Goal: Communication & Community: Answer question/provide support

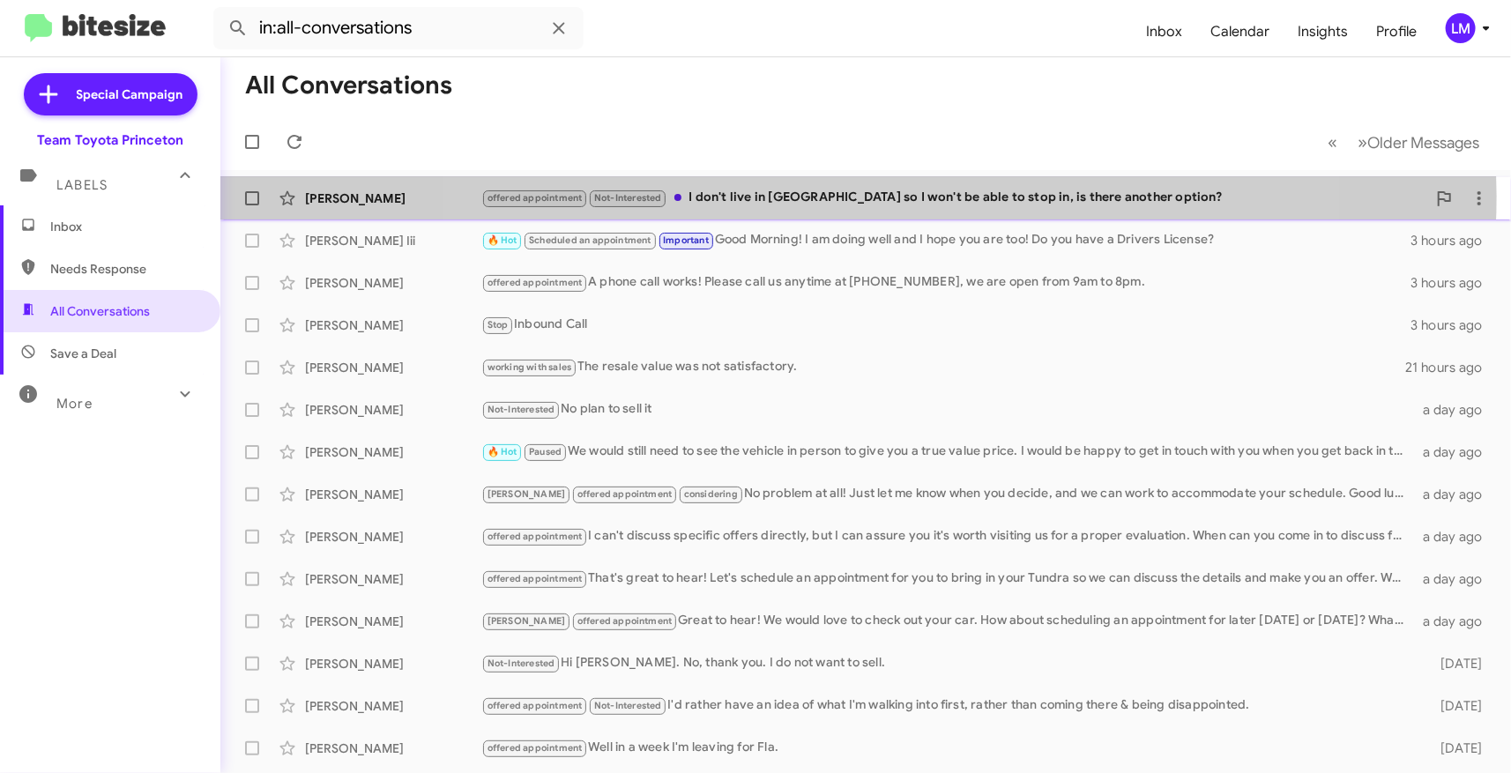
click at [858, 196] on div "offered appointment Not-Interested I don't live in Jersey so I won't be able to…" at bounding box center [953, 198] width 945 height 20
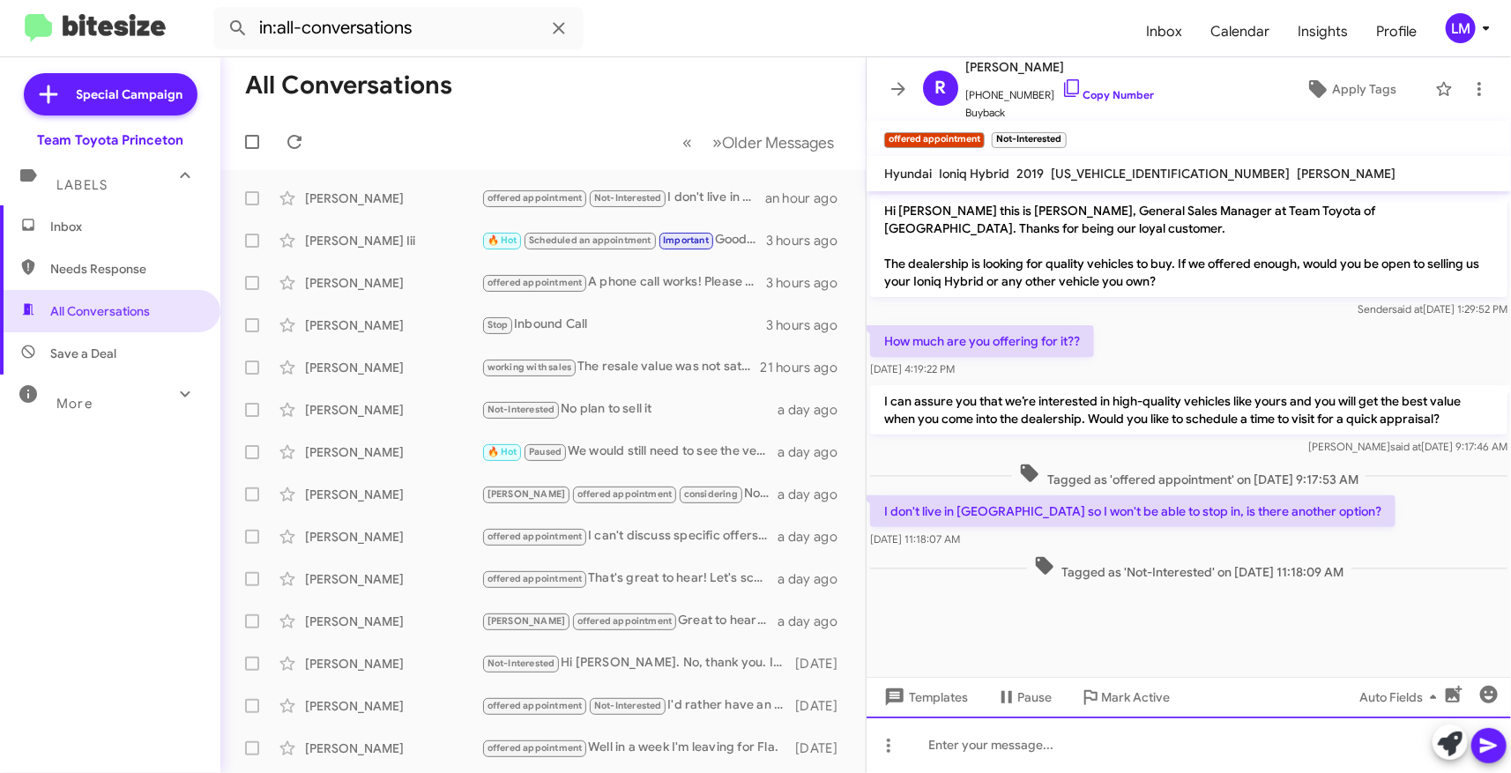
click at [932, 734] on div at bounding box center [1189, 745] width 644 height 56
click at [1102, 92] on link "Copy Number" at bounding box center [1107, 94] width 93 height 13
drag, startPoint x: 1082, startPoint y: 749, endPoint x: 845, endPoint y: 748, distance: 237.1
click at [845, 748] on div "All Conversations « Previous » Next Older Messages Rhiannon Messa offered appoi…" at bounding box center [865, 415] width 1291 height 716
click at [926, 738] on div at bounding box center [1189, 745] width 644 height 56
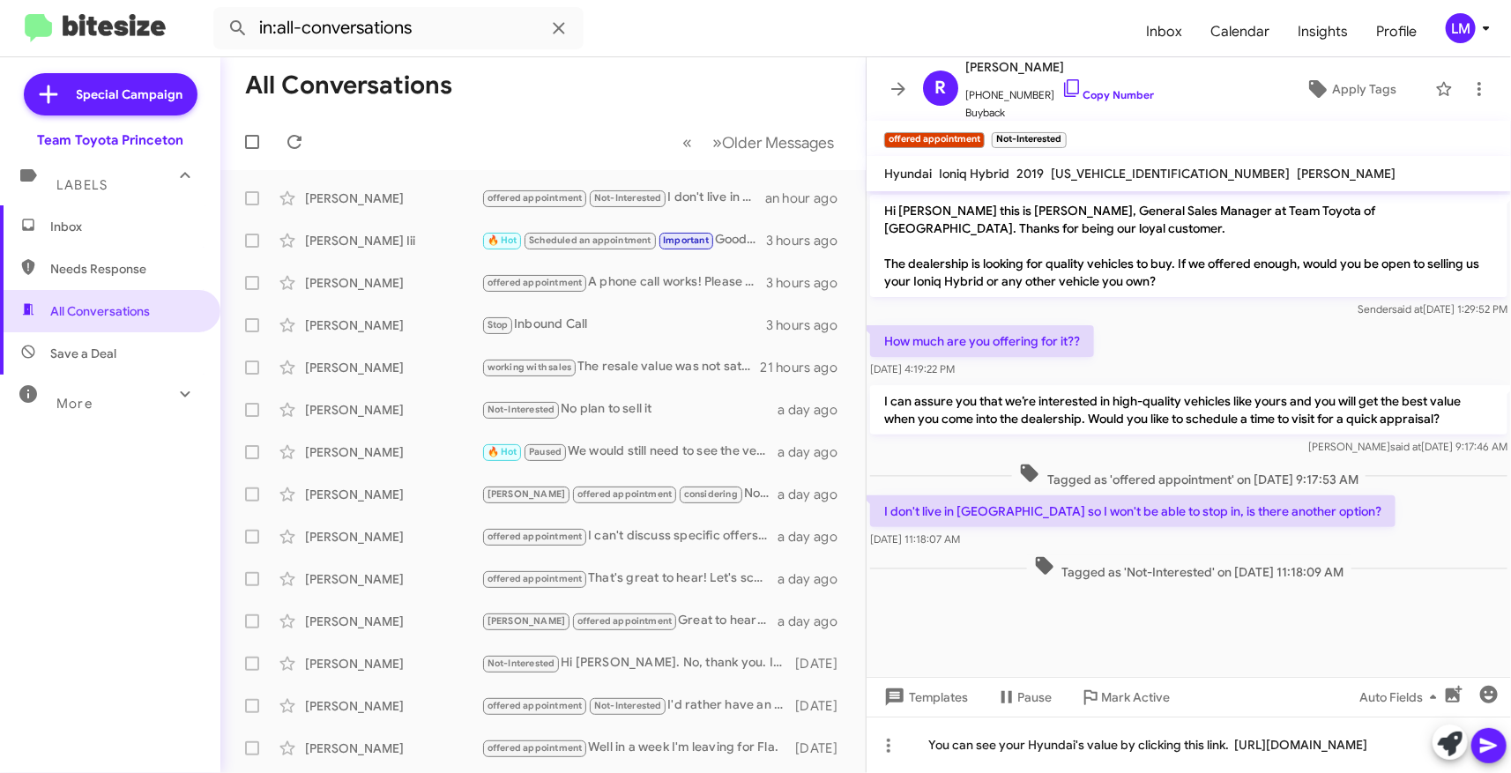
click at [1485, 740] on icon at bounding box center [1488, 745] width 21 height 21
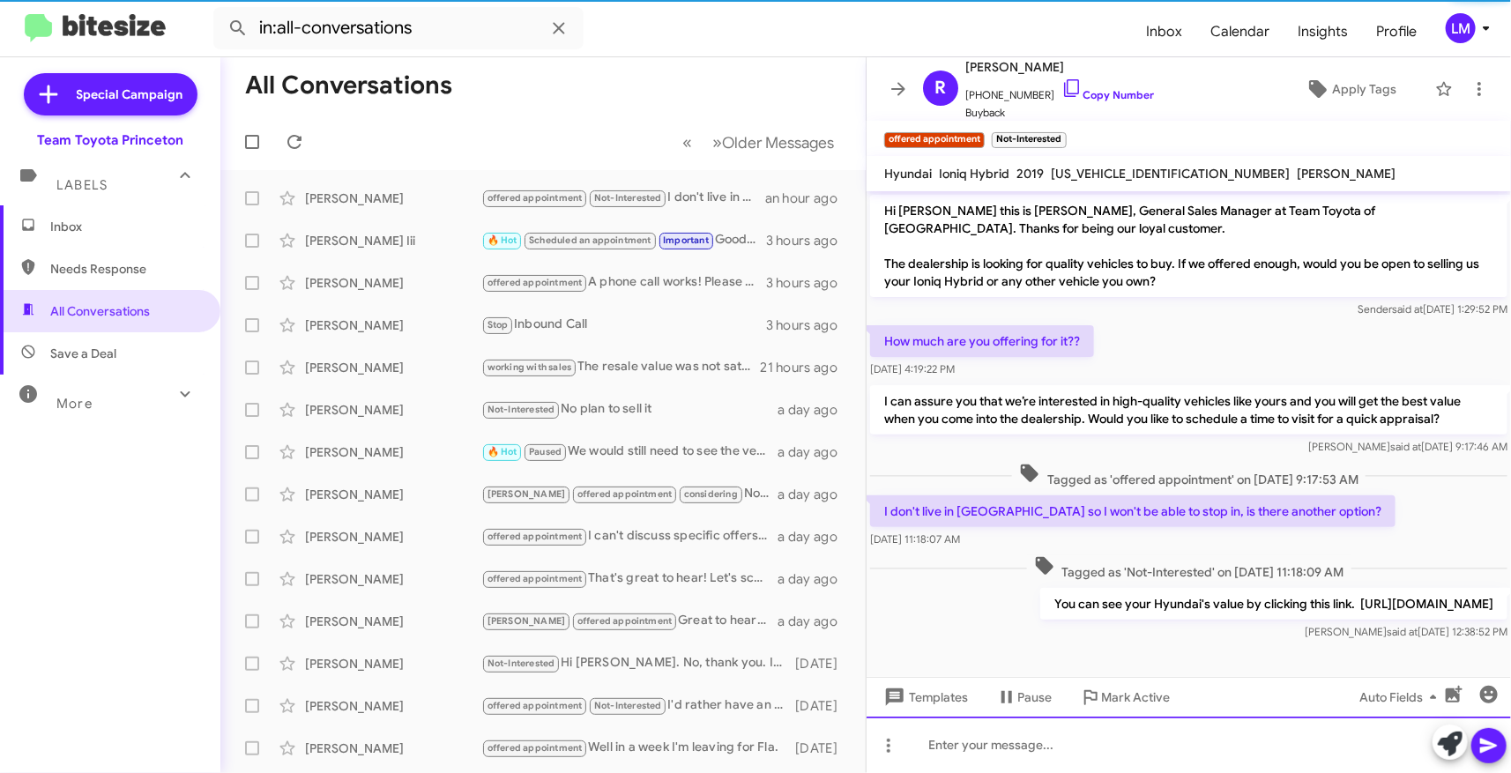
scroll to position [15, 0]
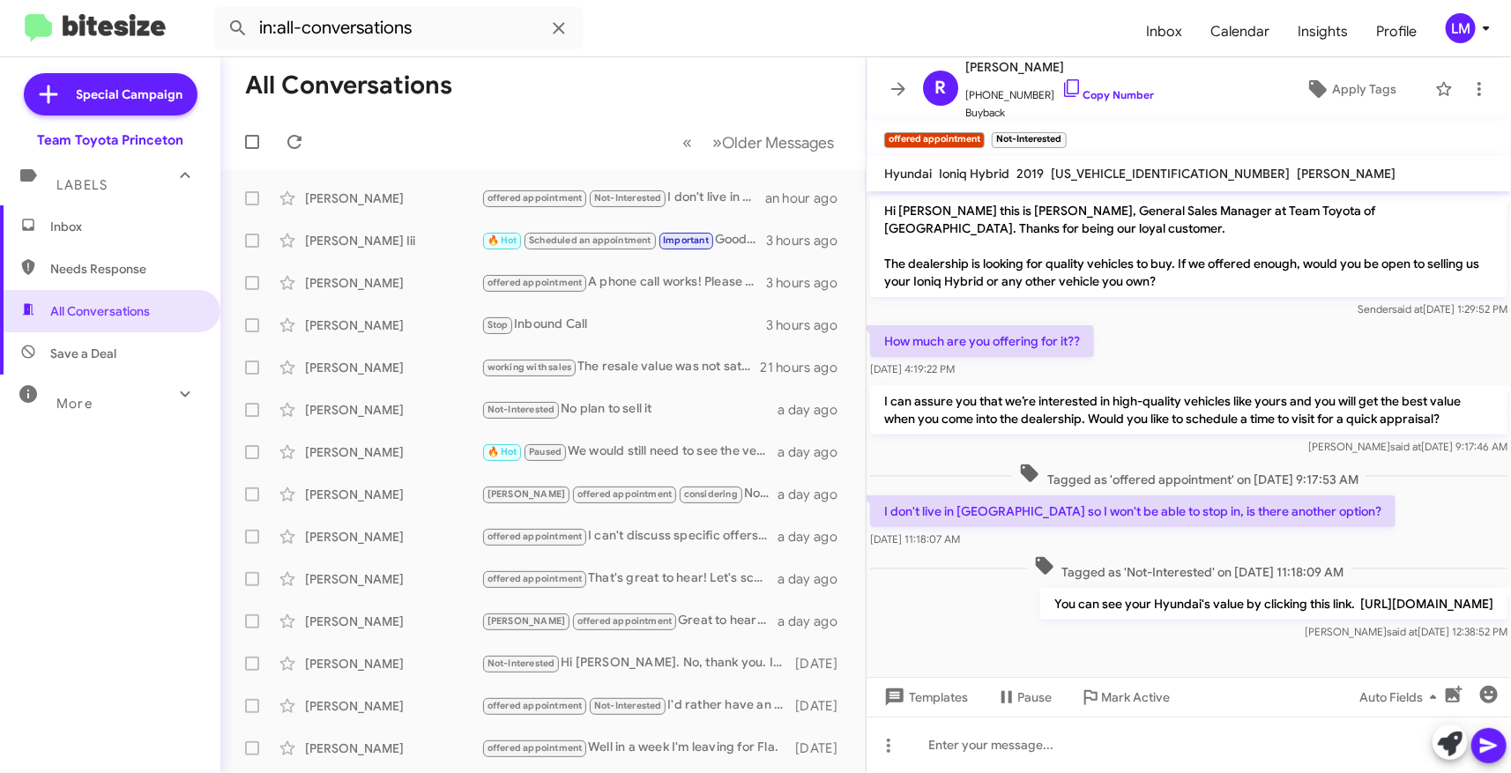
click at [1488, 39] on span "LM" at bounding box center [1471, 28] width 53 height 30
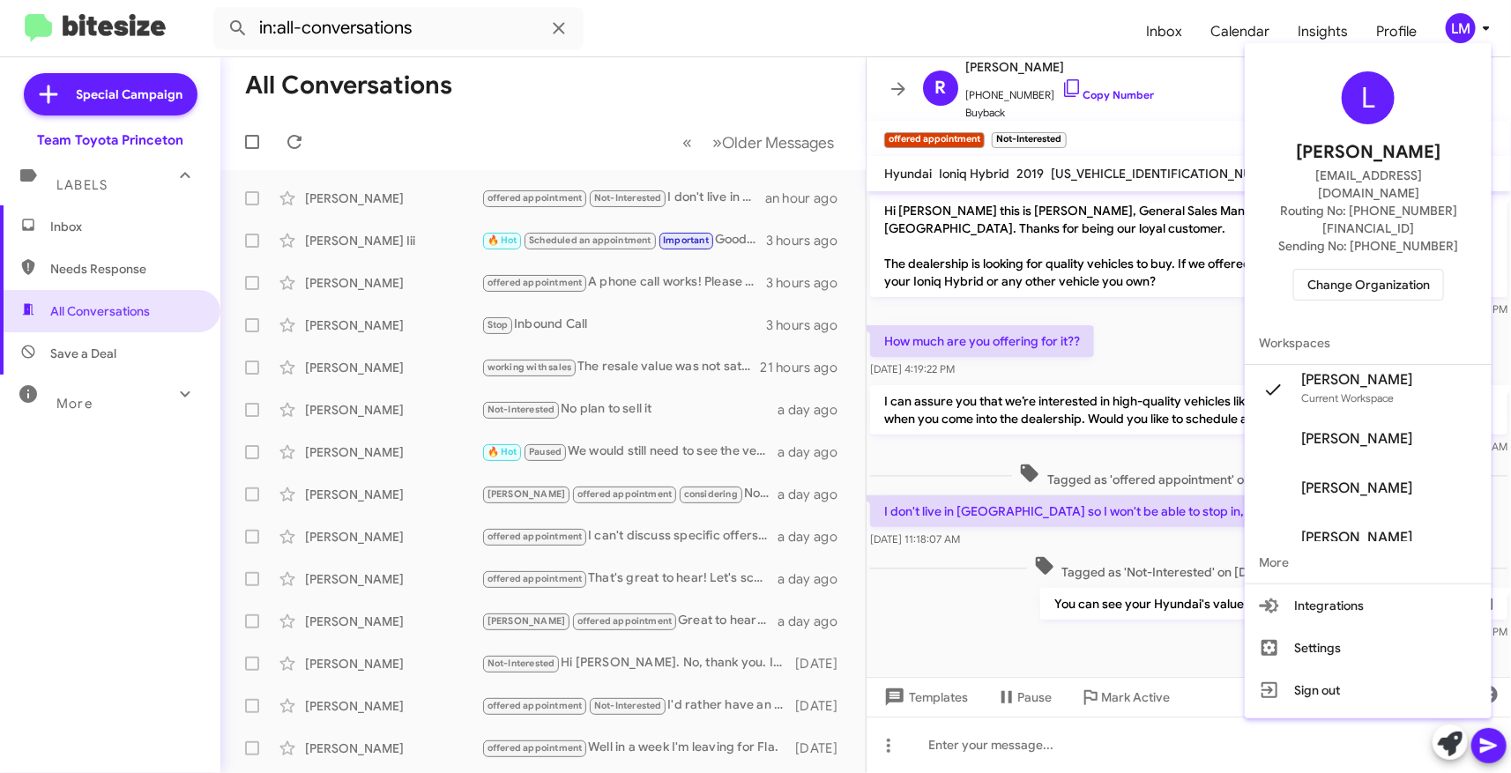
click at [1365, 270] on span "Change Organization" at bounding box center [1368, 285] width 123 height 30
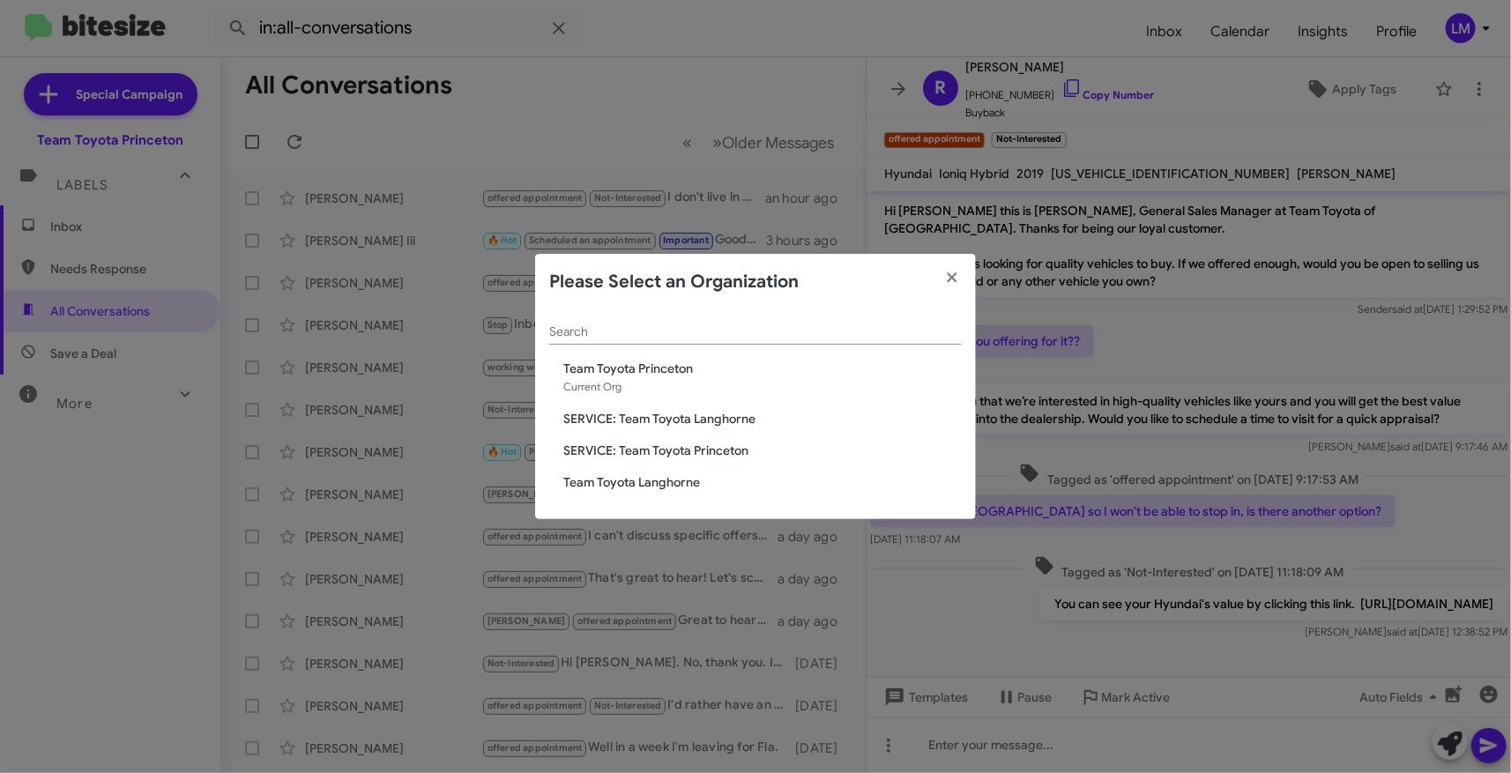
click at [611, 482] on span "Team Toyota Langhorne" at bounding box center [762, 482] width 398 height 18
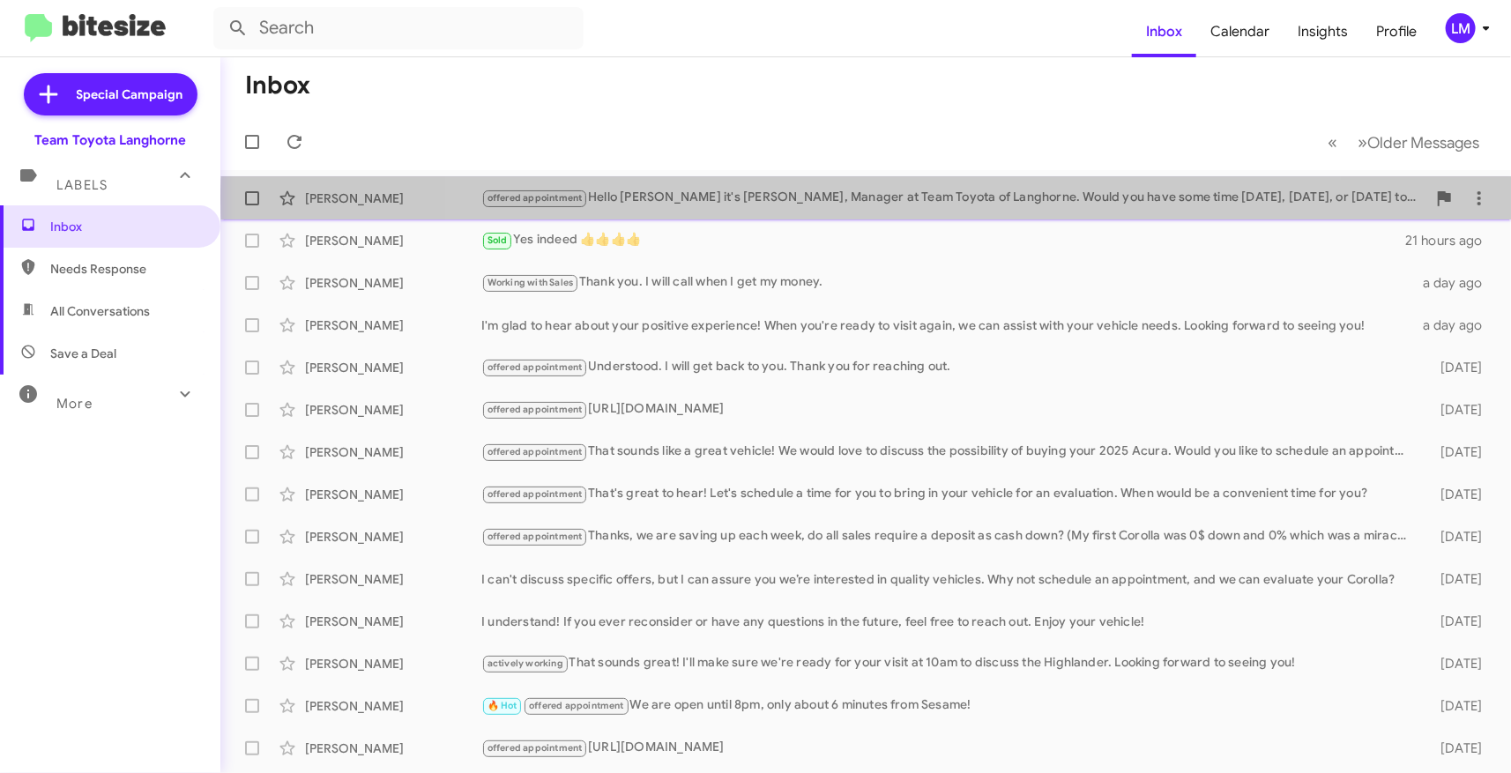
click at [911, 198] on div "offered appointment Hello [PERSON_NAME] it's [PERSON_NAME], Manager at Team Toy…" at bounding box center [953, 198] width 945 height 20
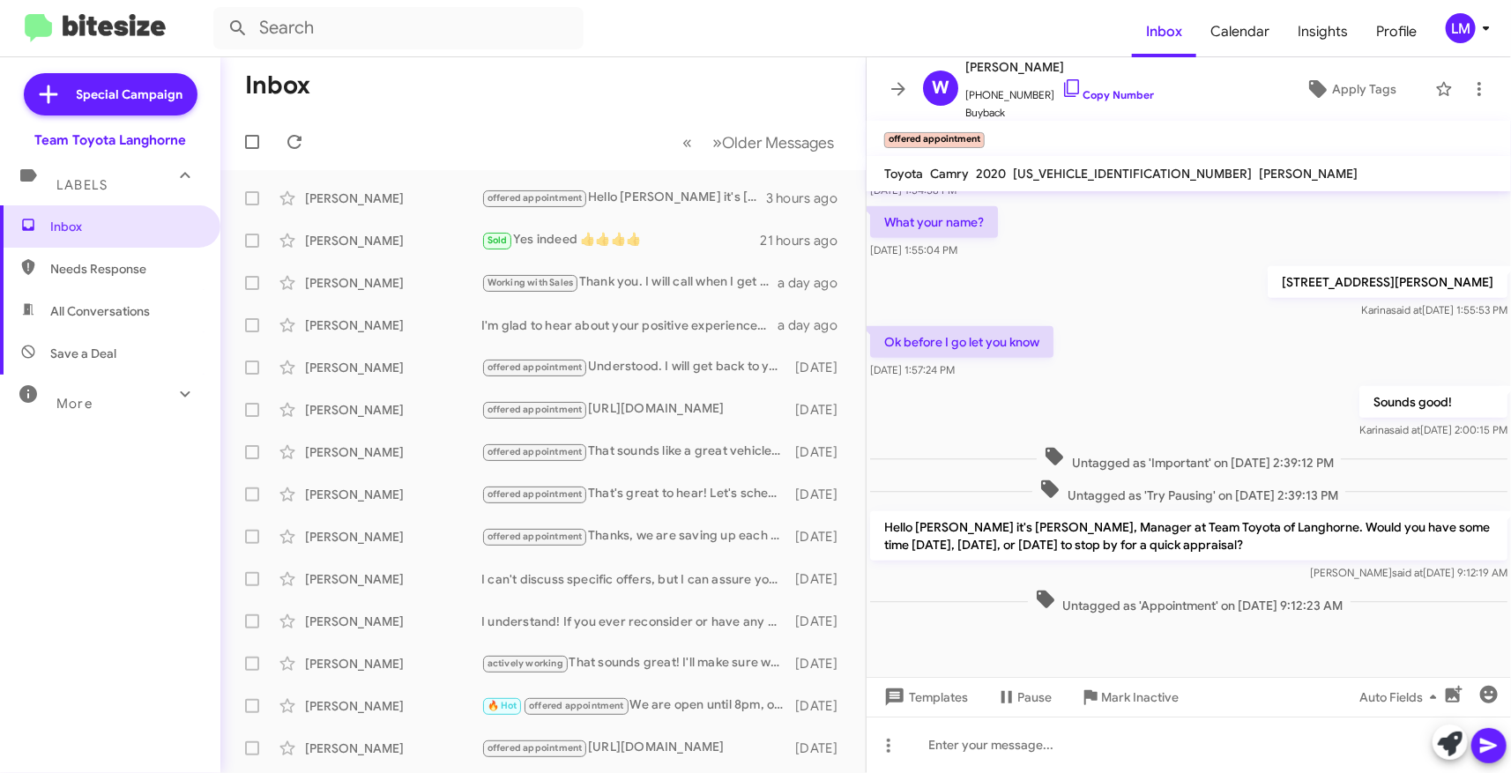
scroll to position [569, 0]
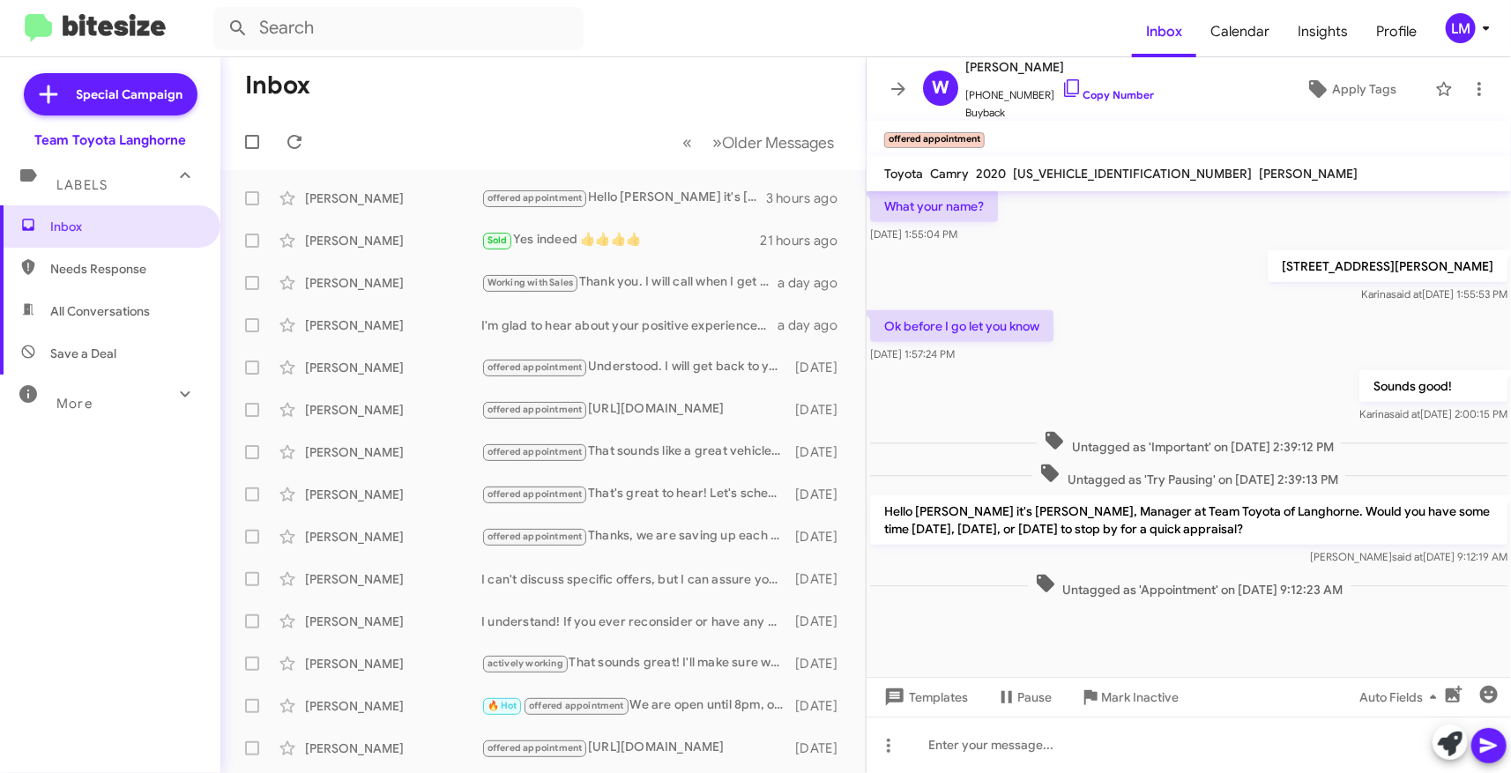
click at [611, 115] on mat-toolbar-row "« Previous » Next Older Messages" at bounding box center [542, 142] width 645 height 56
click at [540, 121] on mat-toolbar-row "« Previous » Next Older Messages" at bounding box center [542, 142] width 645 height 56
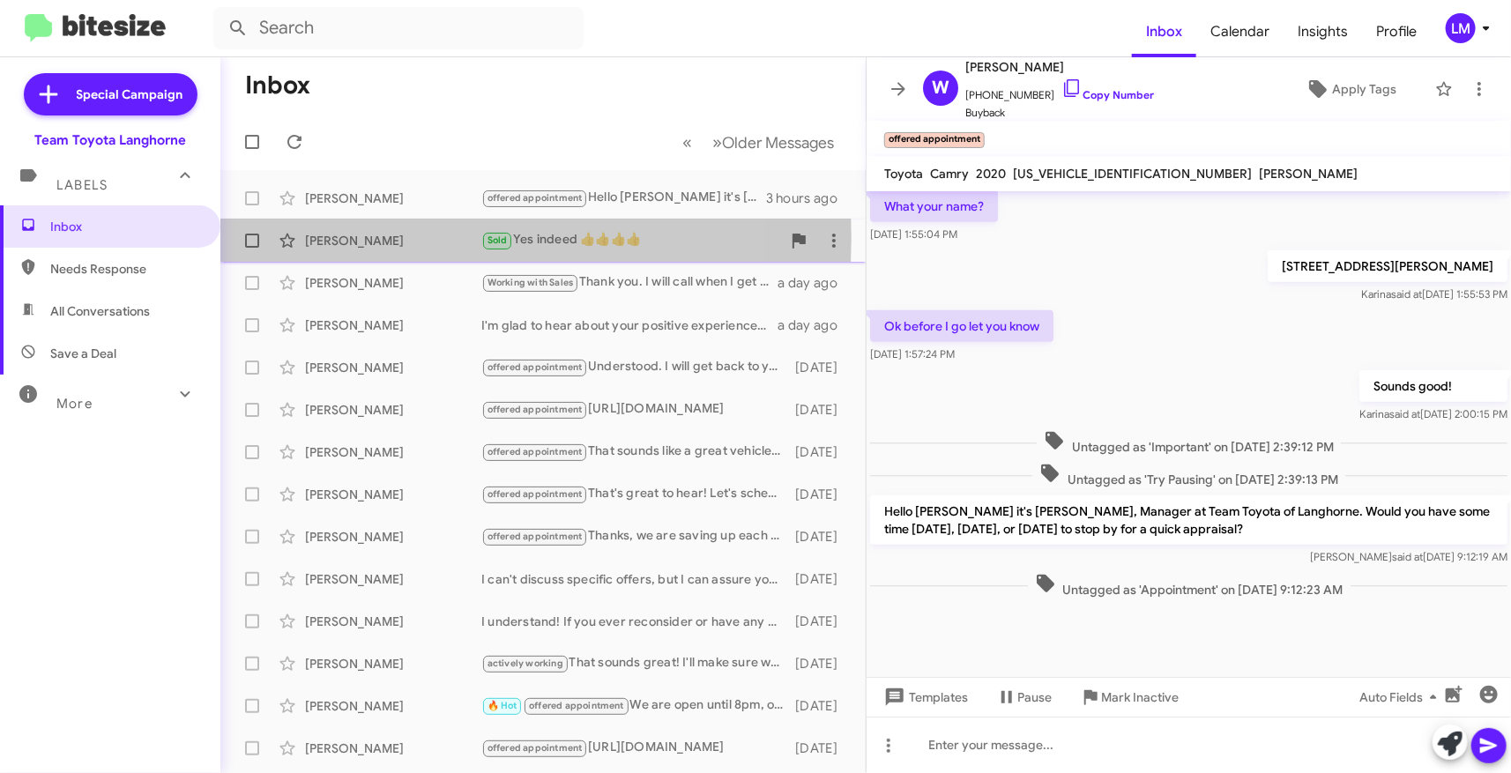
click at [360, 238] on div "[PERSON_NAME]" at bounding box center [393, 241] width 176 height 18
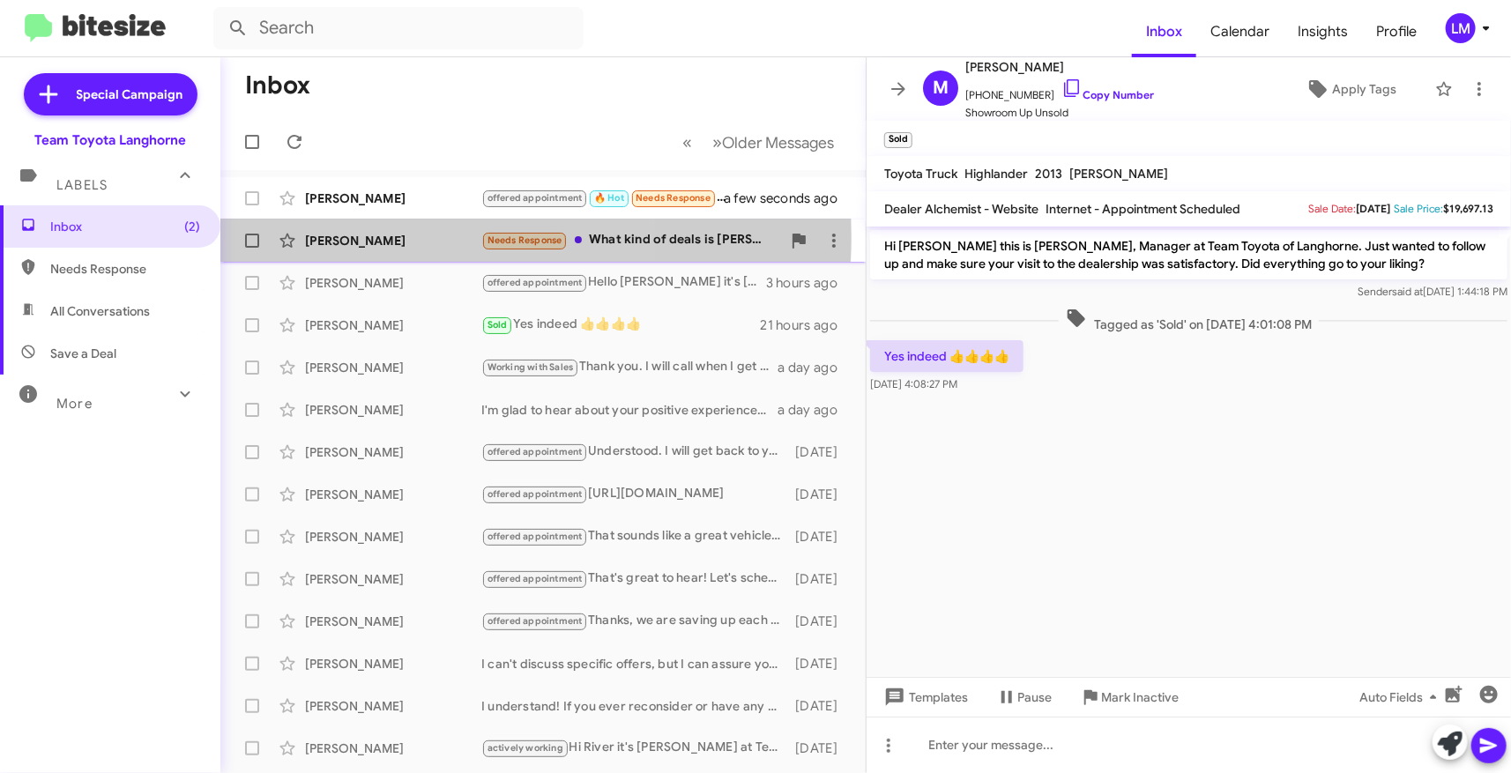
click at [417, 236] on div "[PERSON_NAME]" at bounding box center [393, 241] width 176 height 18
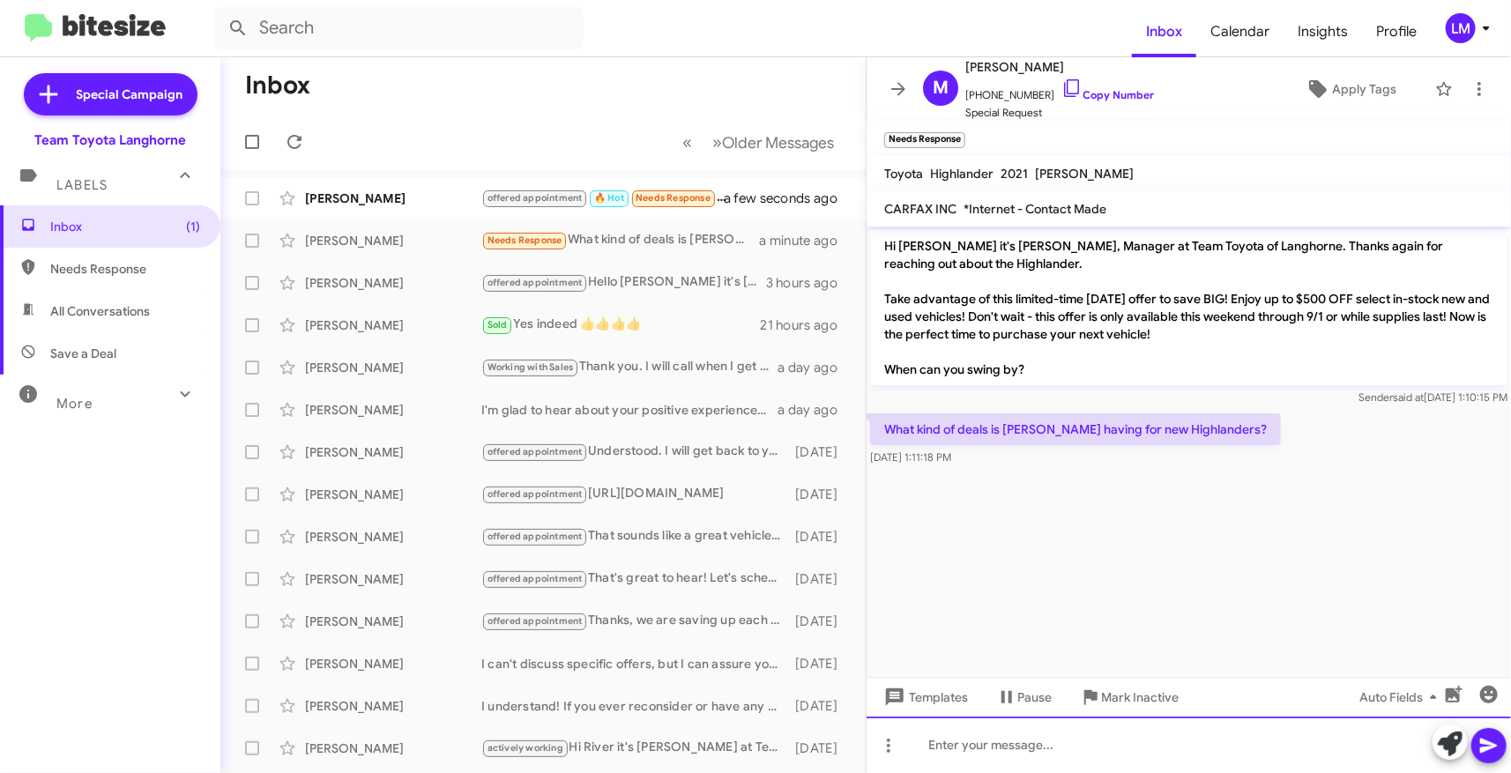
click at [949, 740] on div at bounding box center [1189, 745] width 644 height 56
drag, startPoint x: 1281, startPoint y: 740, endPoint x: 889, endPoint y: 736, distance: 392.3
click at [900, 743] on div "This weekend until [DATE] we are having a [DATE] sale." at bounding box center [1189, 745] width 644 height 56
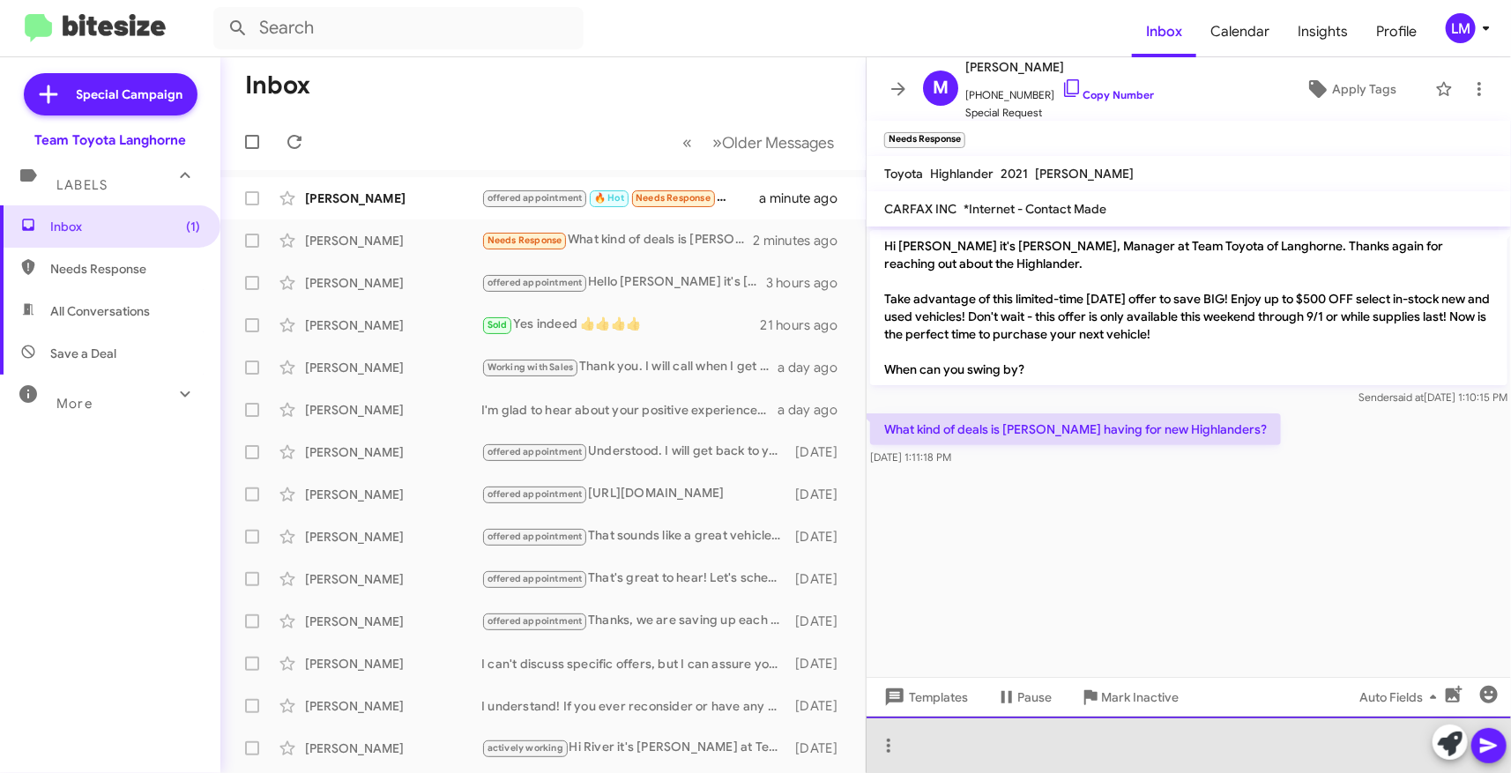
click at [937, 741] on div at bounding box center [1189, 745] width 644 height 56
click at [940, 743] on div at bounding box center [1189, 745] width 644 height 56
click at [1051, 746] on div "Are you looking for anew or pre-owned Highlander?" at bounding box center [1189, 745] width 644 height 56
click at [1358, 750] on div "Are you looking for a new or pre-owned Highlander?" at bounding box center [1189, 745] width 644 height 56
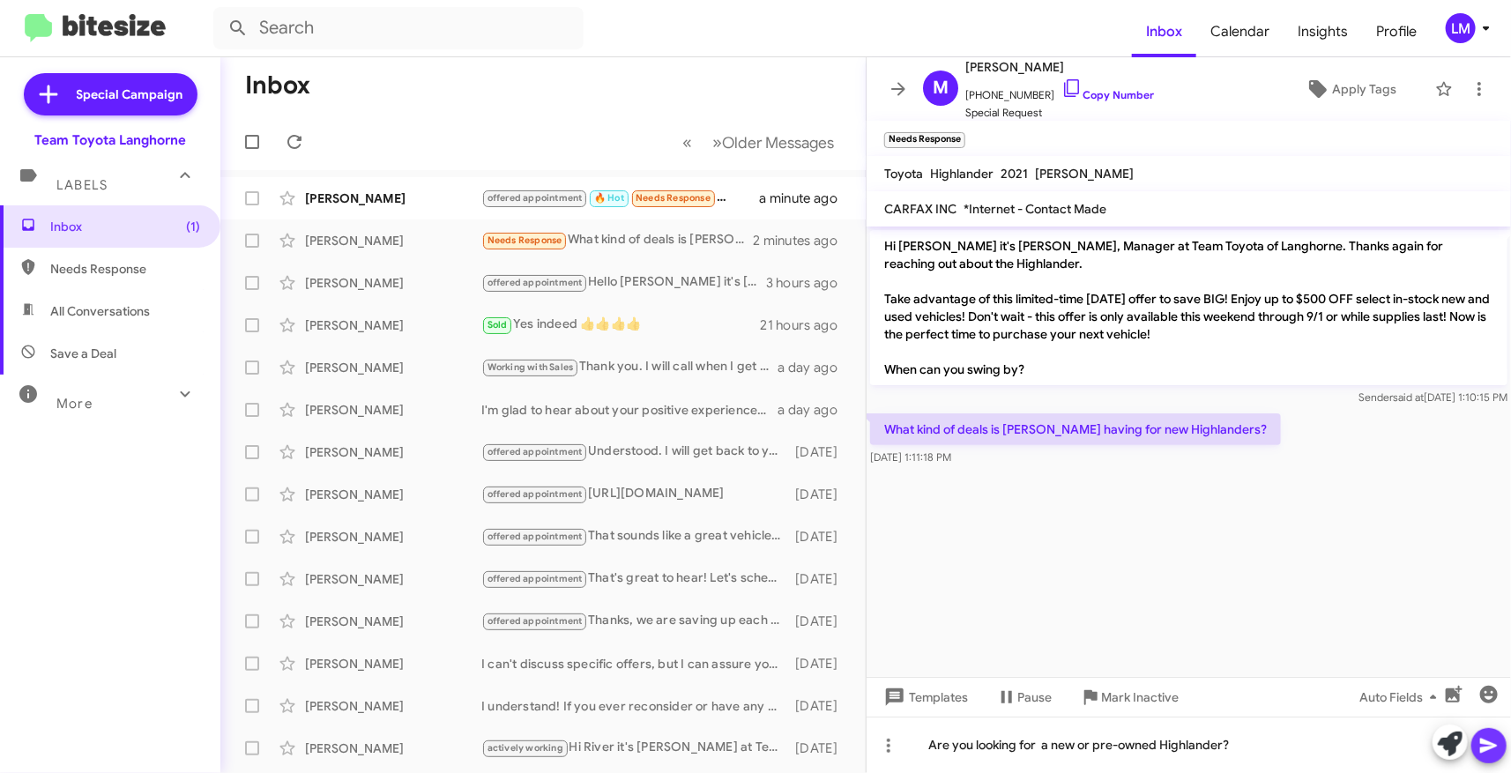
click at [1487, 750] on icon at bounding box center [1488, 746] width 17 height 15
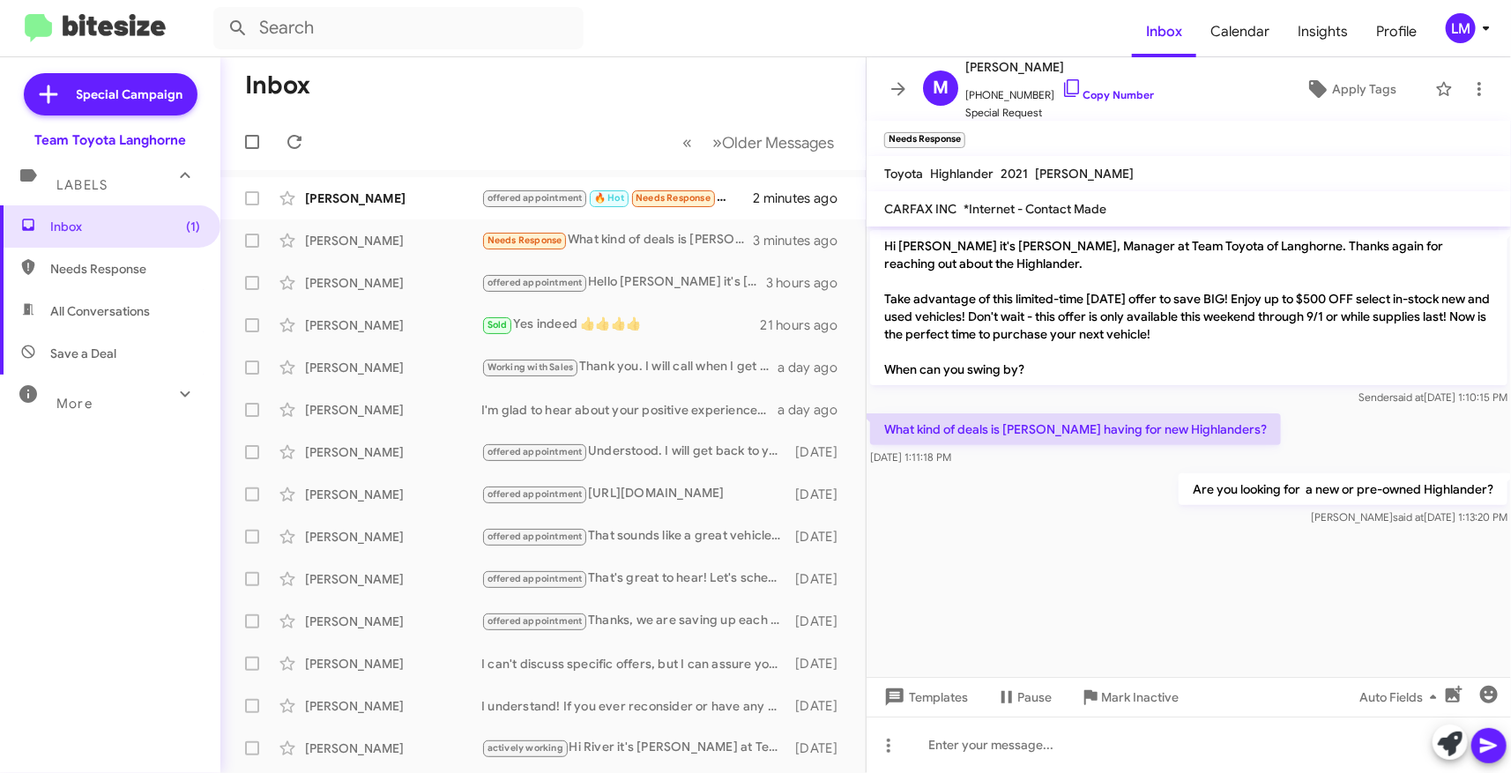
click at [1159, 614] on cdk-virtual-scroll-viewport "Hi [PERSON_NAME] it's [PERSON_NAME], Manager at Team Toyota of Langhorne. Thank…" at bounding box center [1189, 452] width 644 height 450
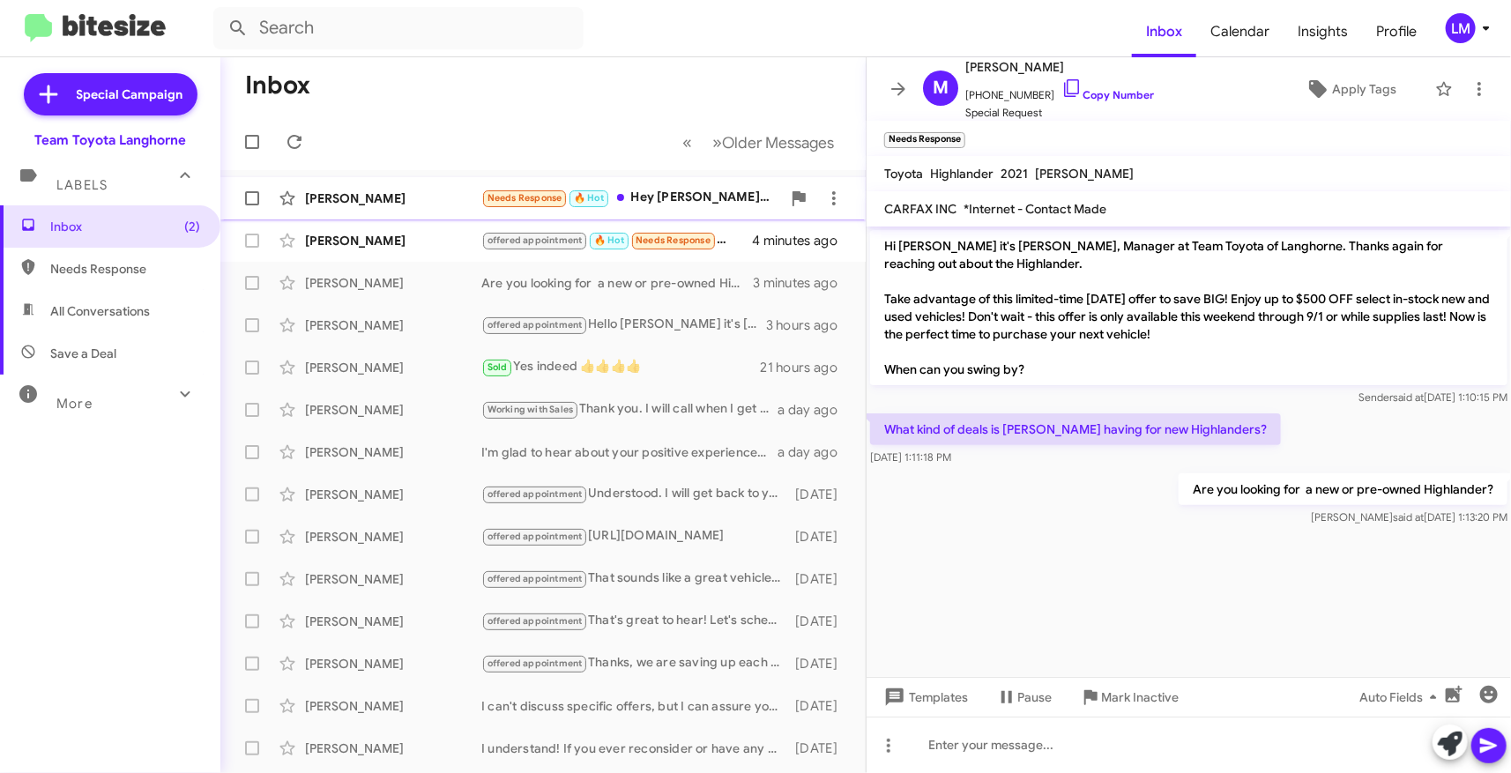
click at [666, 190] on div "Needs Response 🔥 Hot Hey [PERSON_NAME], [DATE] evening around 6/6:30? Is that d…" at bounding box center [631, 198] width 300 height 20
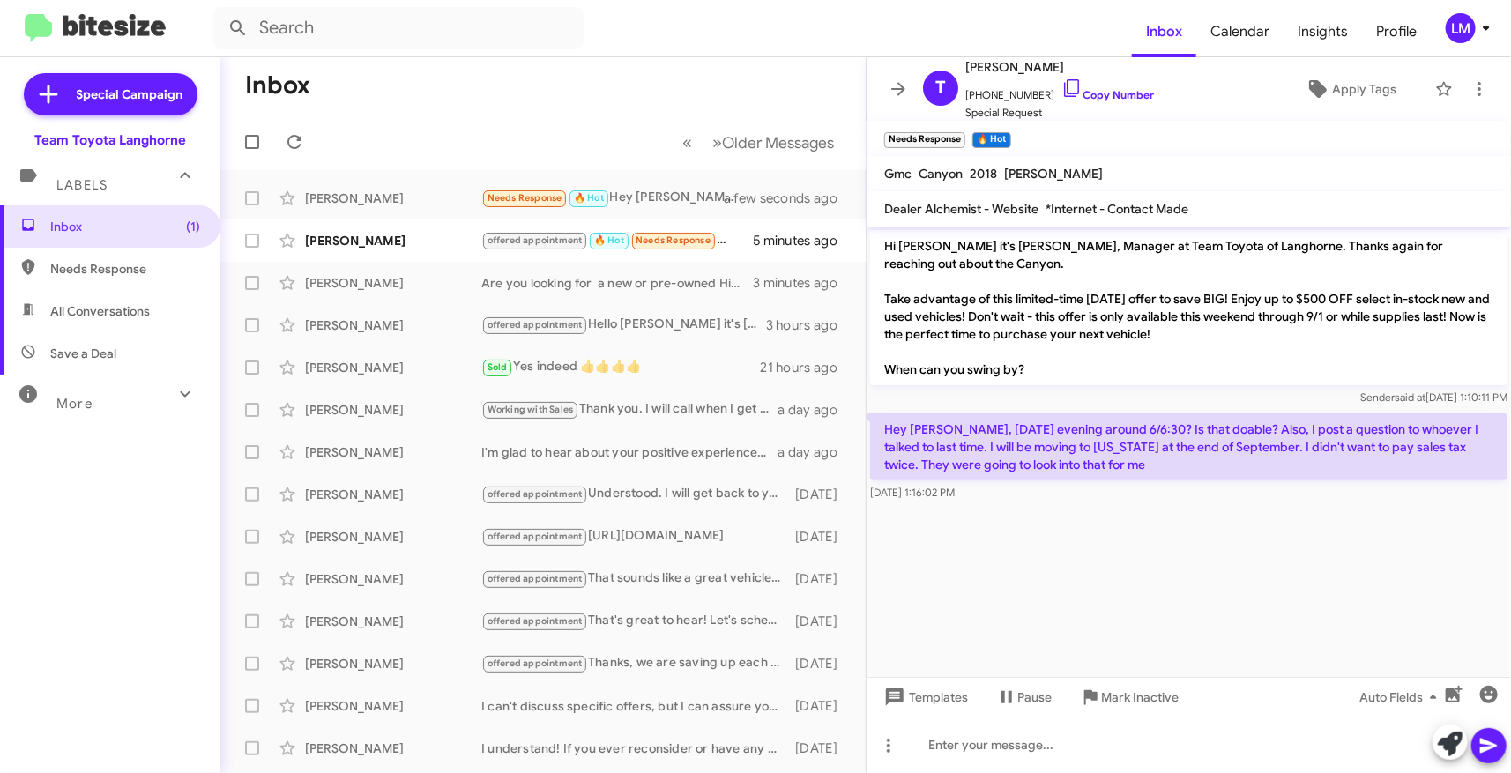
click at [1060, 471] on p "Hey [PERSON_NAME], [DATE] evening around 6/6:30? Is that doable? Also, I post a…" at bounding box center [1188, 446] width 637 height 67
click at [1087, 514] on cdk-virtual-scroll-viewport "Hi [PERSON_NAME] it's [PERSON_NAME], Manager at Team Toyota of Langhorne. Thank…" at bounding box center [1189, 452] width 644 height 450
click at [1087, 513] on div at bounding box center [1189, 509] width 644 height 9
click at [1107, 91] on link "Copy Number" at bounding box center [1107, 94] width 93 height 13
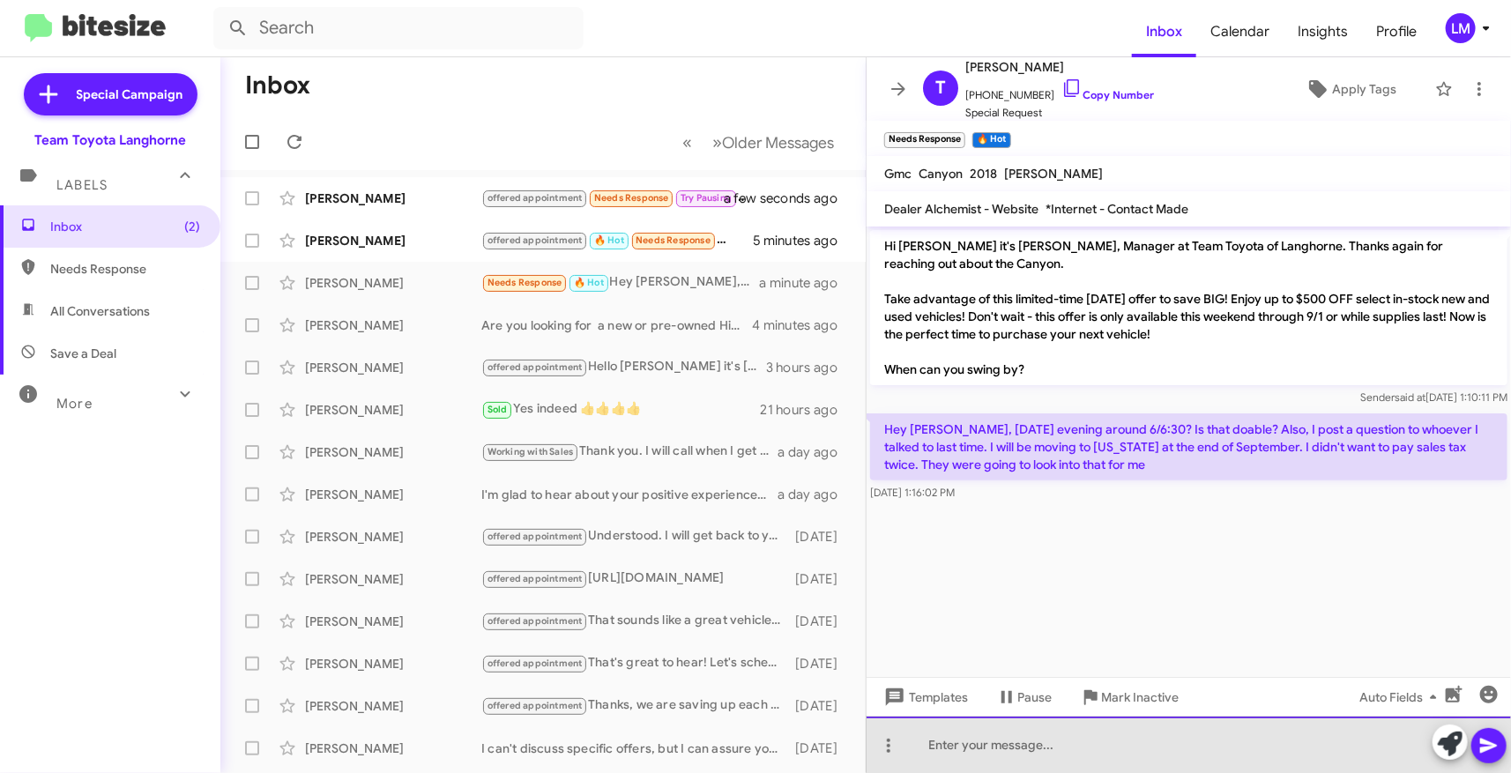
click at [976, 742] on div at bounding box center [1189, 745] width 644 height 56
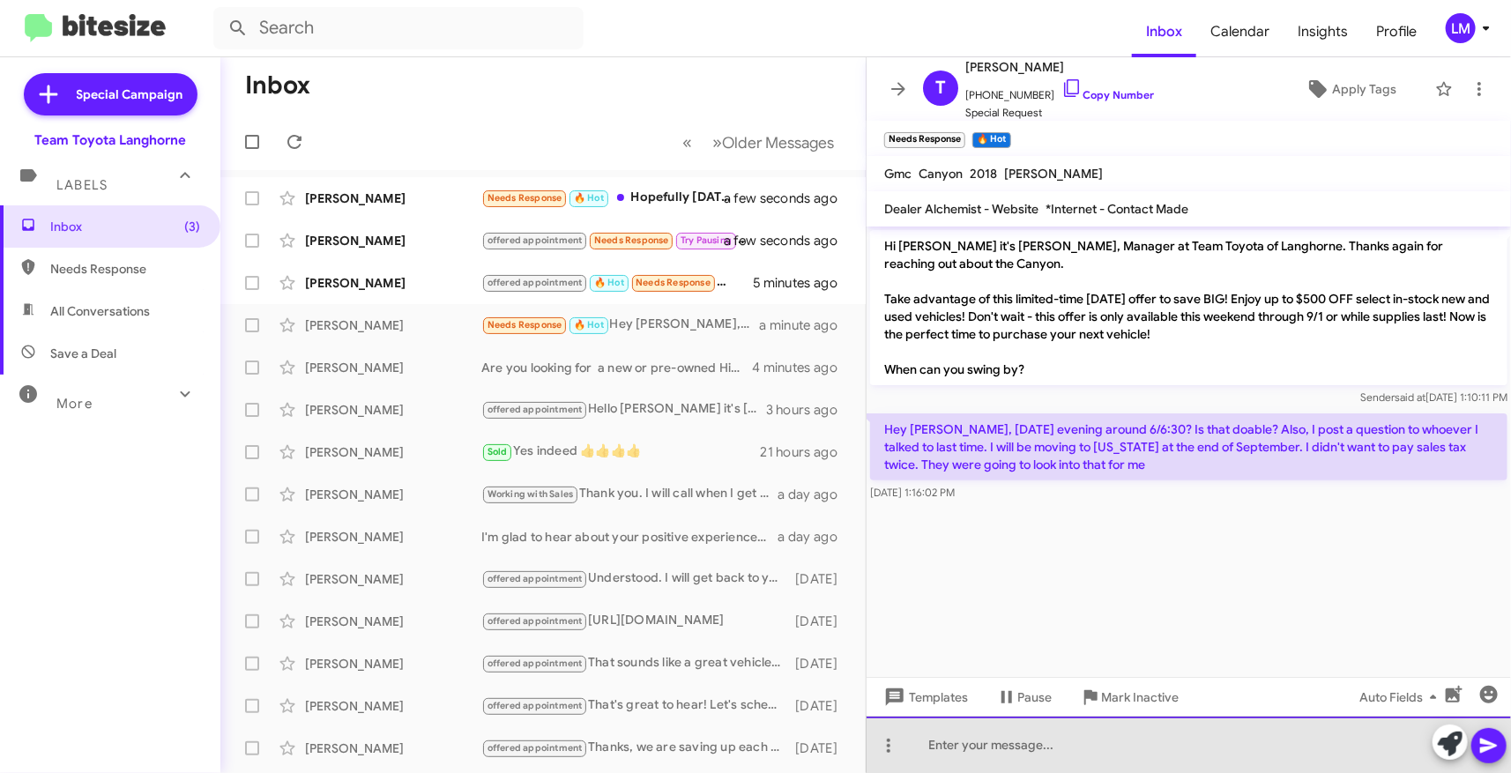
click at [944, 748] on div at bounding box center [1189, 745] width 644 height 56
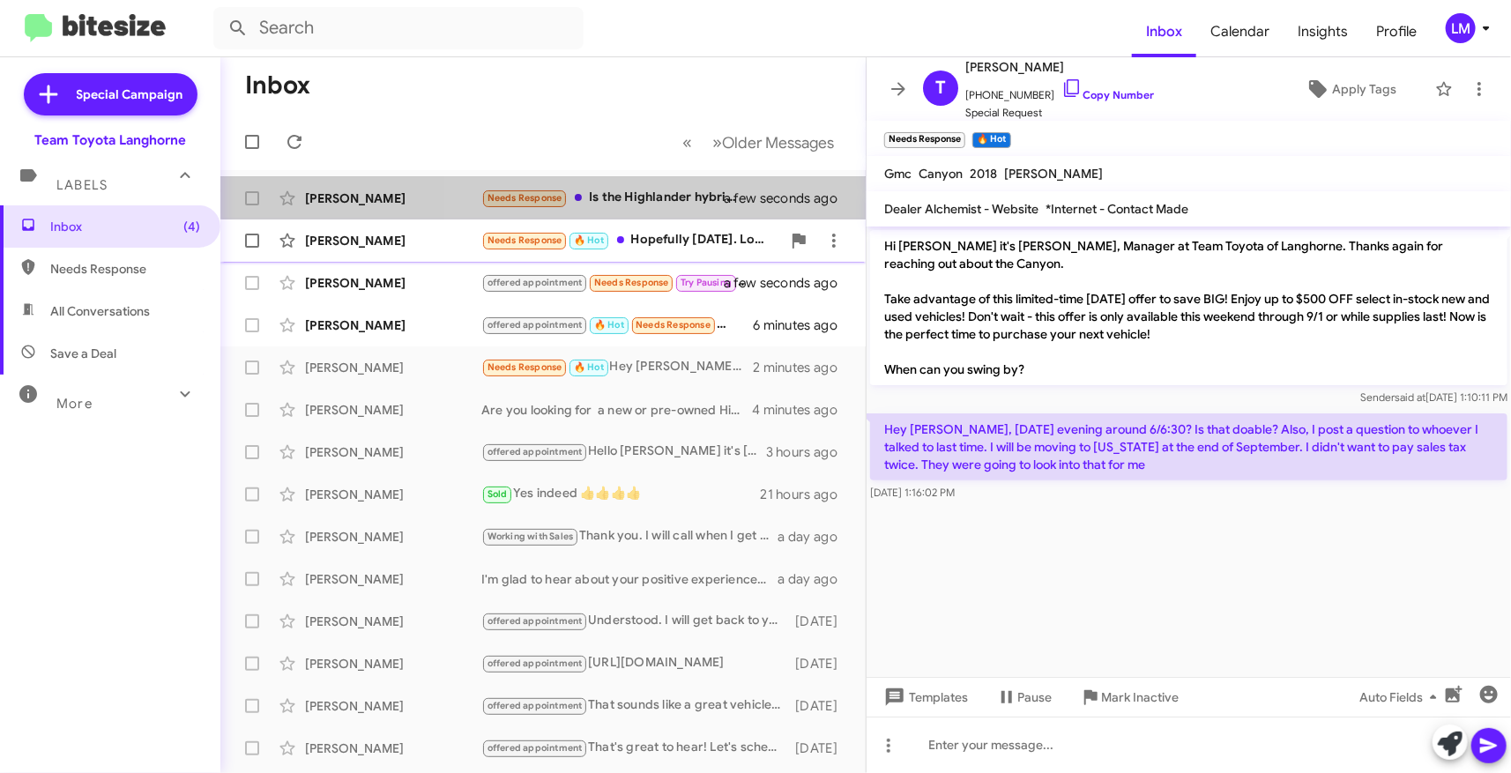
click at [670, 191] on div "Needs Response Is the Highlander hybrid still available? I wasn't able to see i…" at bounding box center [613, 198] width 264 height 20
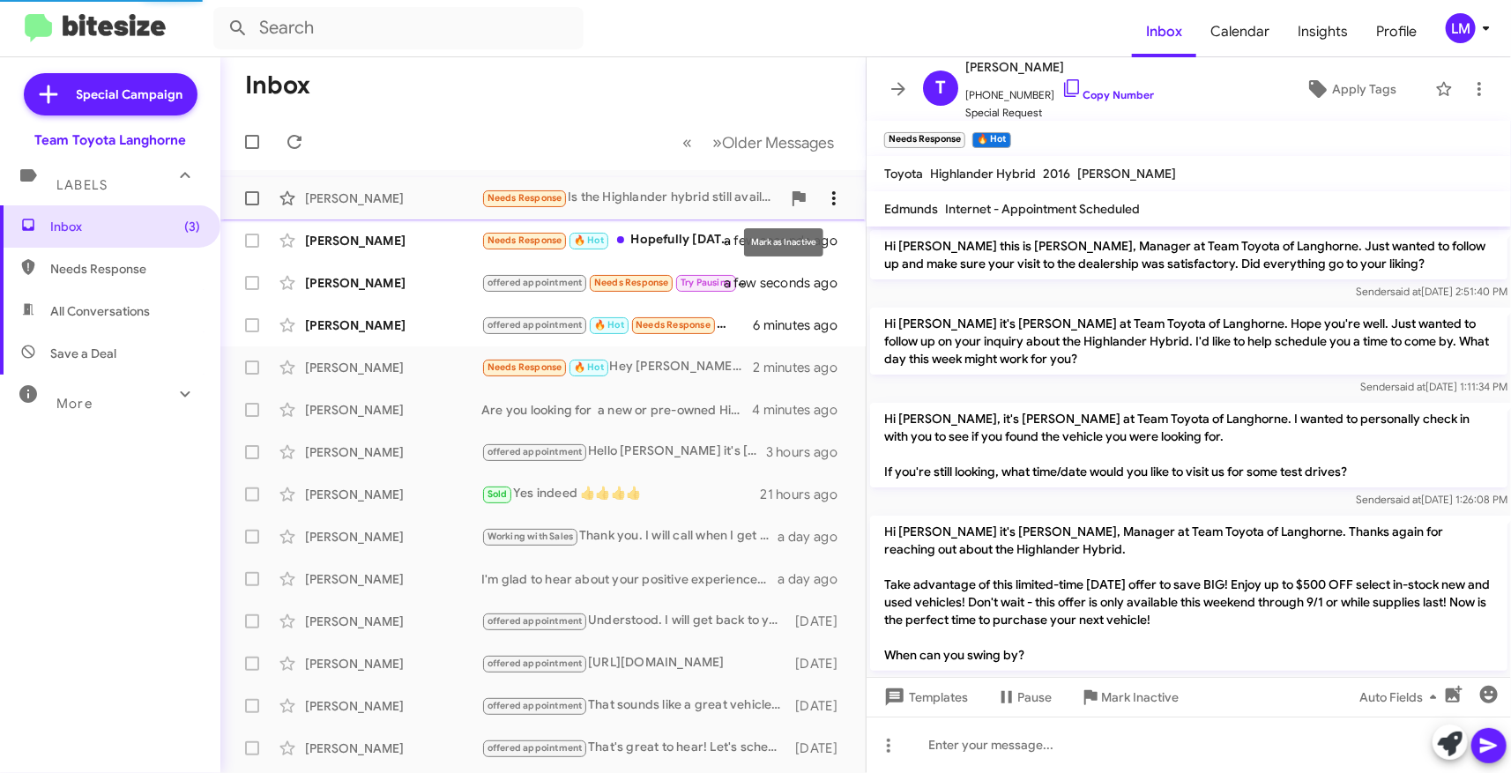
scroll to position [152, 0]
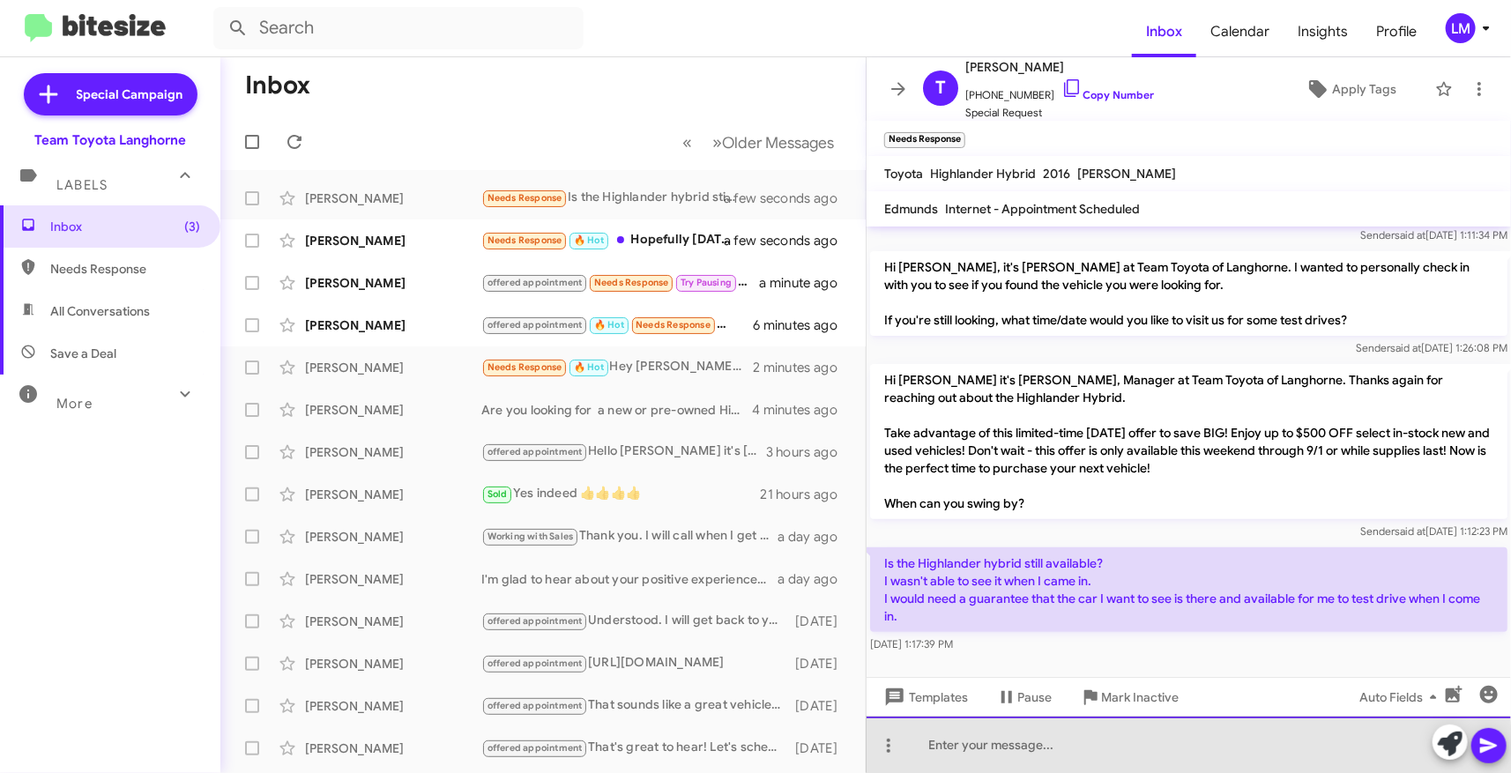
click at [922, 752] on div at bounding box center [1189, 745] width 644 height 56
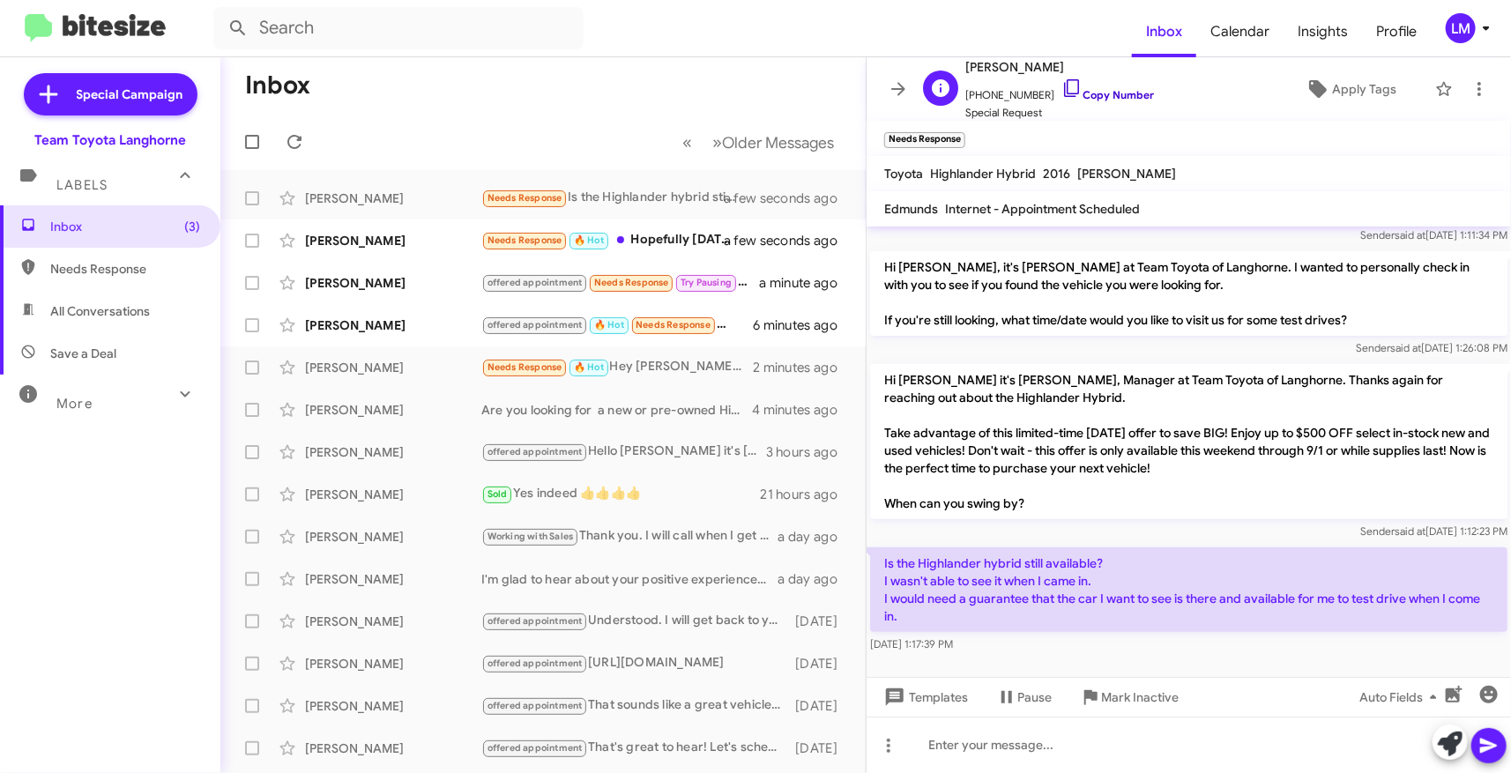
click at [1093, 93] on link "Copy Number" at bounding box center [1107, 94] width 93 height 13
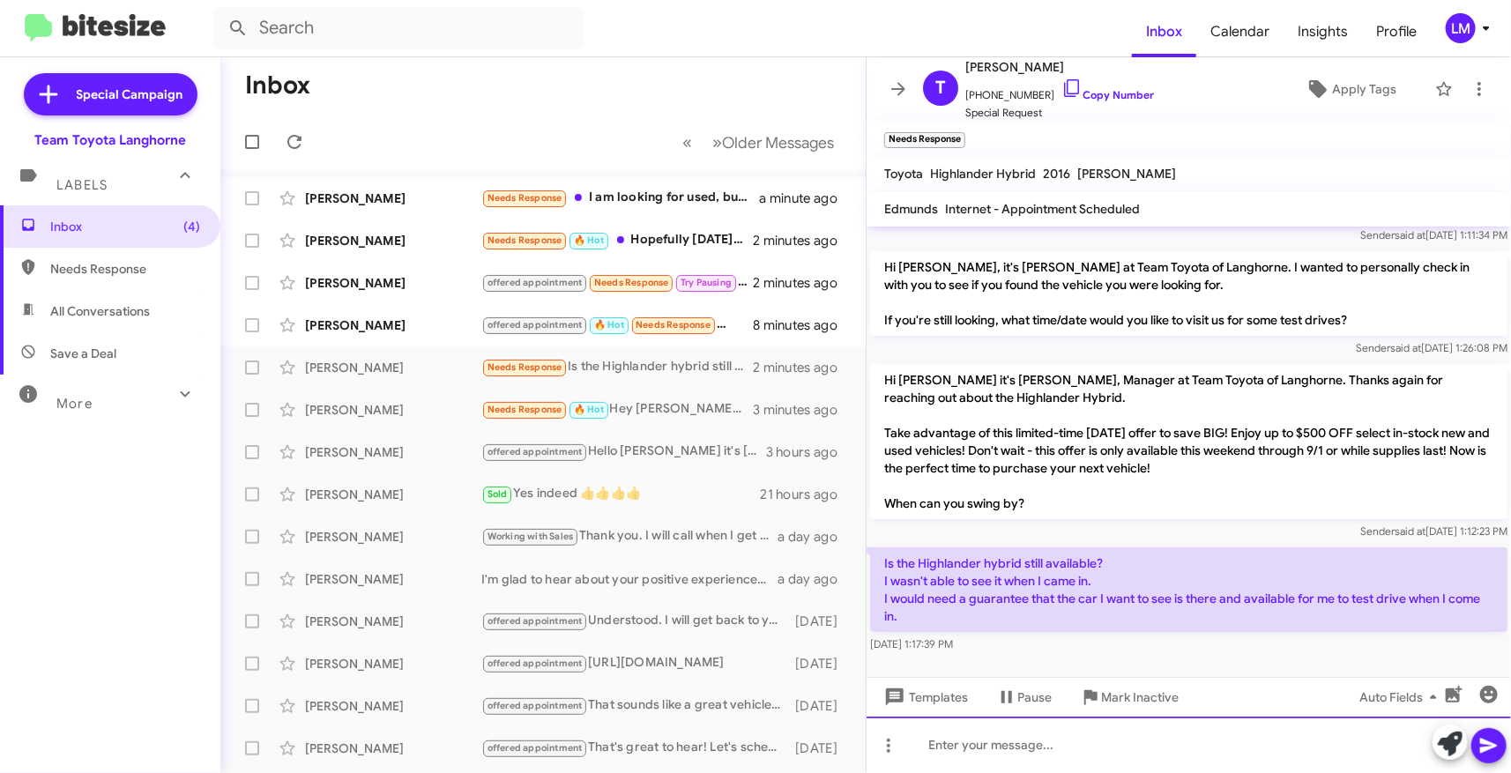
click at [911, 737] on div at bounding box center [1189, 745] width 644 height 56
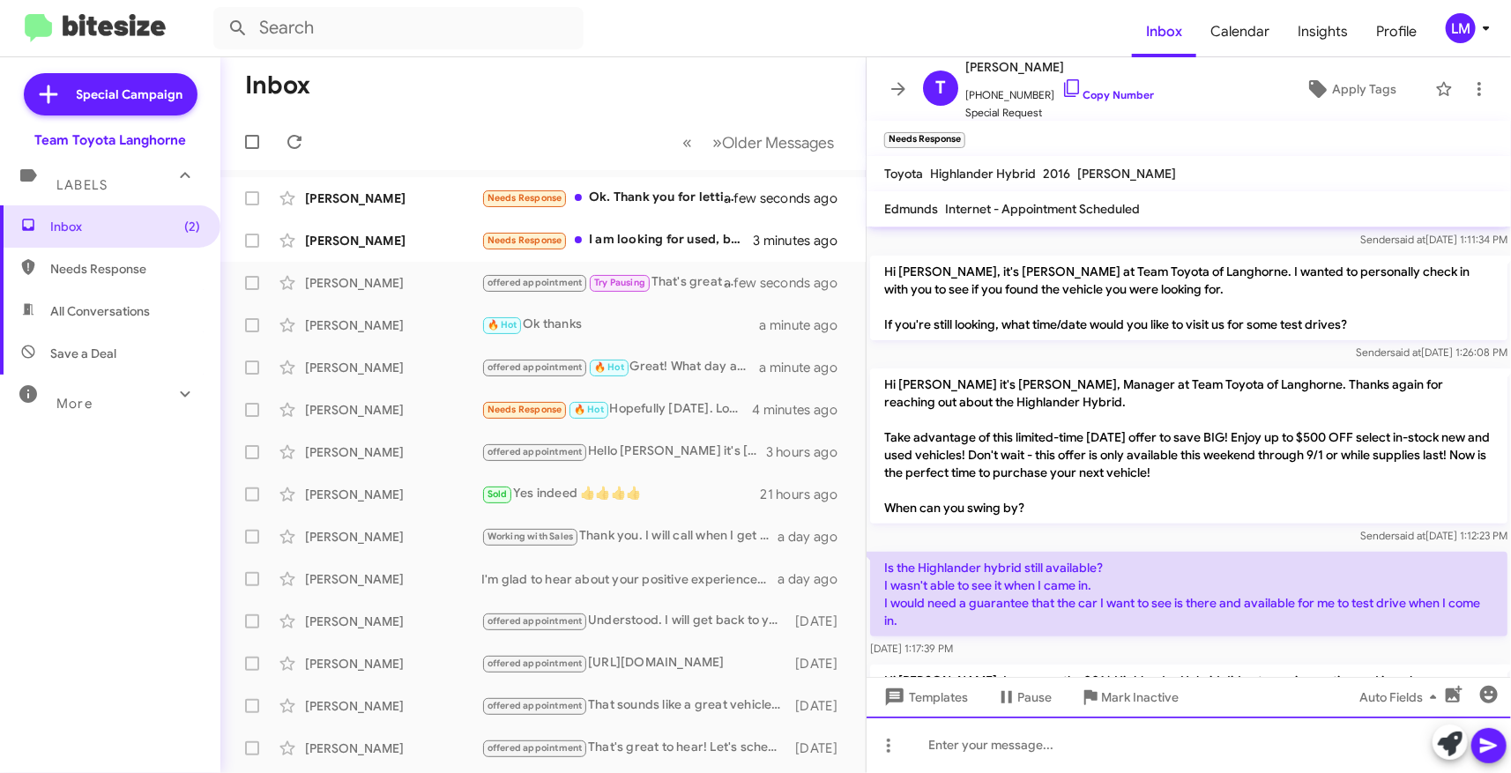
scroll to position [280, 0]
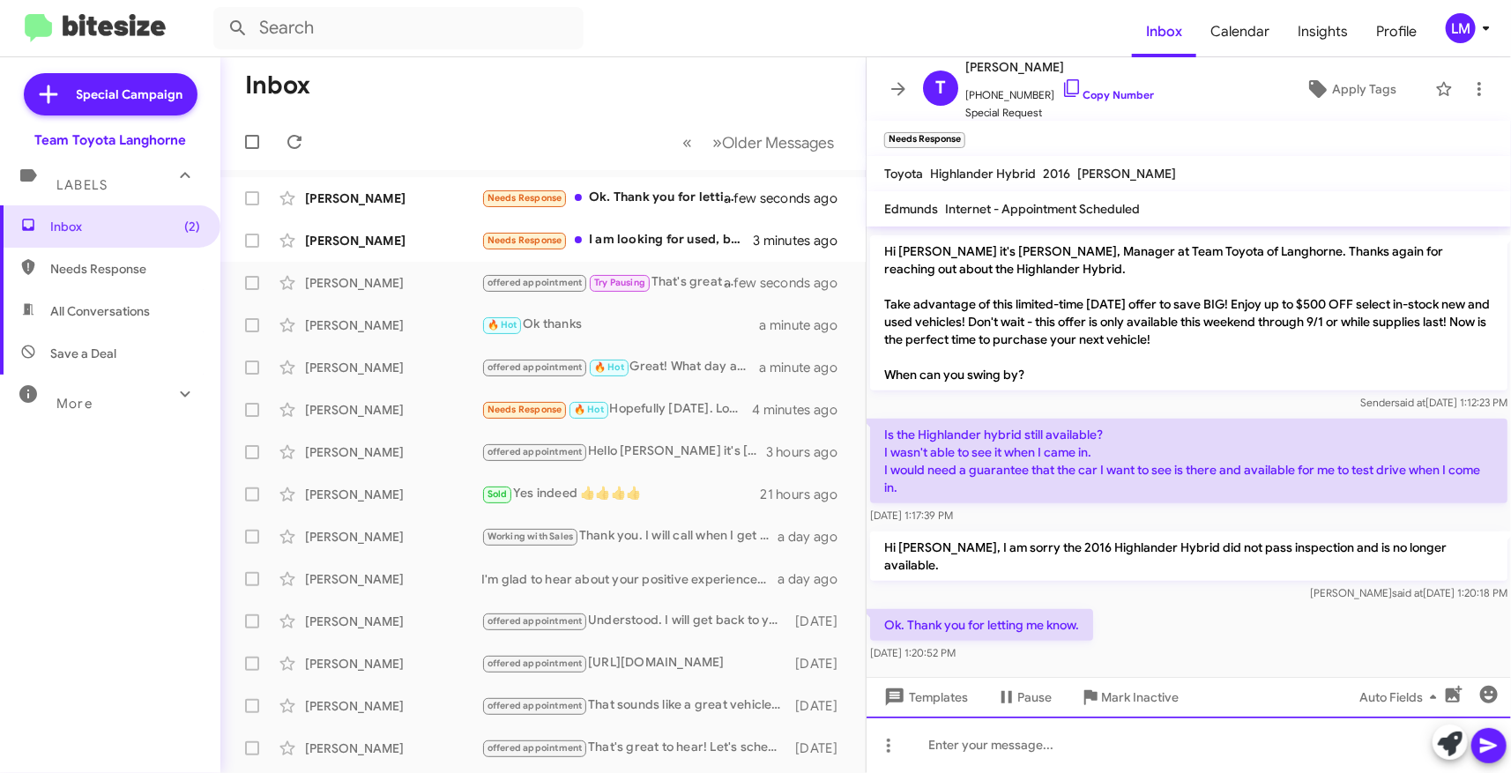
drag, startPoint x: 956, startPoint y: 755, endPoint x: 1002, endPoint y: 749, distance: 47.0
click at [956, 755] on div at bounding box center [1189, 745] width 644 height 56
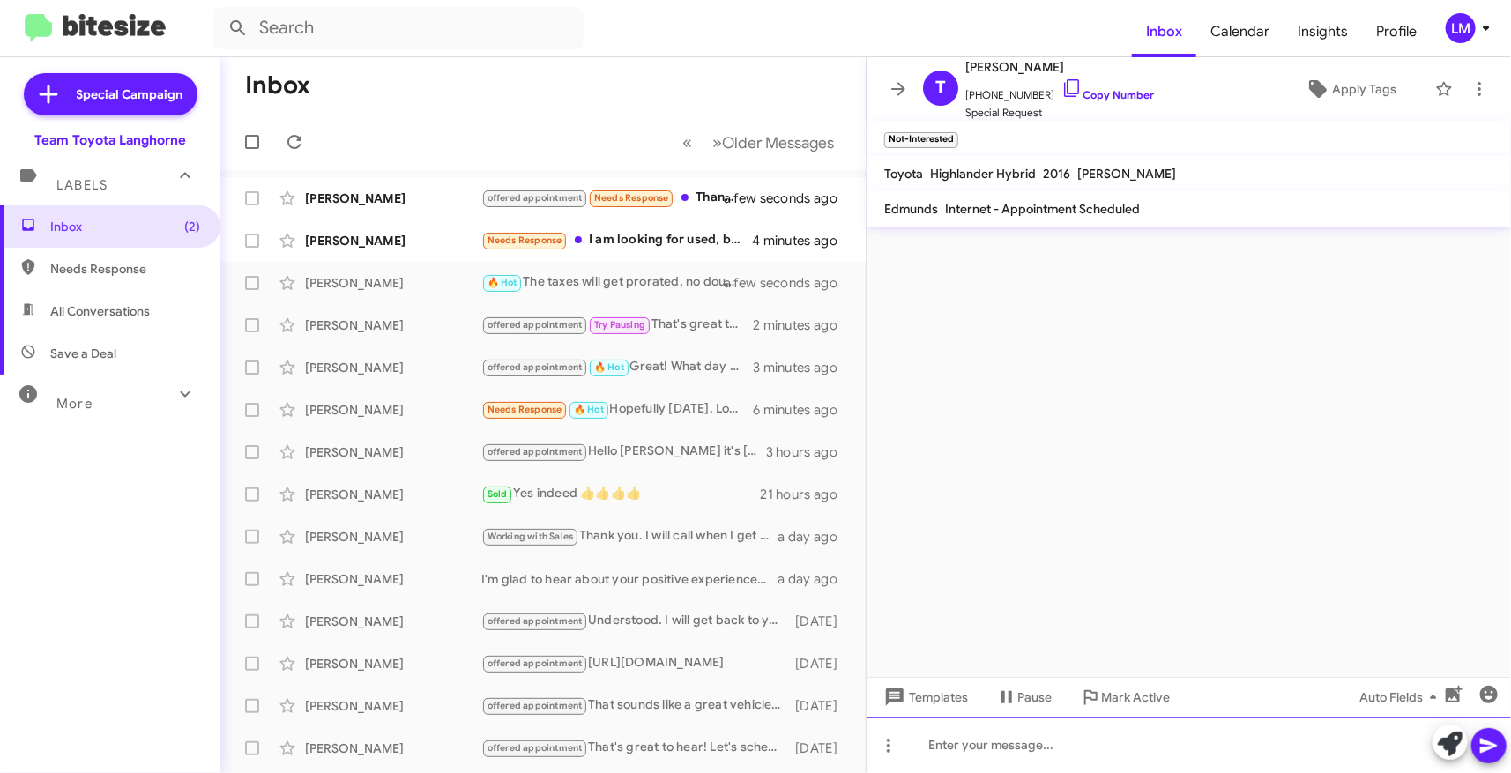
scroll to position [0, 0]
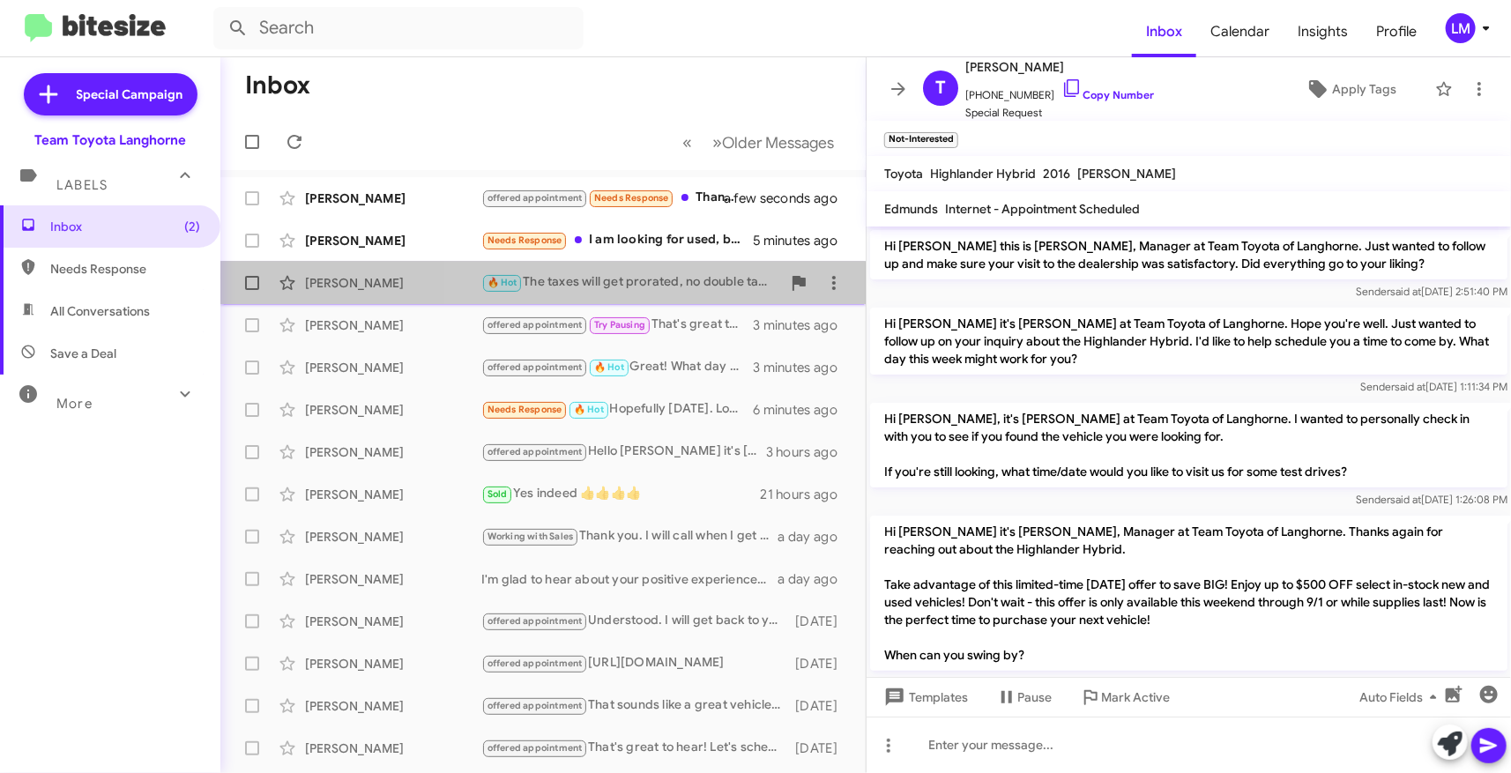
click at [673, 279] on div "🔥 Hot The taxes will get prorated, no double taxes!" at bounding box center [631, 282] width 300 height 20
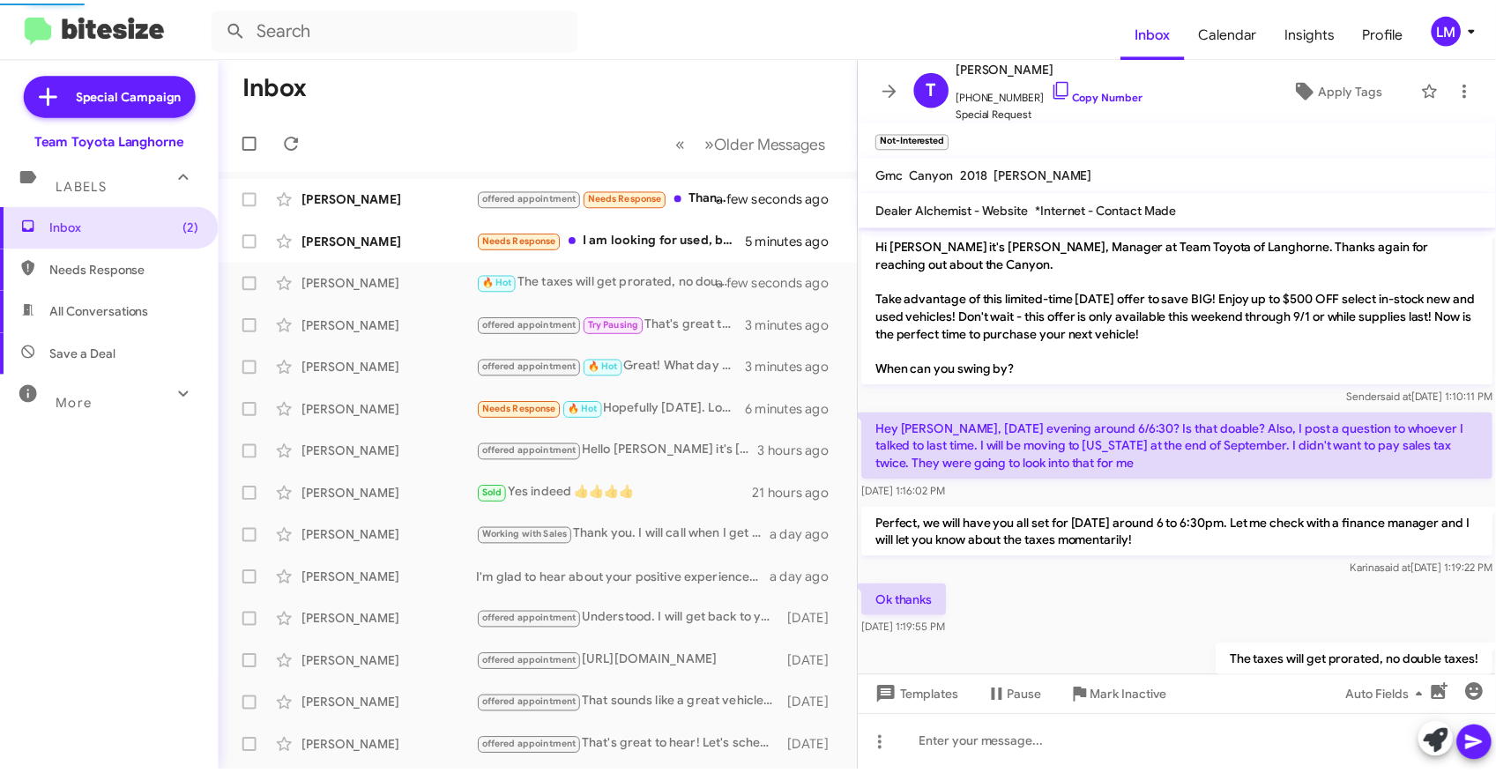
scroll to position [46, 0]
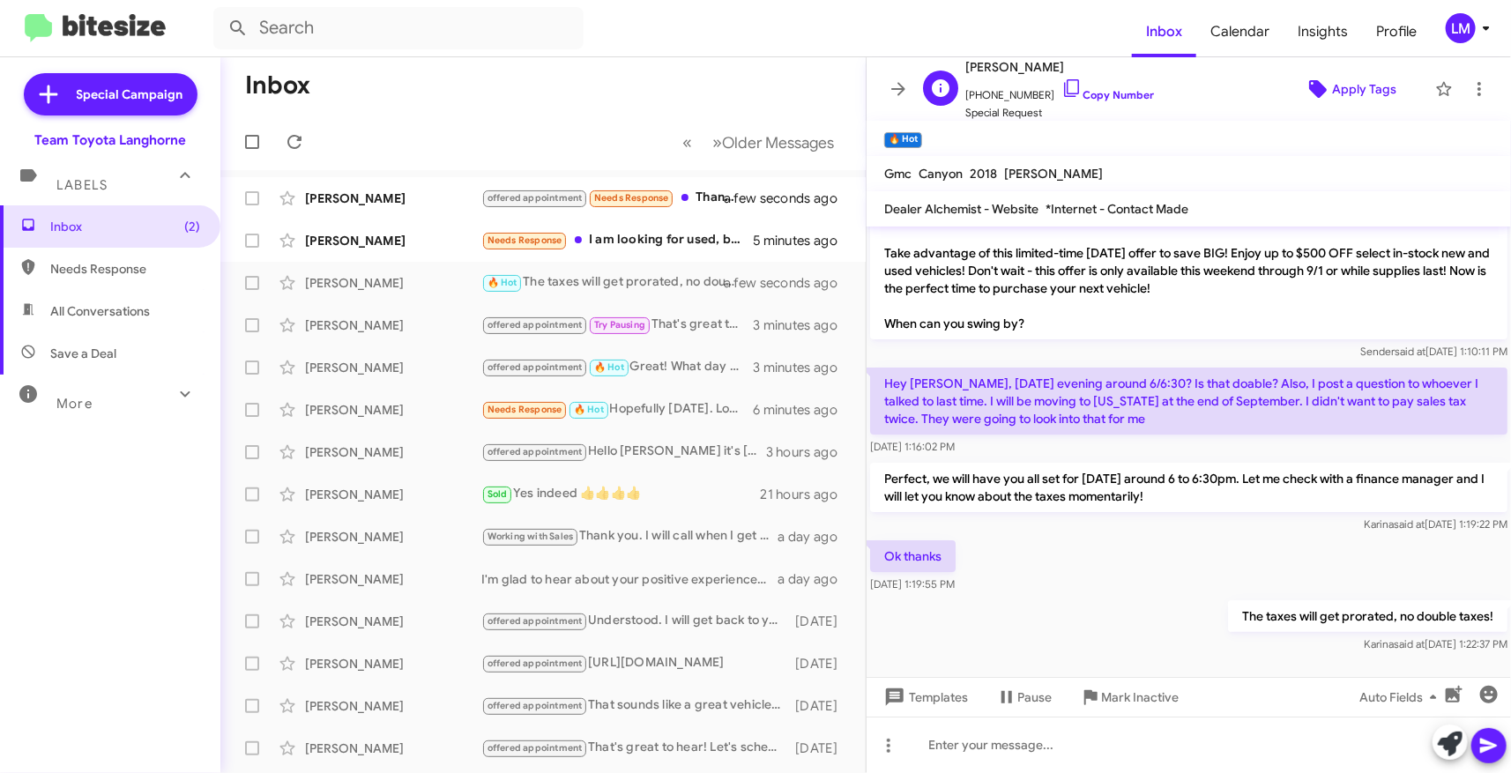
click at [1351, 84] on span "Apply Tags" at bounding box center [1364, 89] width 64 height 32
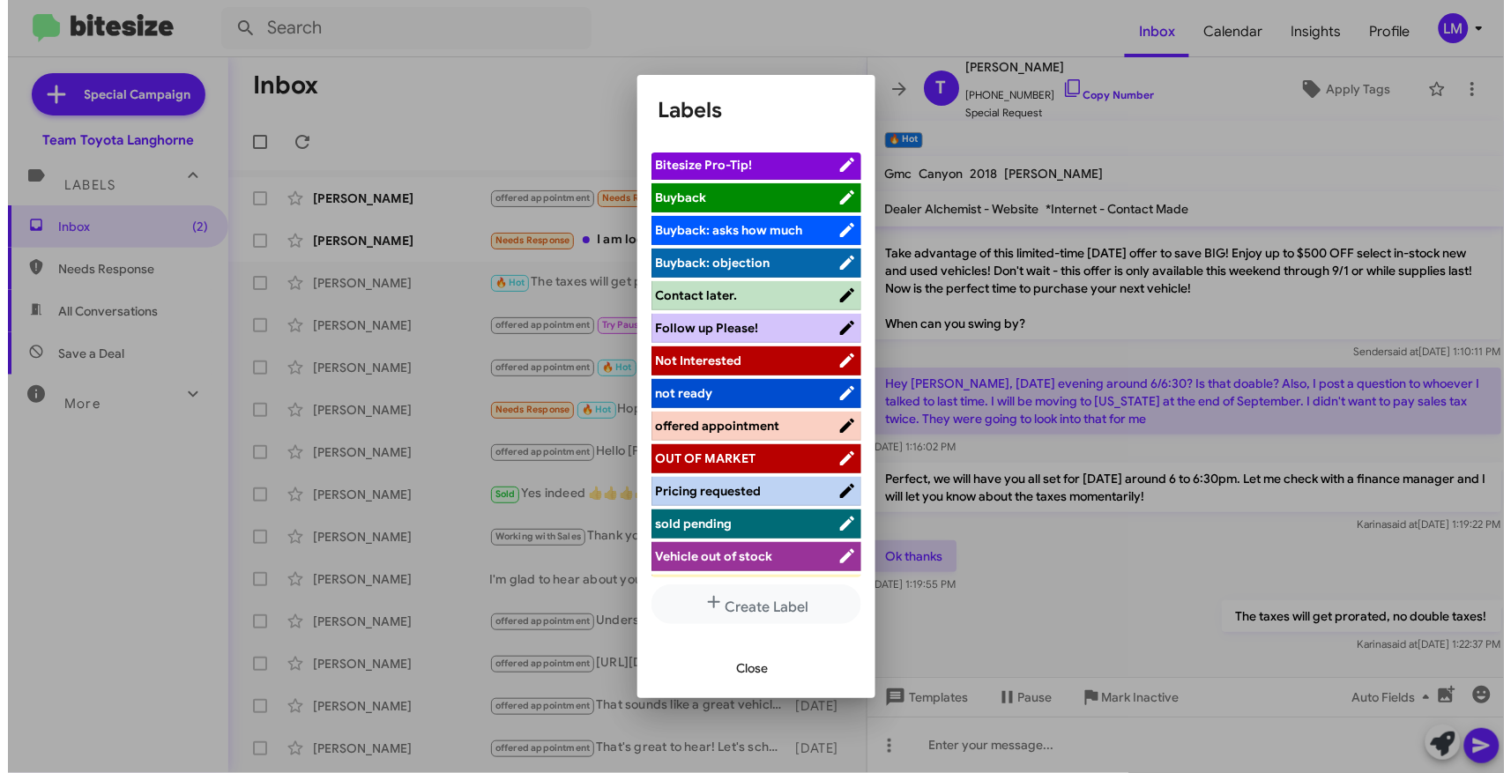
scroll to position [196, 0]
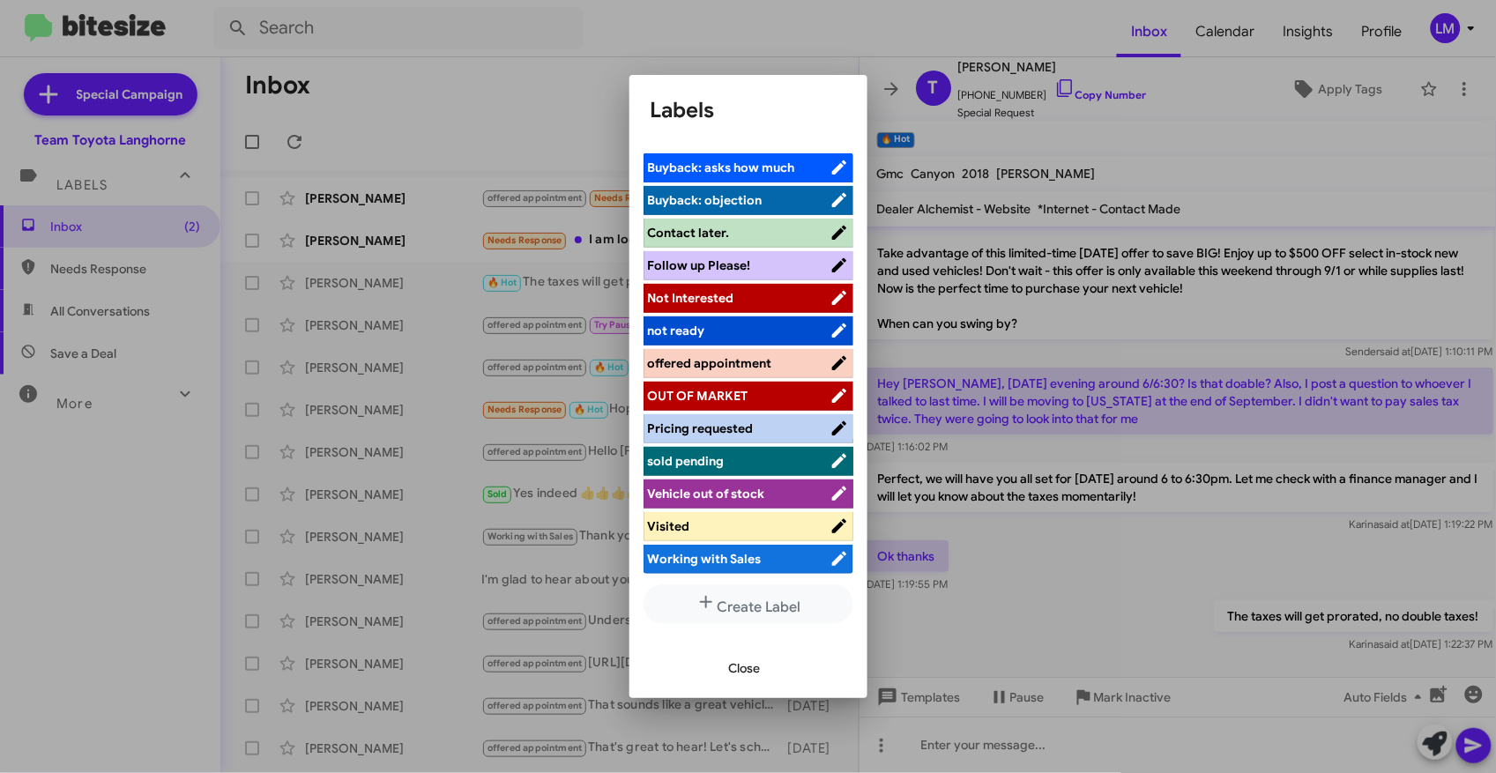
click at [758, 296] on span "Not Interested" at bounding box center [739, 298] width 182 height 18
drag, startPoint x: 746, startPoint y: 671, endPoint x: 780, endPoint y: 588, distance: 89.7
click at [747, 670] on span "Close" at bounding box center [745, 668] width 32 height 32
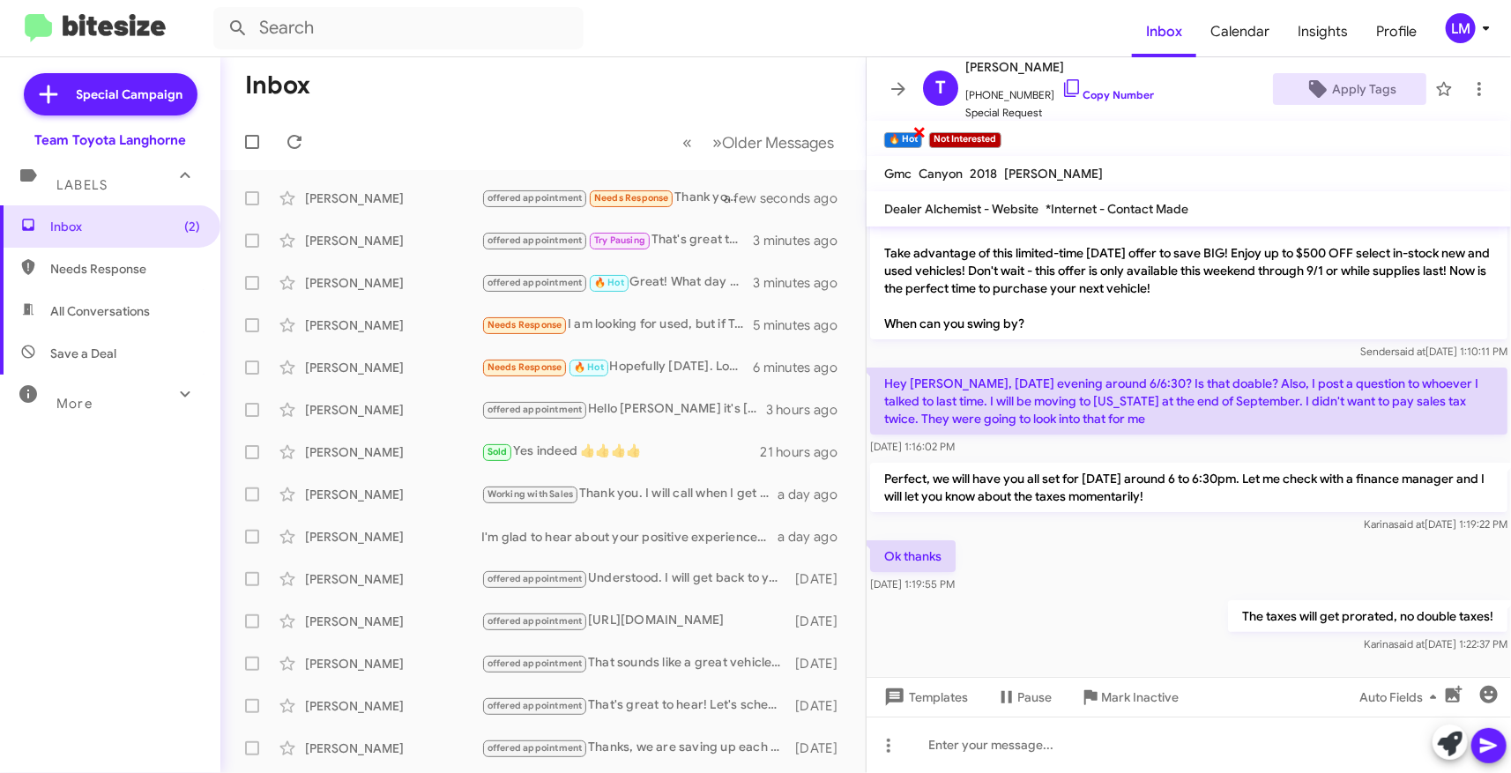
click at [923, 137] on span "×" at bounding box center [919, 131] width 14 height 21
click at [1192, 144] on mat-toolbar "🔥 Hot × Not Interested ×" at bounding box center [1189, 138] width 644 height 35
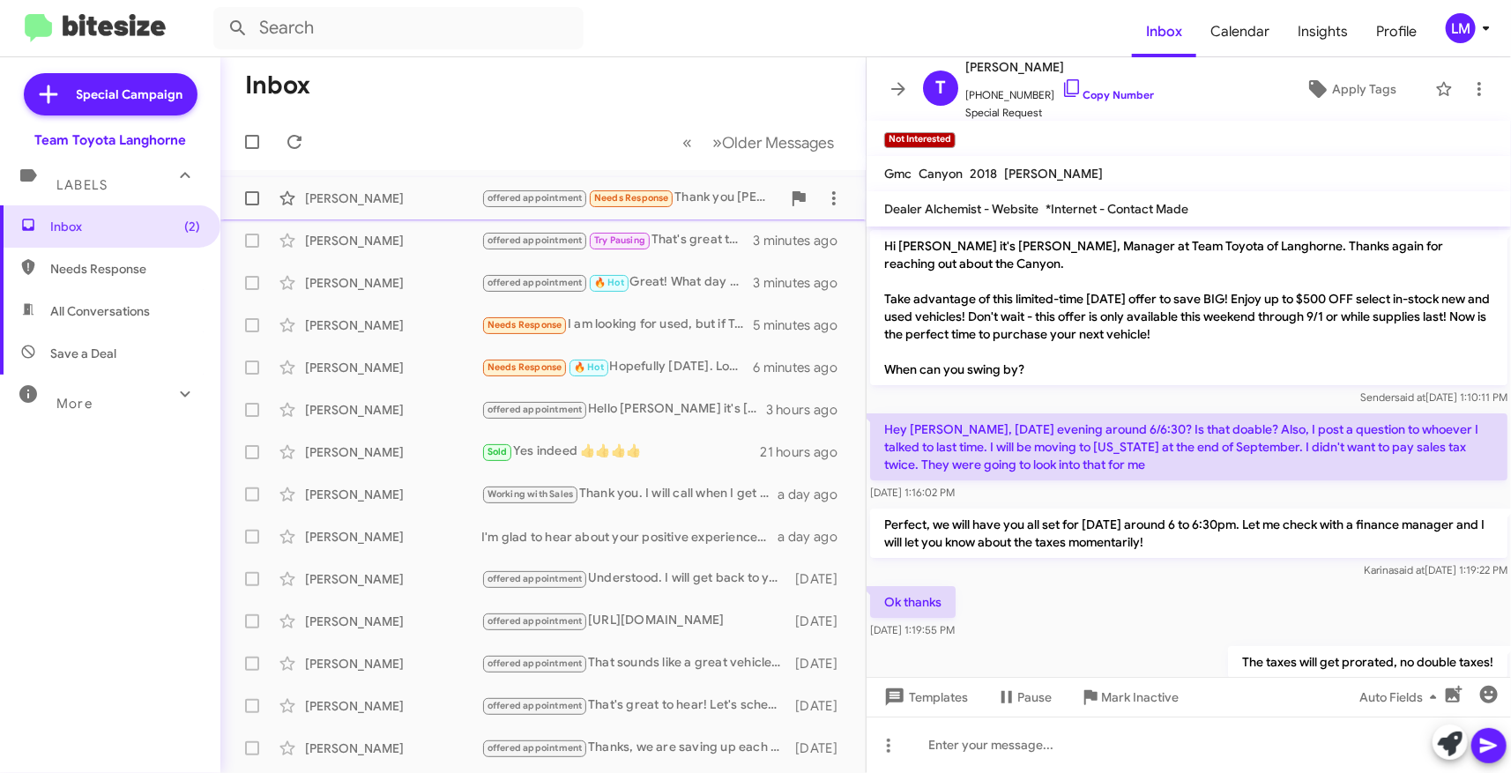
click at [438, 190] on div "[PERSON_NAME]" at bounding box center [393, 199] width 176 height 18
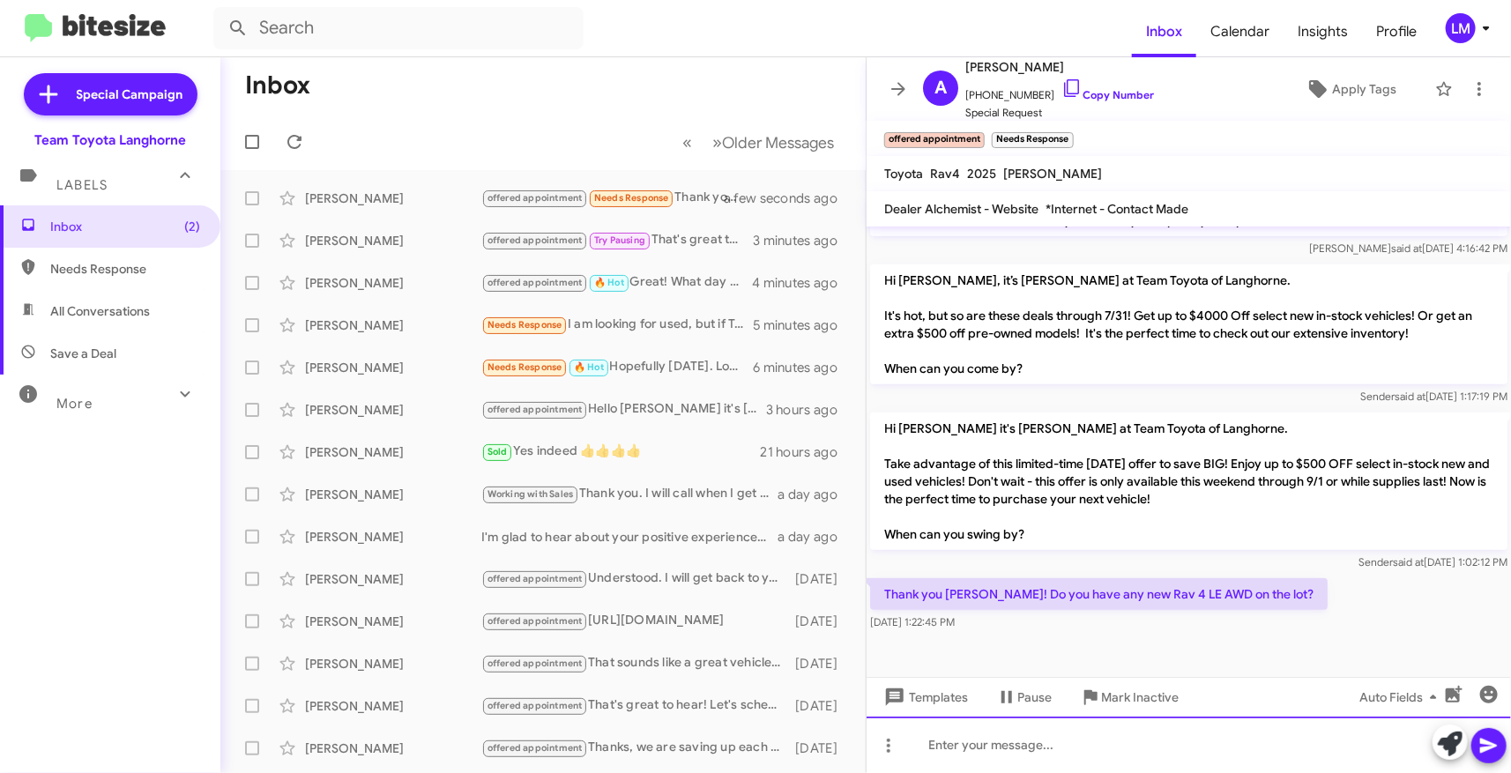
click at [1026, 735] on div at bounding box center [1189, 745] width 644 height 56
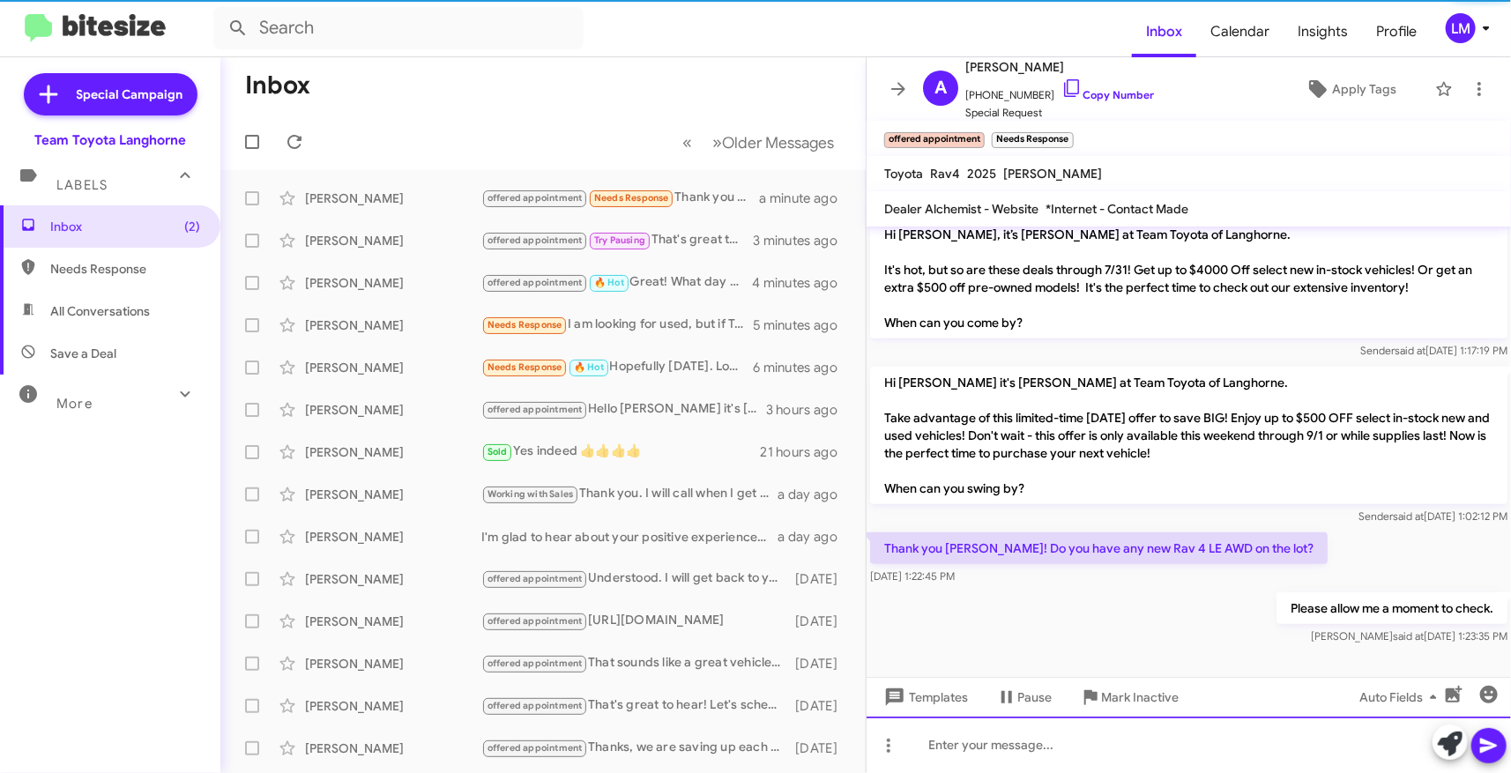
scroll to position [599, 0]
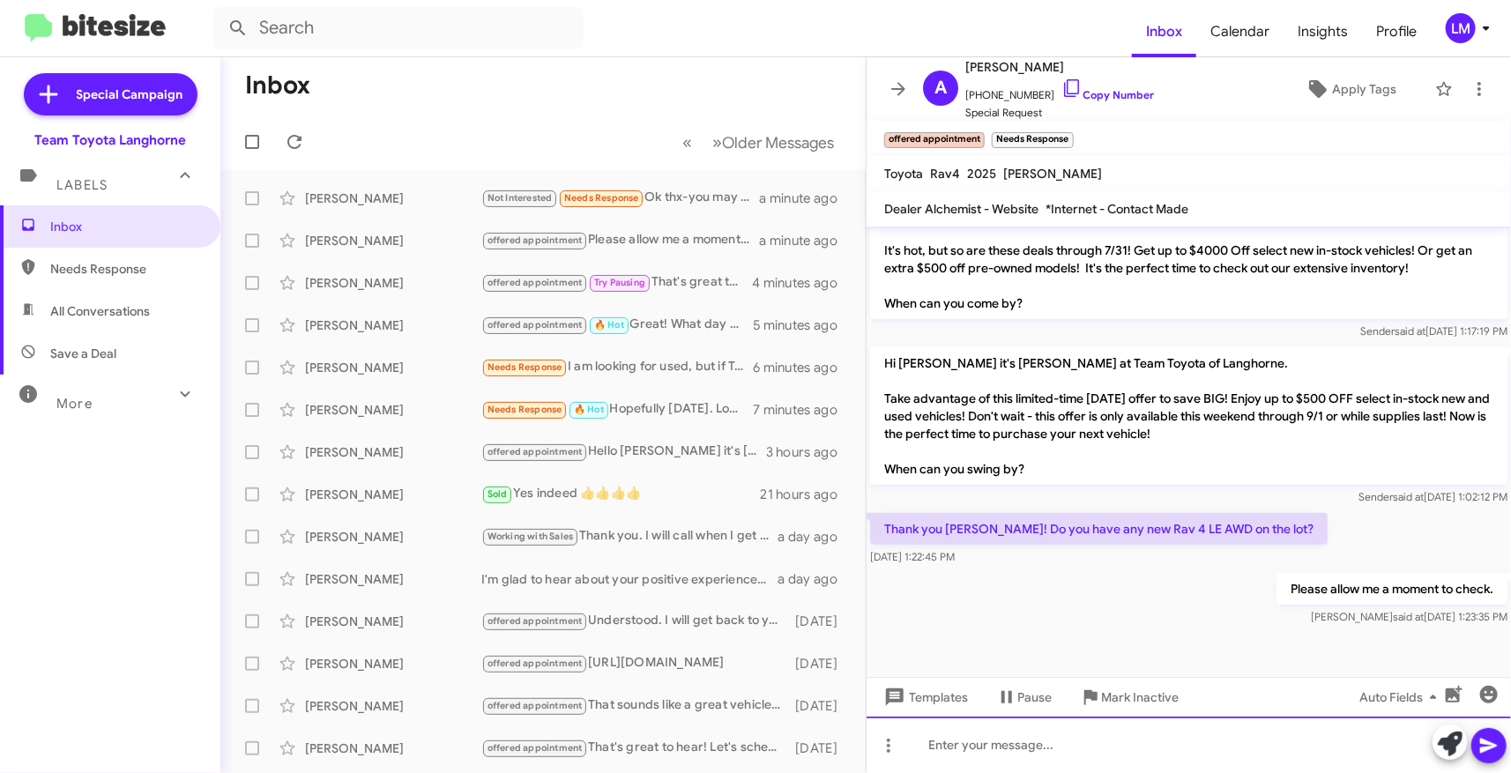
click at [970, 753] on div at bounding box center [1189, 745] width 644 height 56
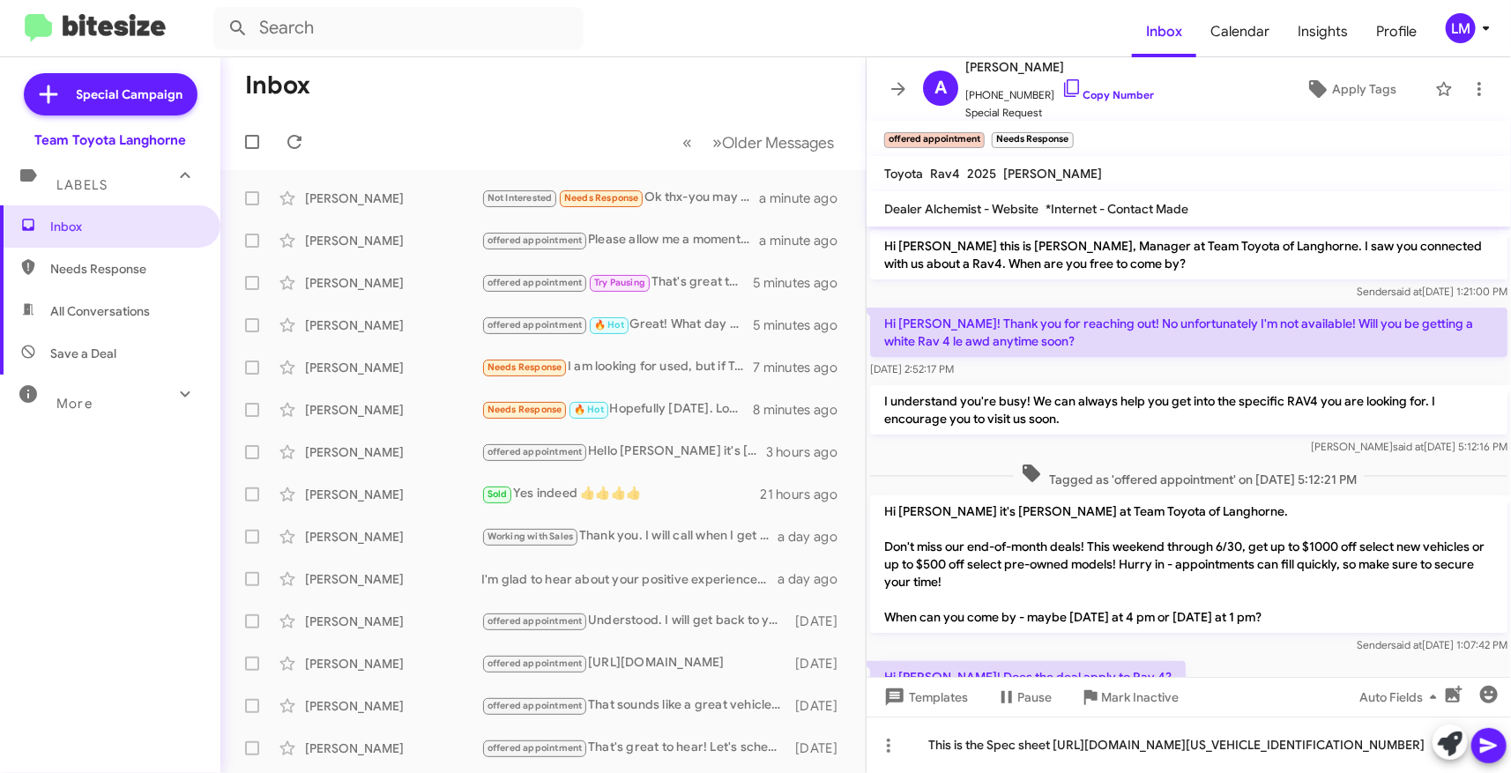
click at [1490, 737] on icon at bounding box center [1488, 745] width 21 height 21
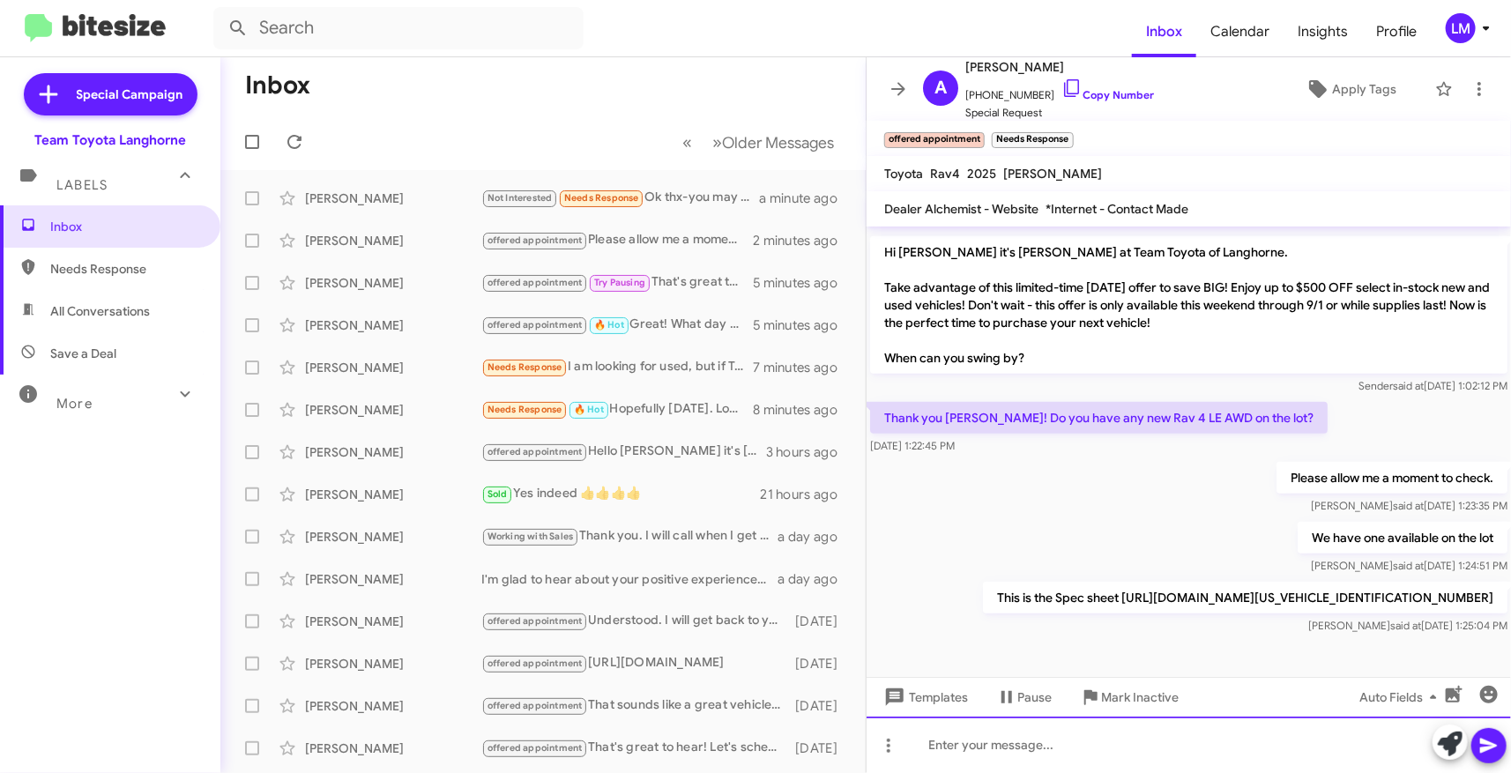
scroll to position [745, 0]
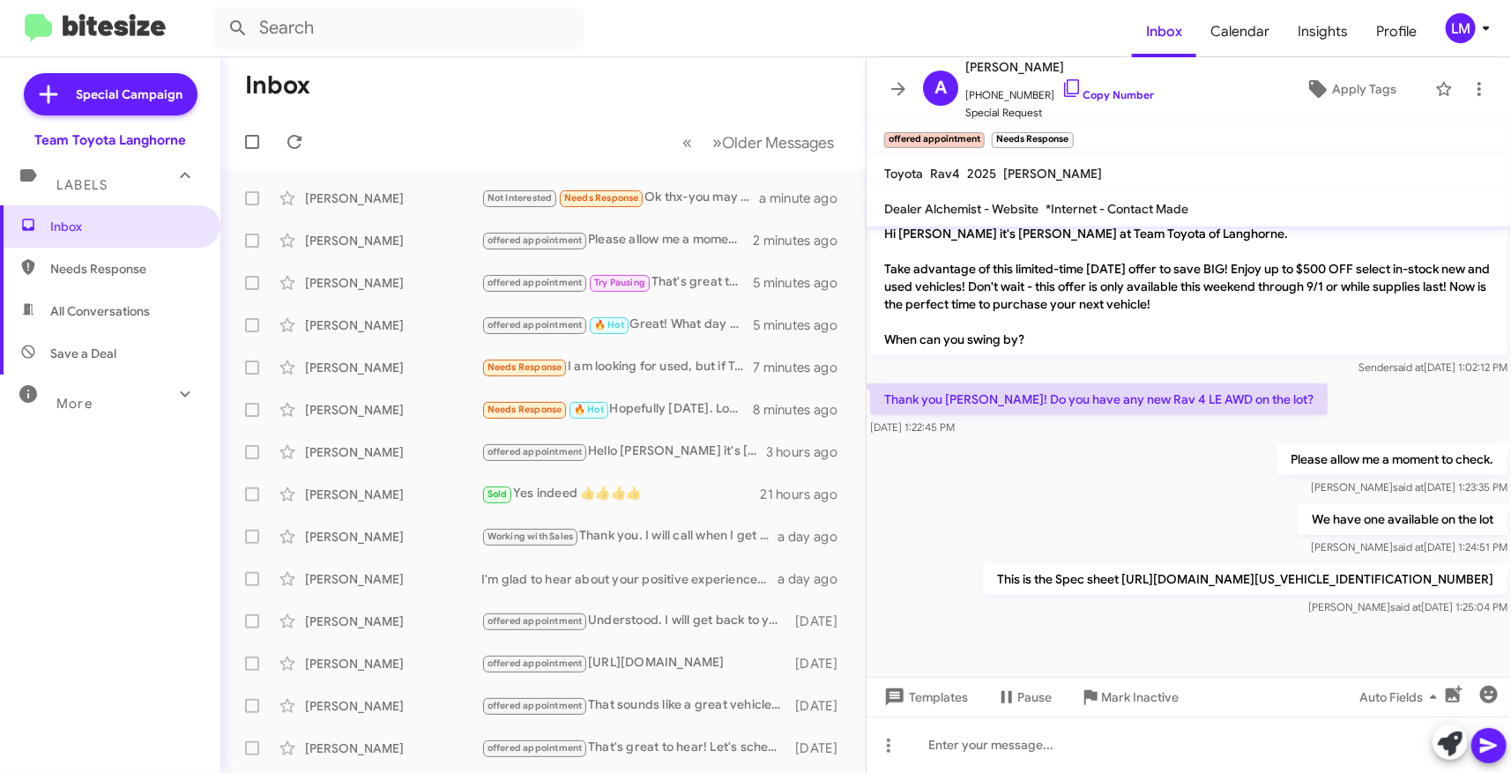
drag, startPoint x: 1071, startPoint y: 134, endPoint x: 1082, endPoint y: 130, distance: 11.5
click at [1071, 134] on span "×" at bounding box center [1069, 131] width 11 height 21
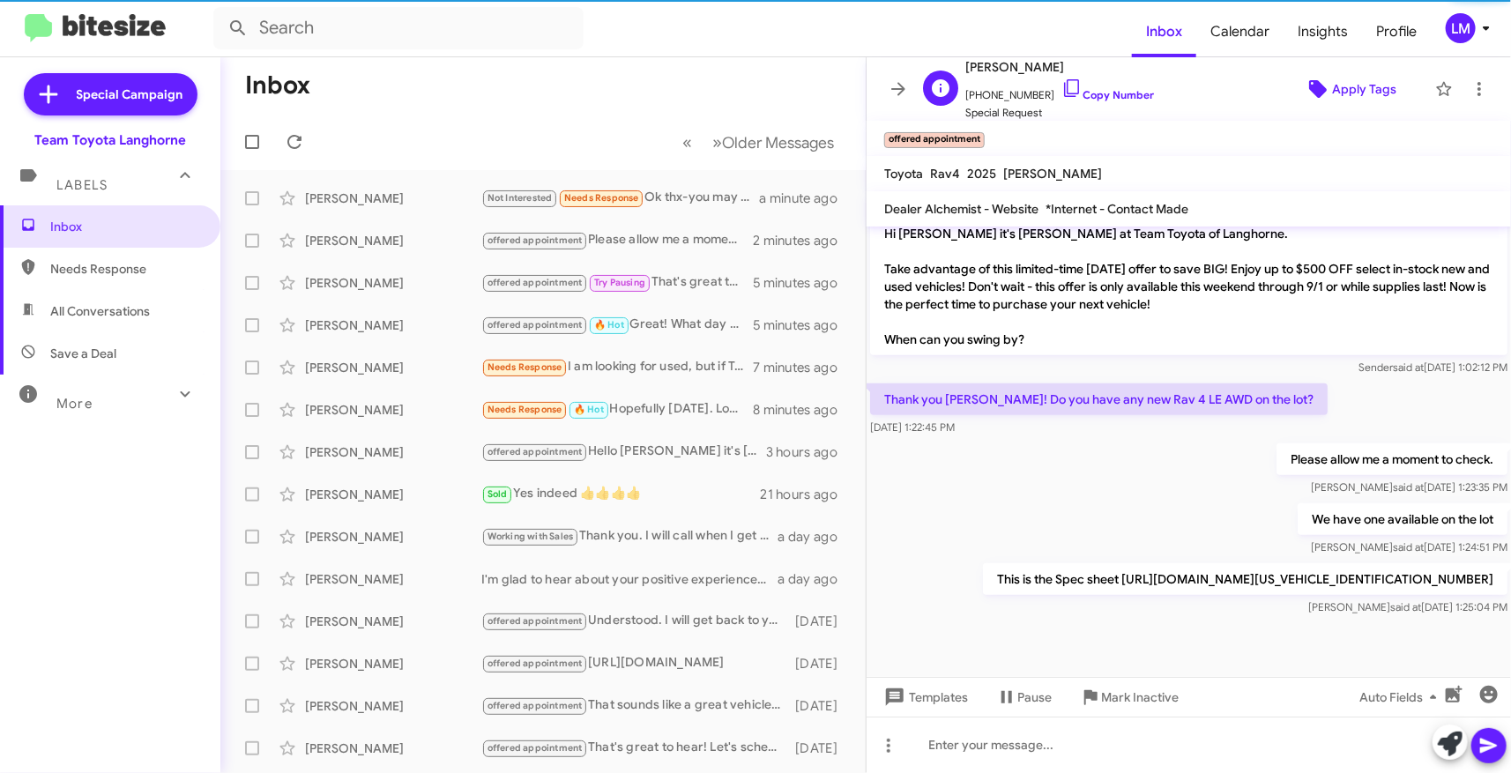
click at [1316, 86] on icon at bounding box center [1317, 88] width 21 height 21
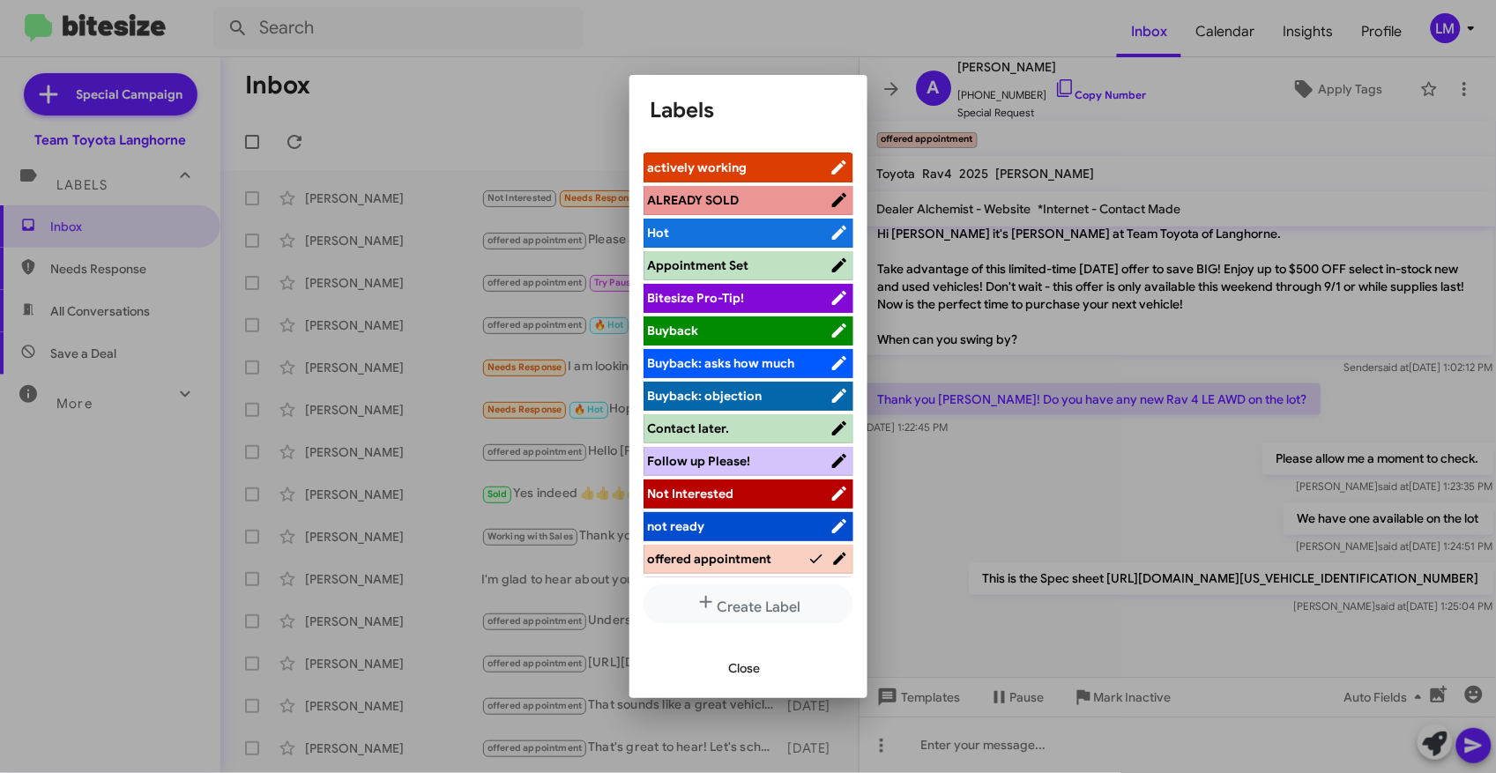
click at [763, 225] on span "Hot" at bounding box center [739, 233] width 182 height 18
drag, startPoint x: 744, startPoint y: 229, endPoint x: 773, endPoint y: 230, distance: 29.1
click at [745, 229] on span "Hot" at bounding box center [728, 233] width 160 height 18
drag, startPoint x: 728, startPoint y: 662, endPoint x: 822, endPoint y: 674, distance: 94.3
click at [729, 662] on span "Close" at bounding box center [745, 668] width 32 height 32
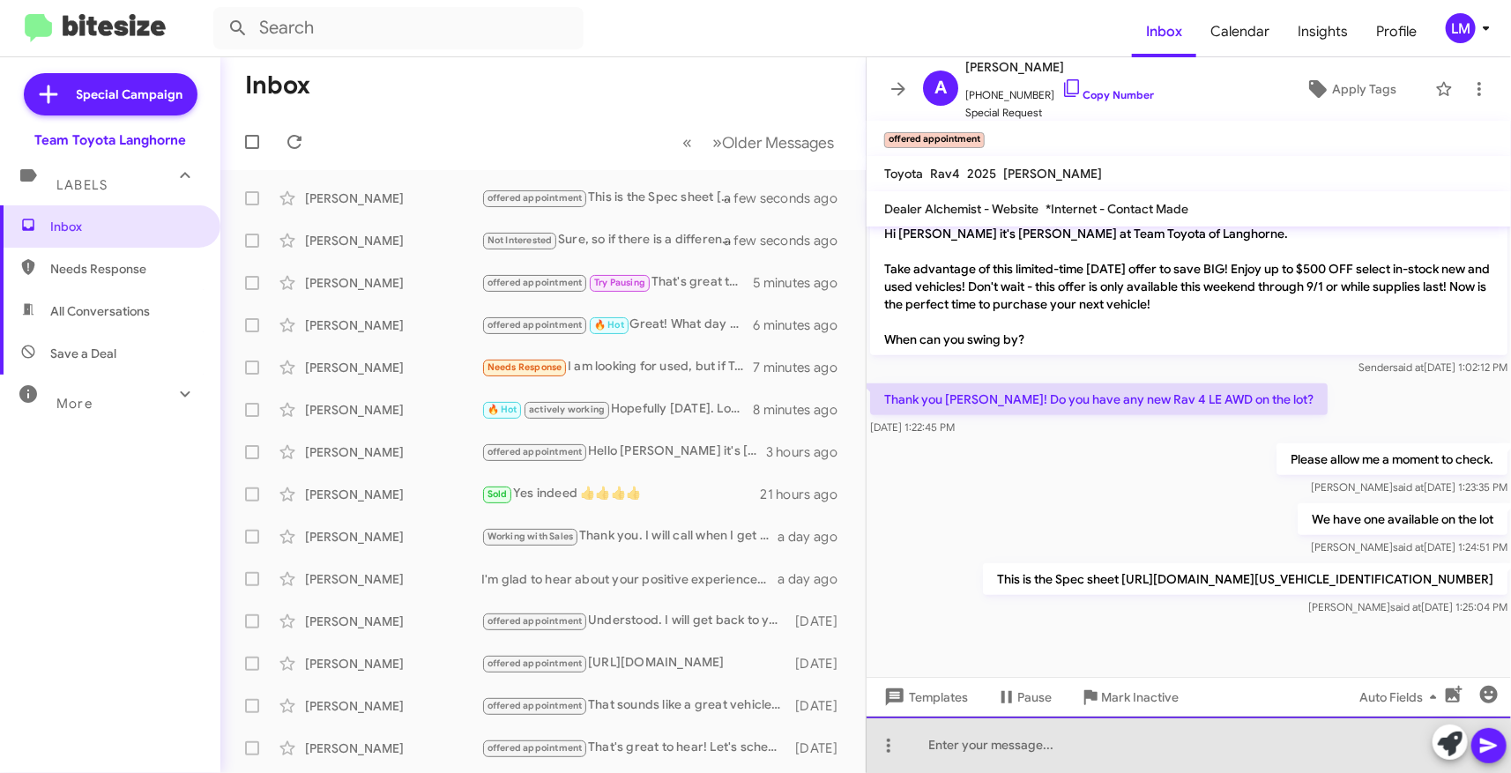
click at [1016, 748] on div at bounding box center [1189, 745] width 644 height 56
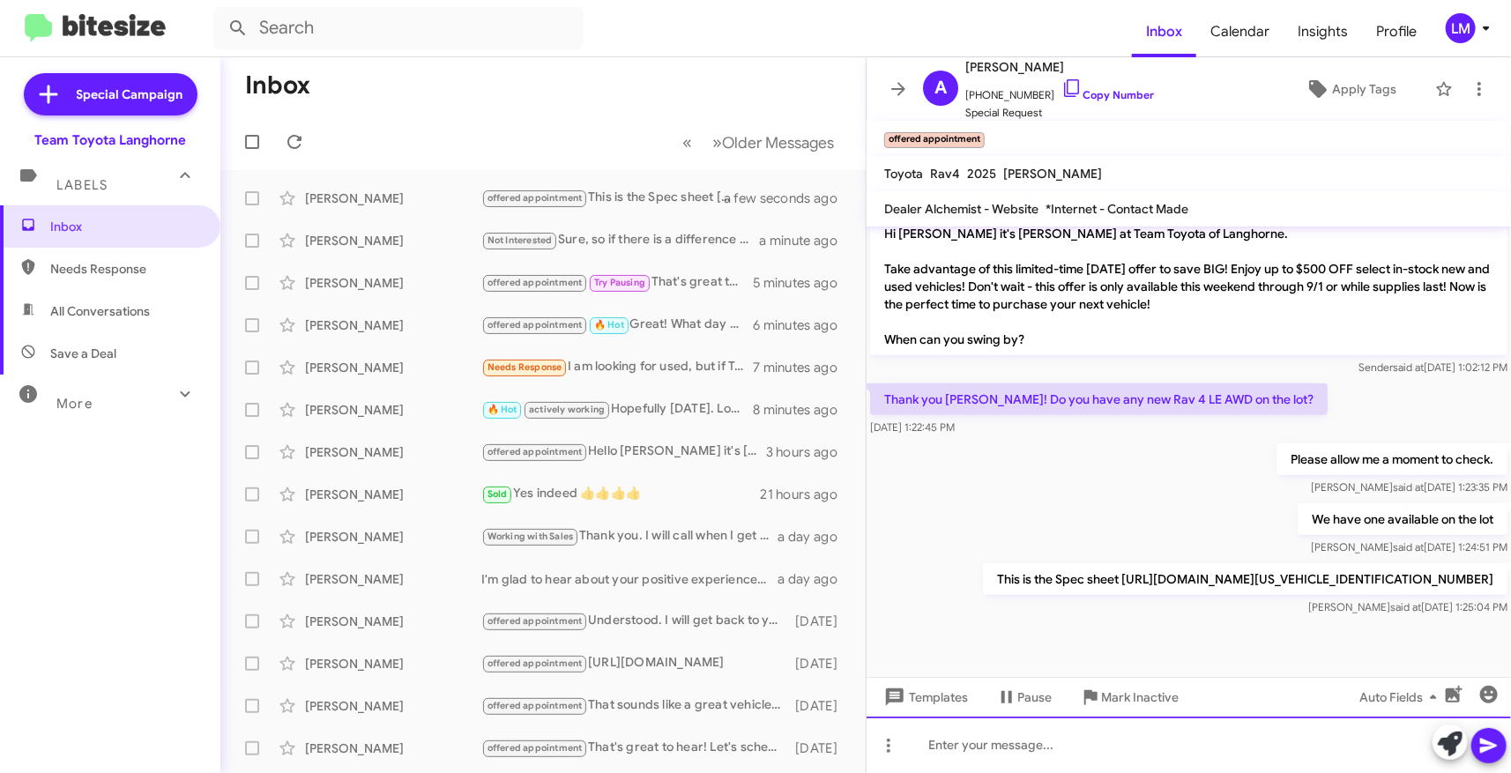
click at [961, 743] on div at bounding box center [1189, 745] width 644 height 56
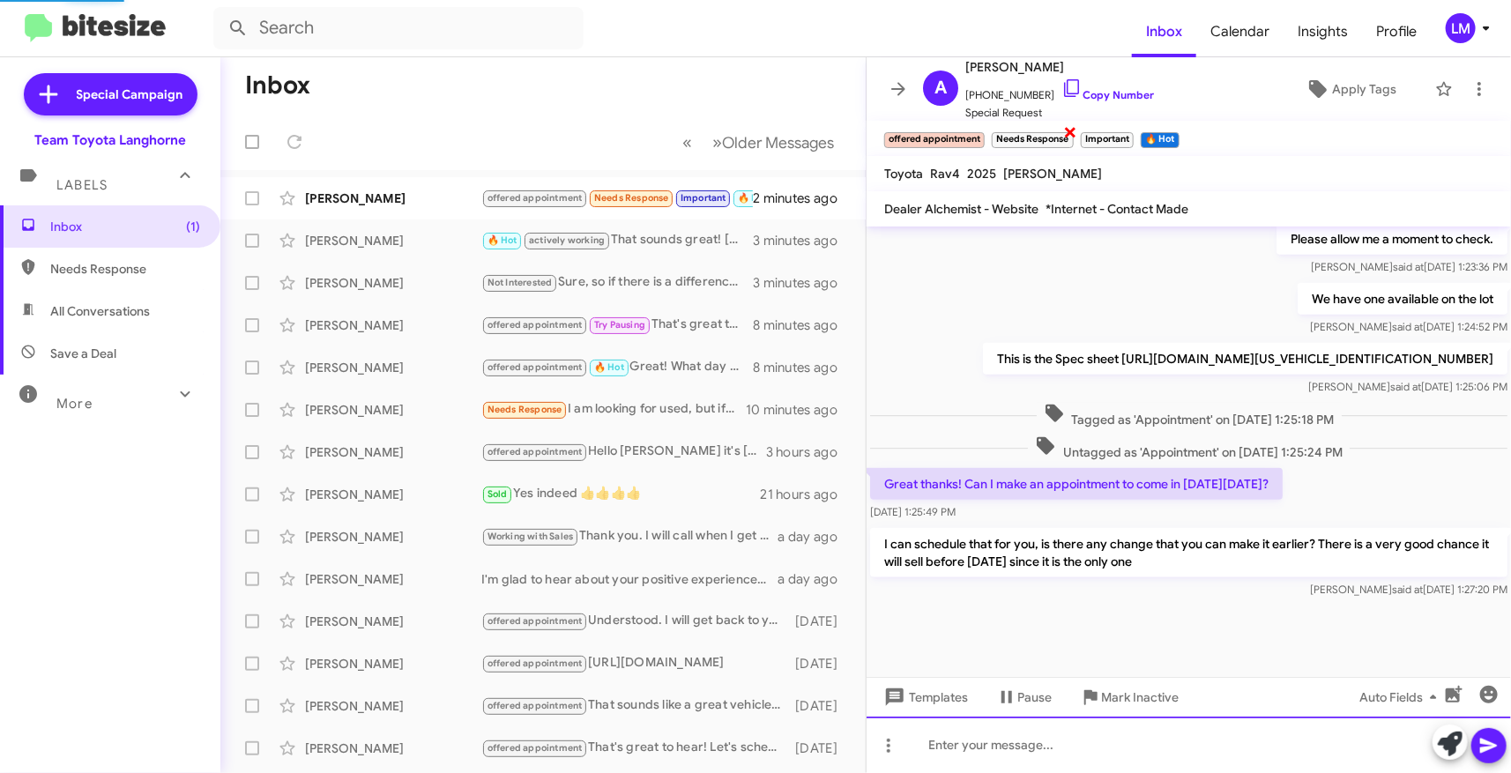
scroll to position [1105, 0]
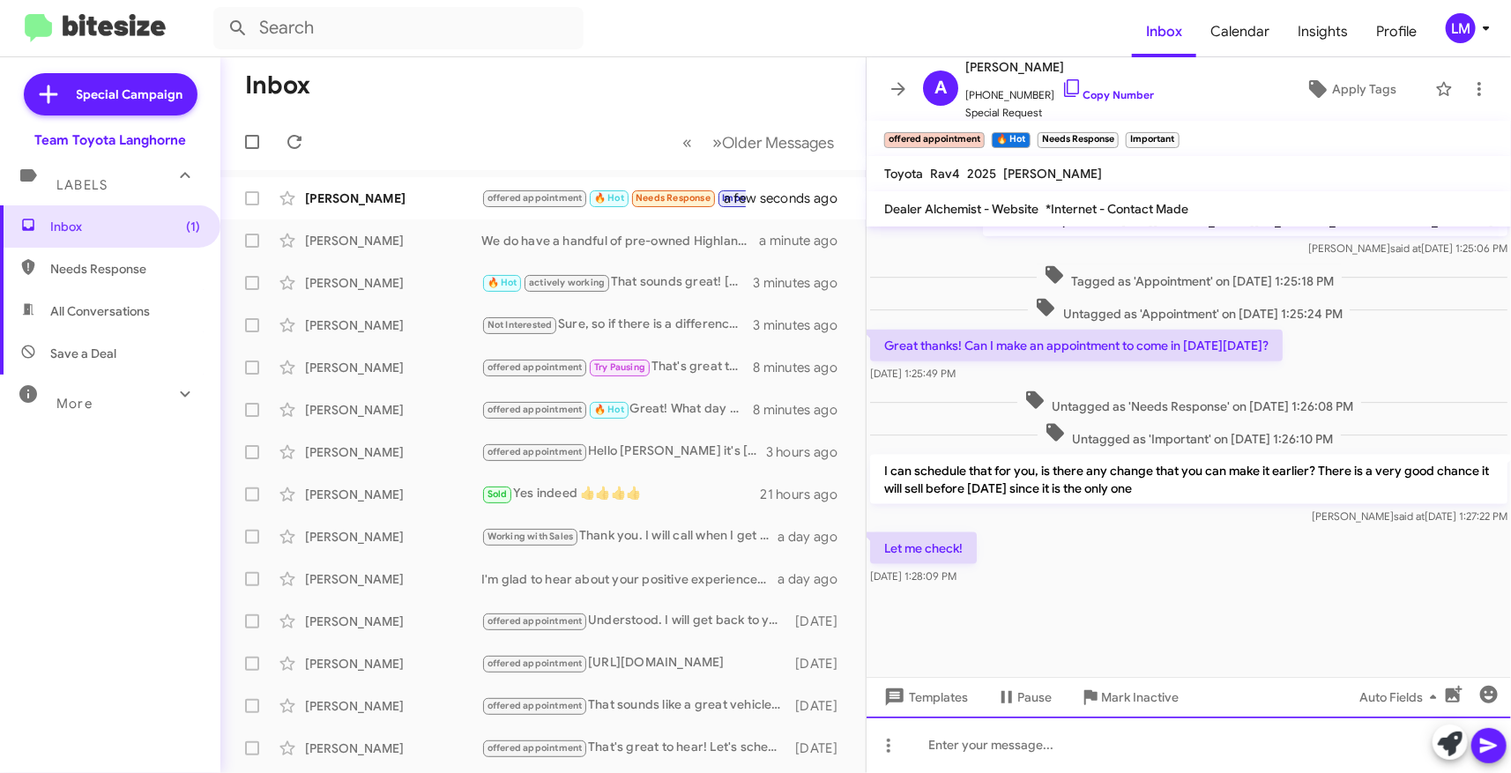
click at [947, 742] on div at bounding box center [1189, 745] width 644 height 56
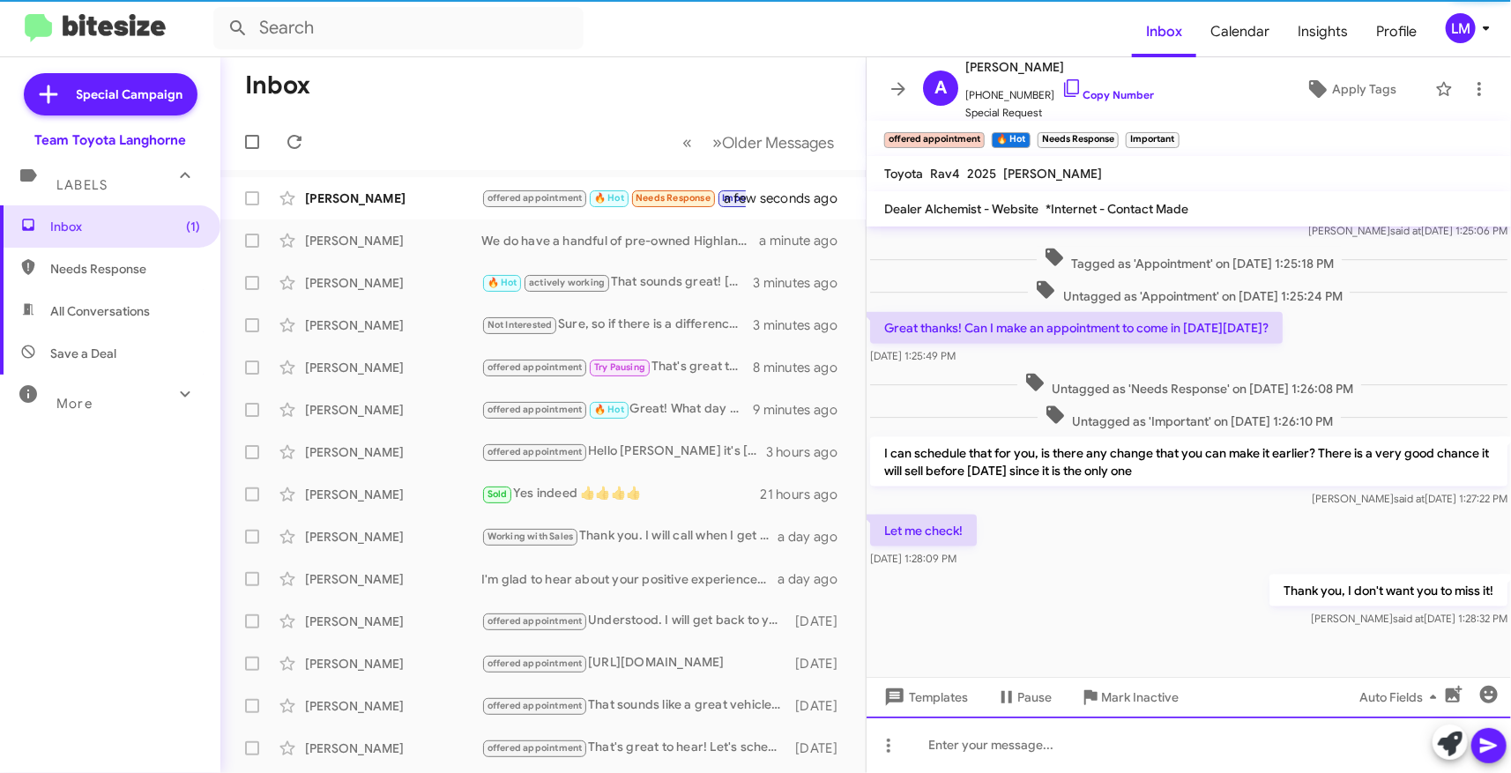
scroll to position [0, 0]
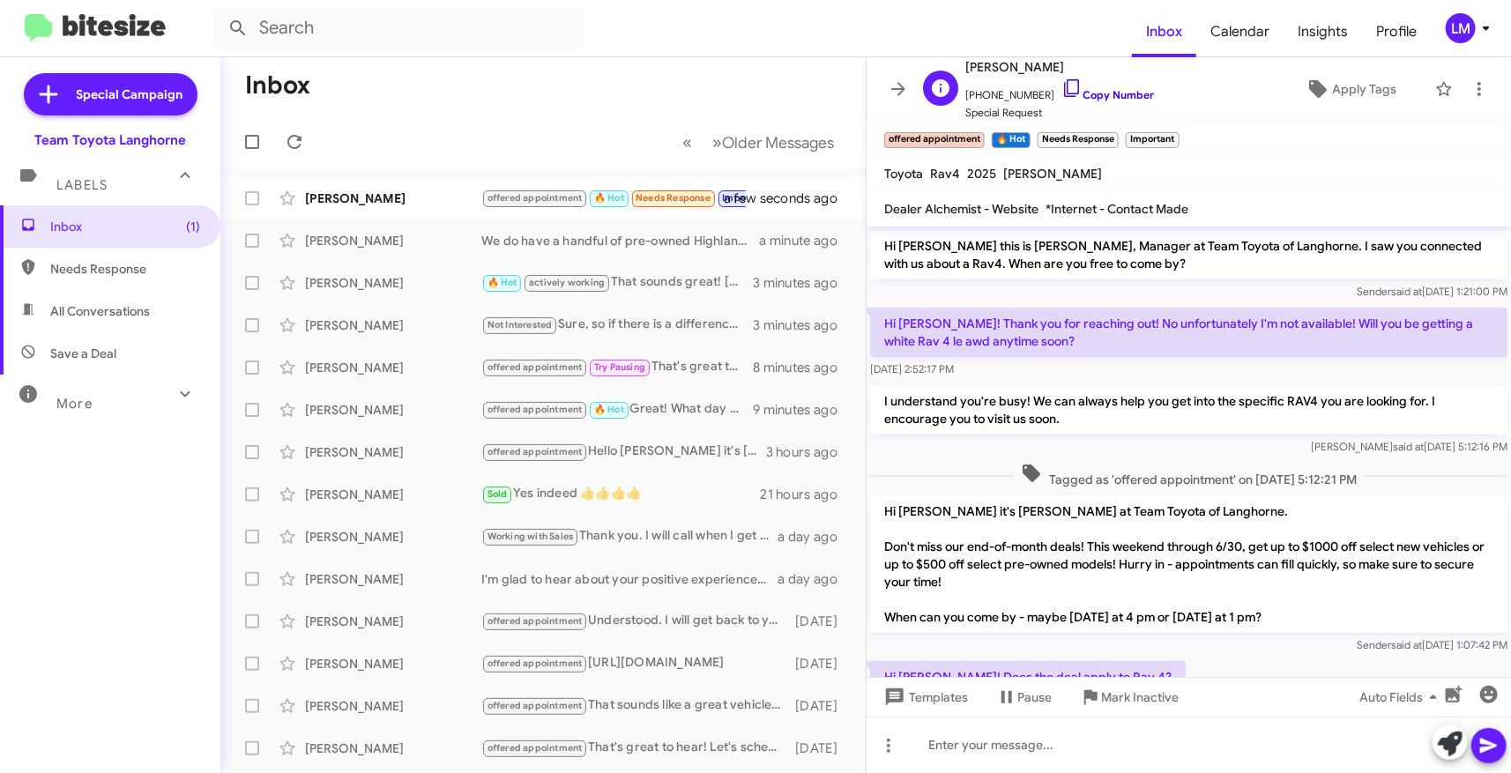
click at [1078, 93] on link "Copy Number" at bounding box center [1107, 94] width 93 height 13
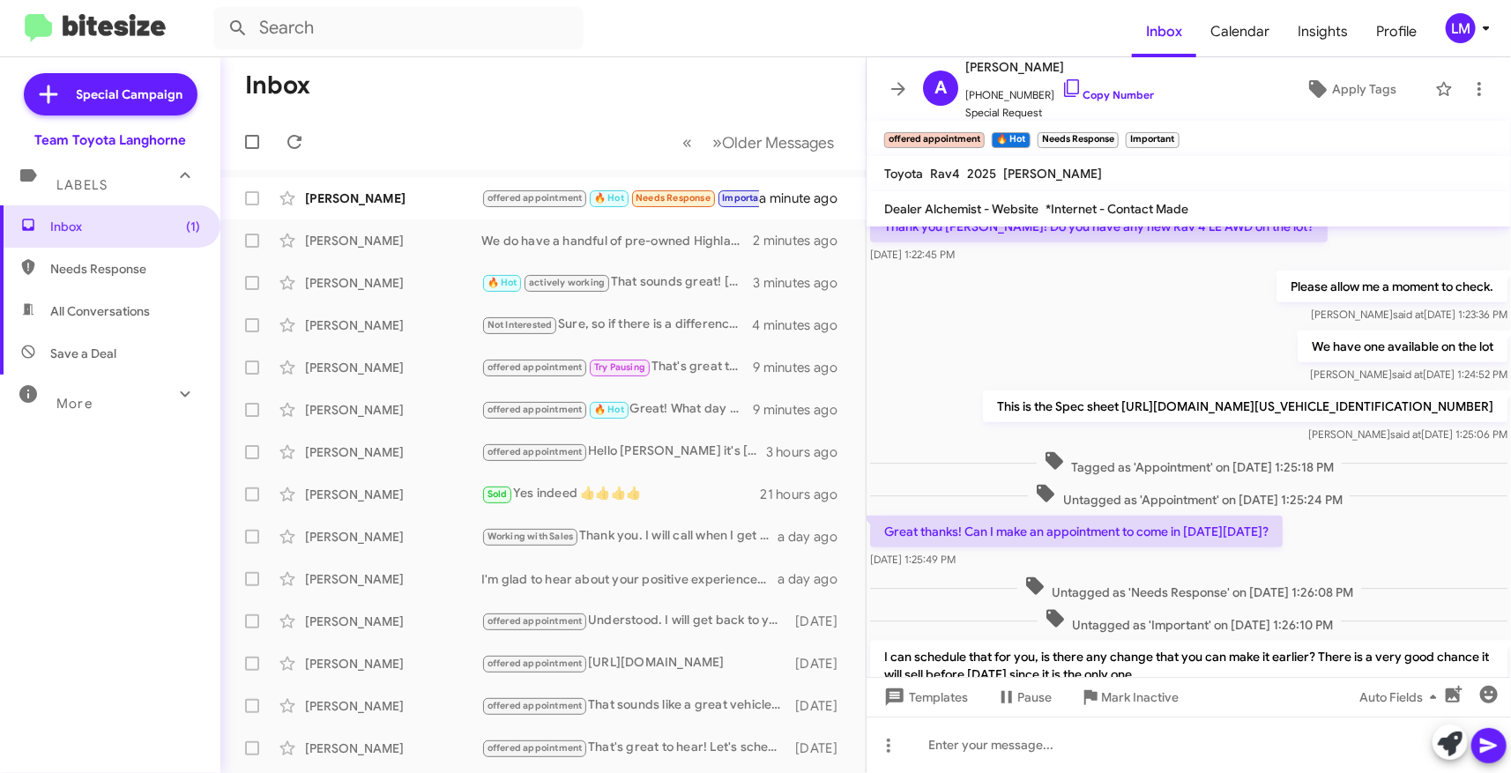
scroll to position [1170, 0]
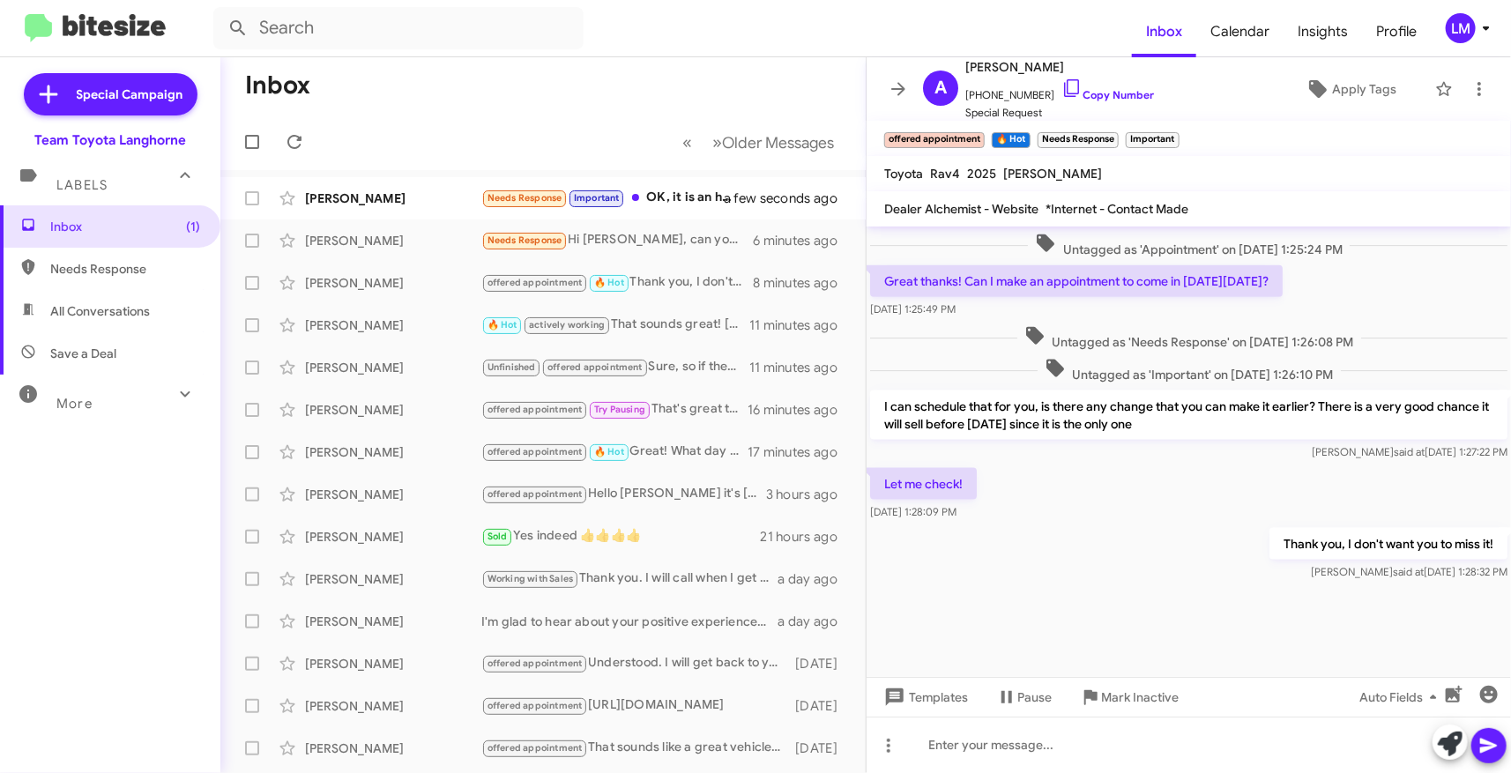
click at [910, 535] on div "Thank you, I don't want you to miss it! [PERSON_NAME] said at [DATE] 1:28:32 PM" at bounding box center [1189, 555] width 644 height 60
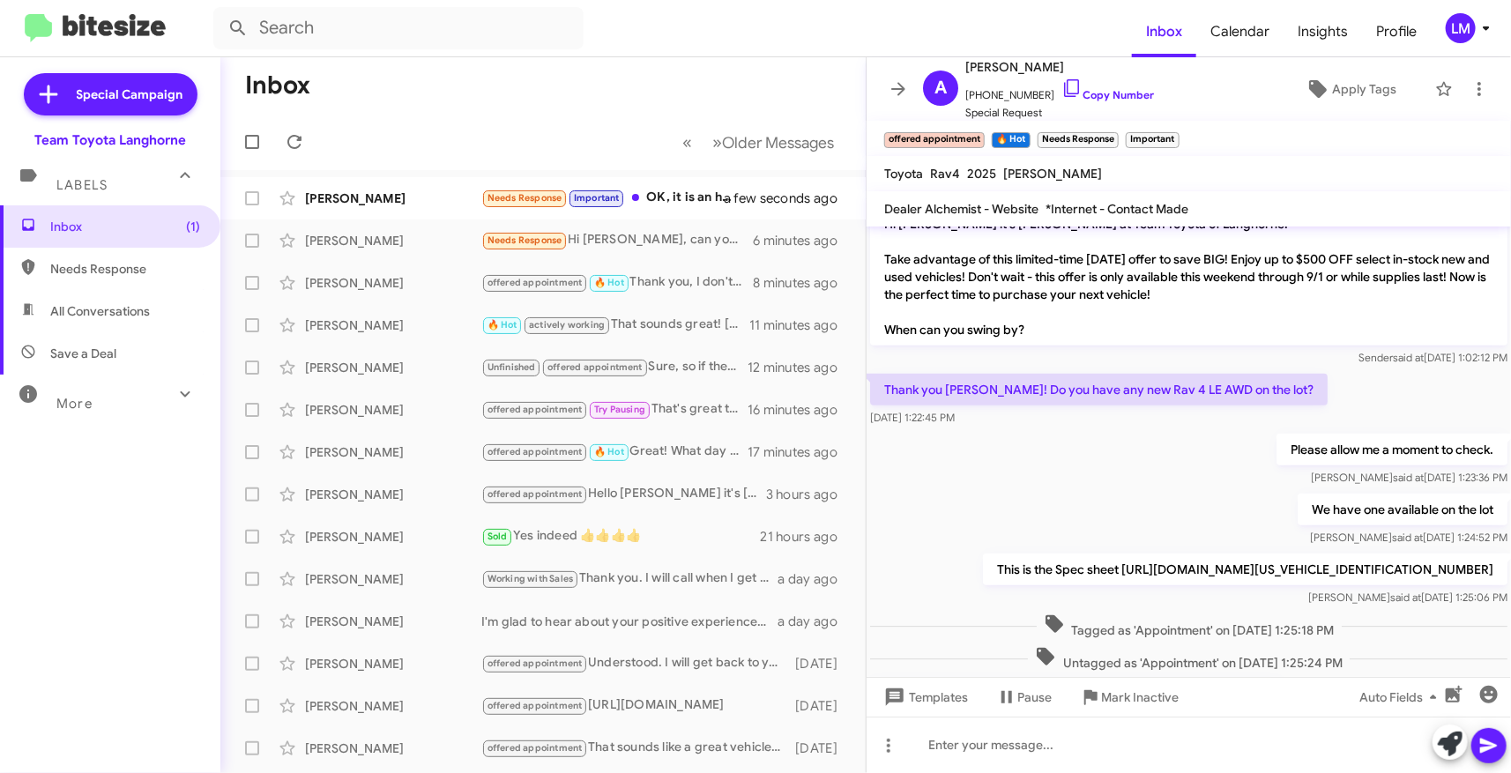
scroll to position [681, 0]
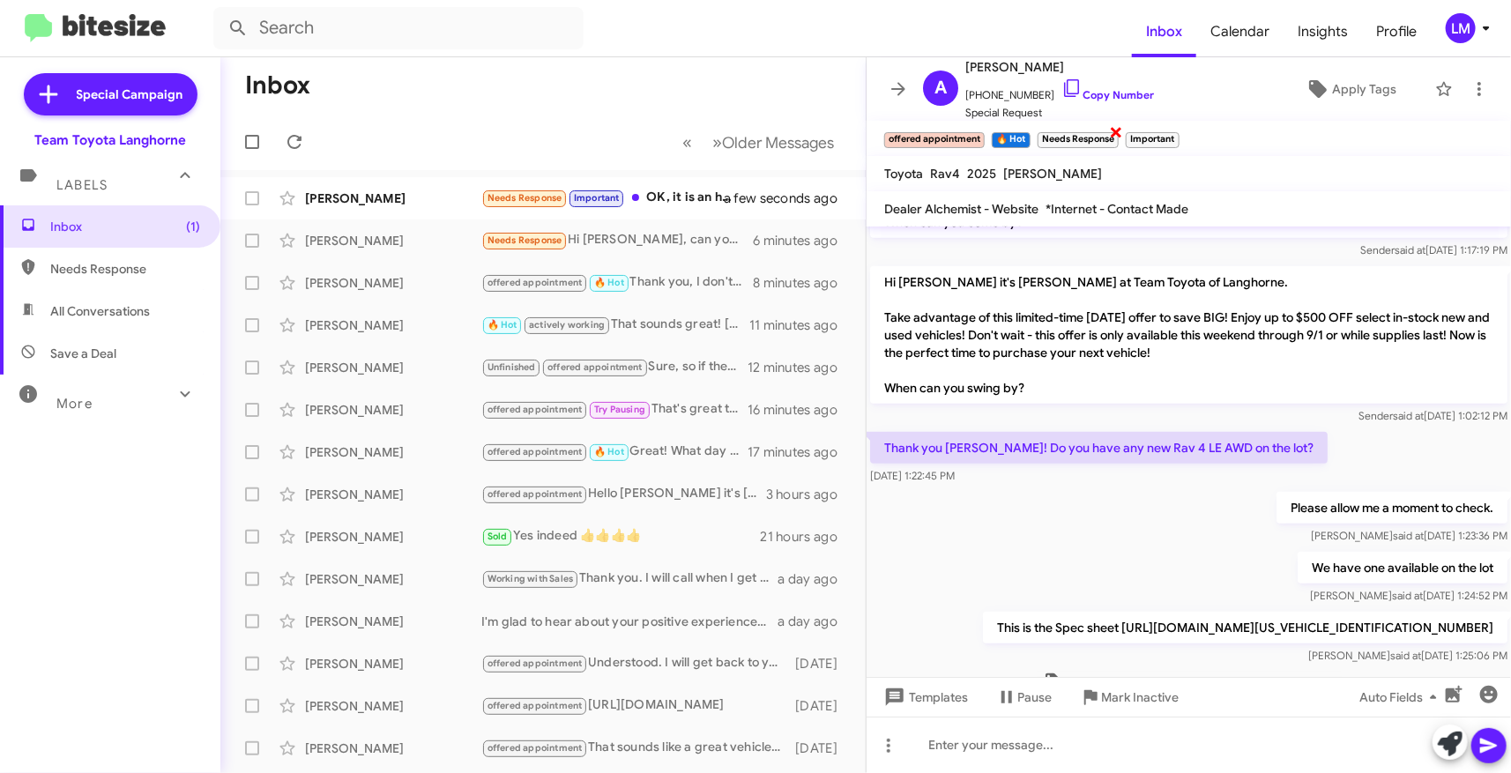
click at [1118, 132] on span "×" at bounding box center [1116, 131] width 14 height 21
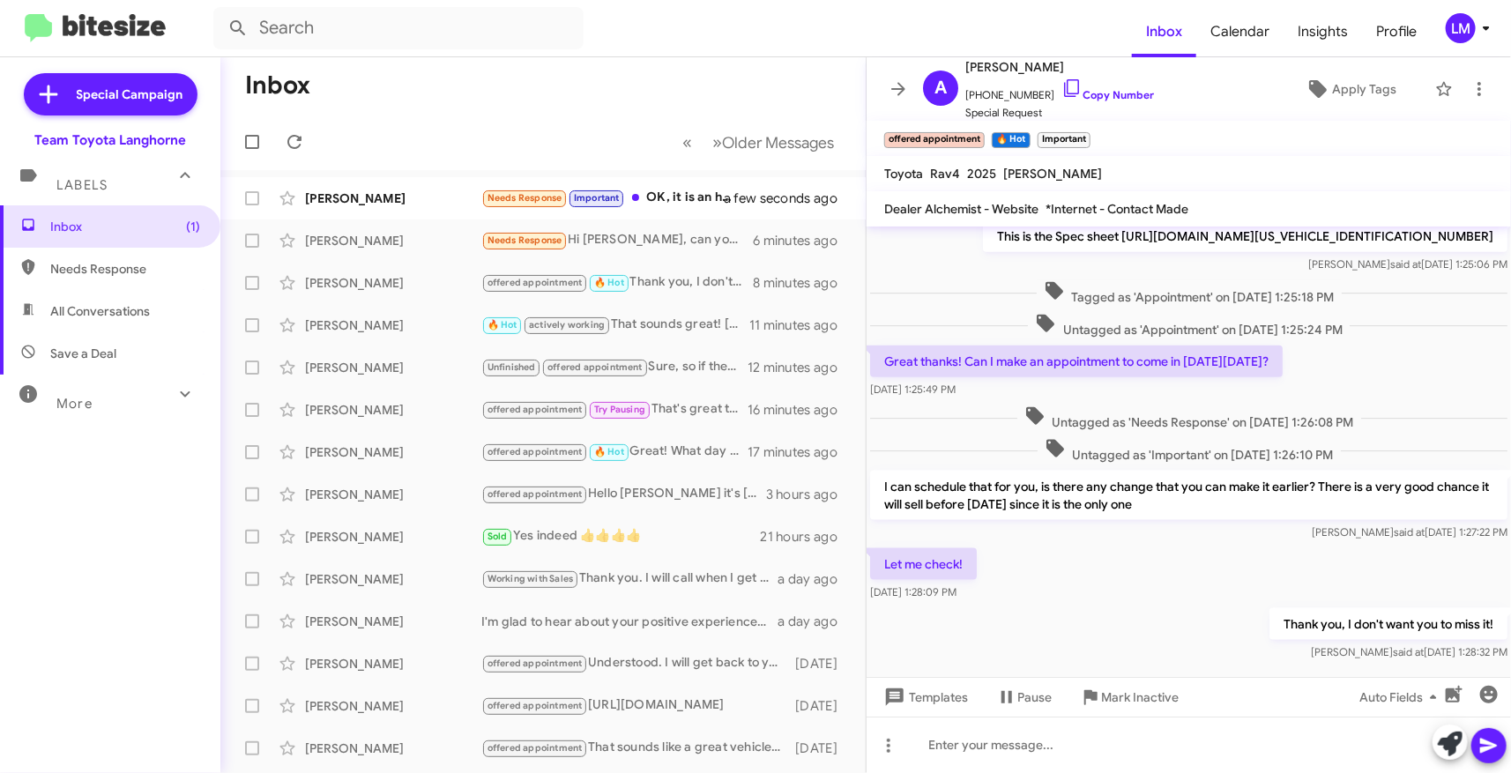
scroll to position [1170, 0]
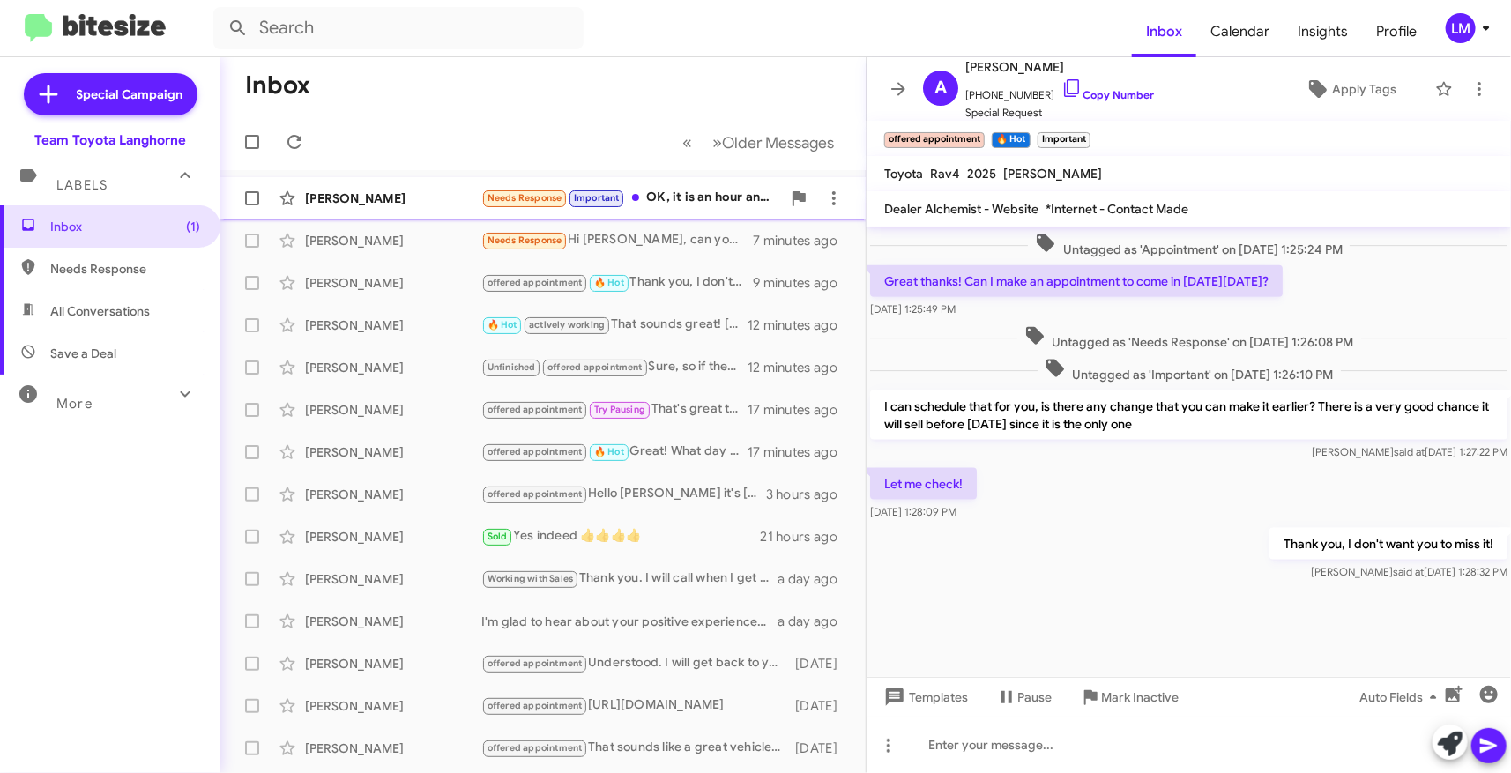
click at [691, 205] on div "Needs Response Important OK, it is an hour and a half drive for me. I would do …" at bounding box center [631, 198] width 300 height 20
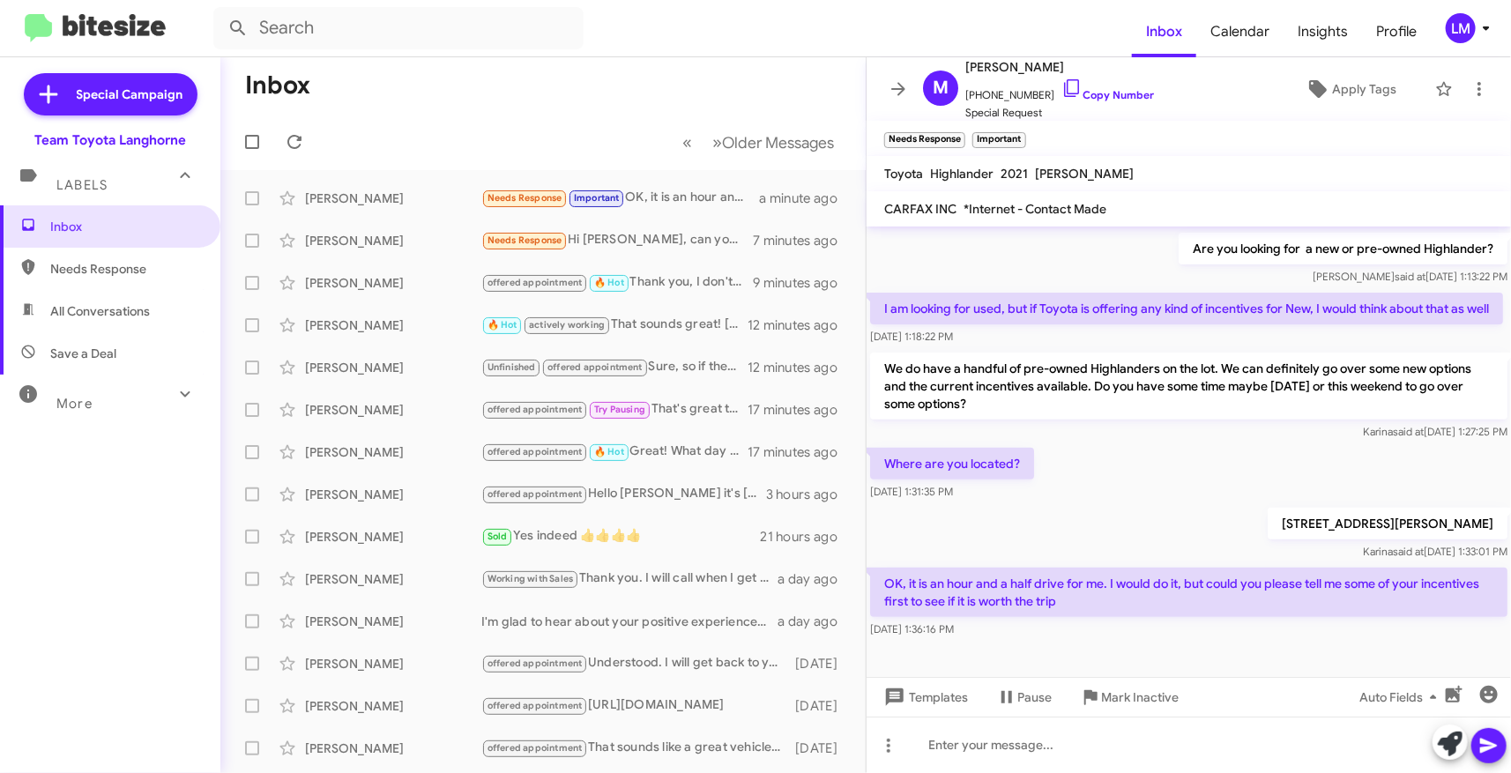
click at [1077, 520] on div "[STREET_ADDRESS][PERSON_NAME] [PERSON_NAME] said at [DATE] 1:33:01 PM" at bounding box center [1189, 534] width 644 height 60
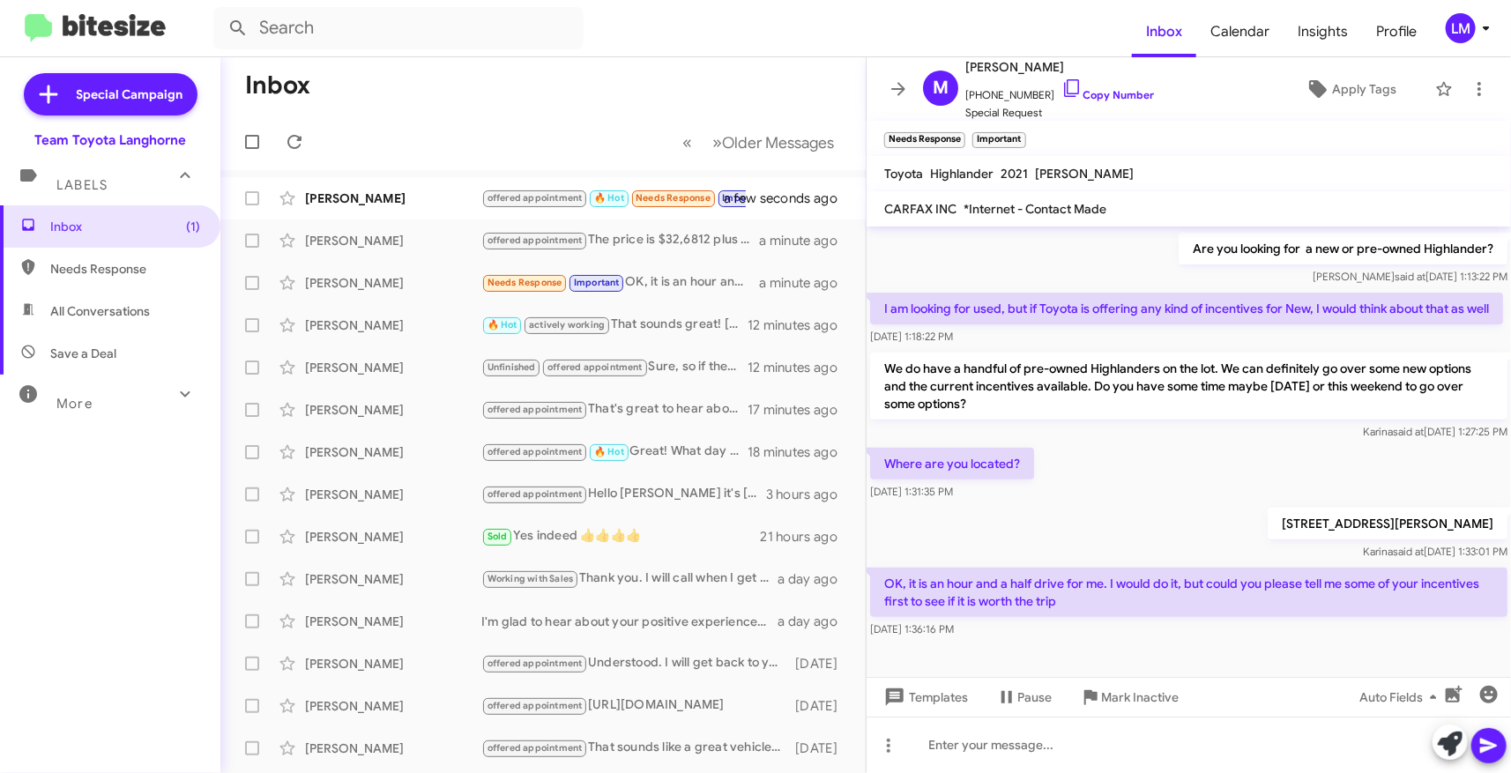
click at [1274, 644] on div at bounding box center [1189, 659] width 644 height 35
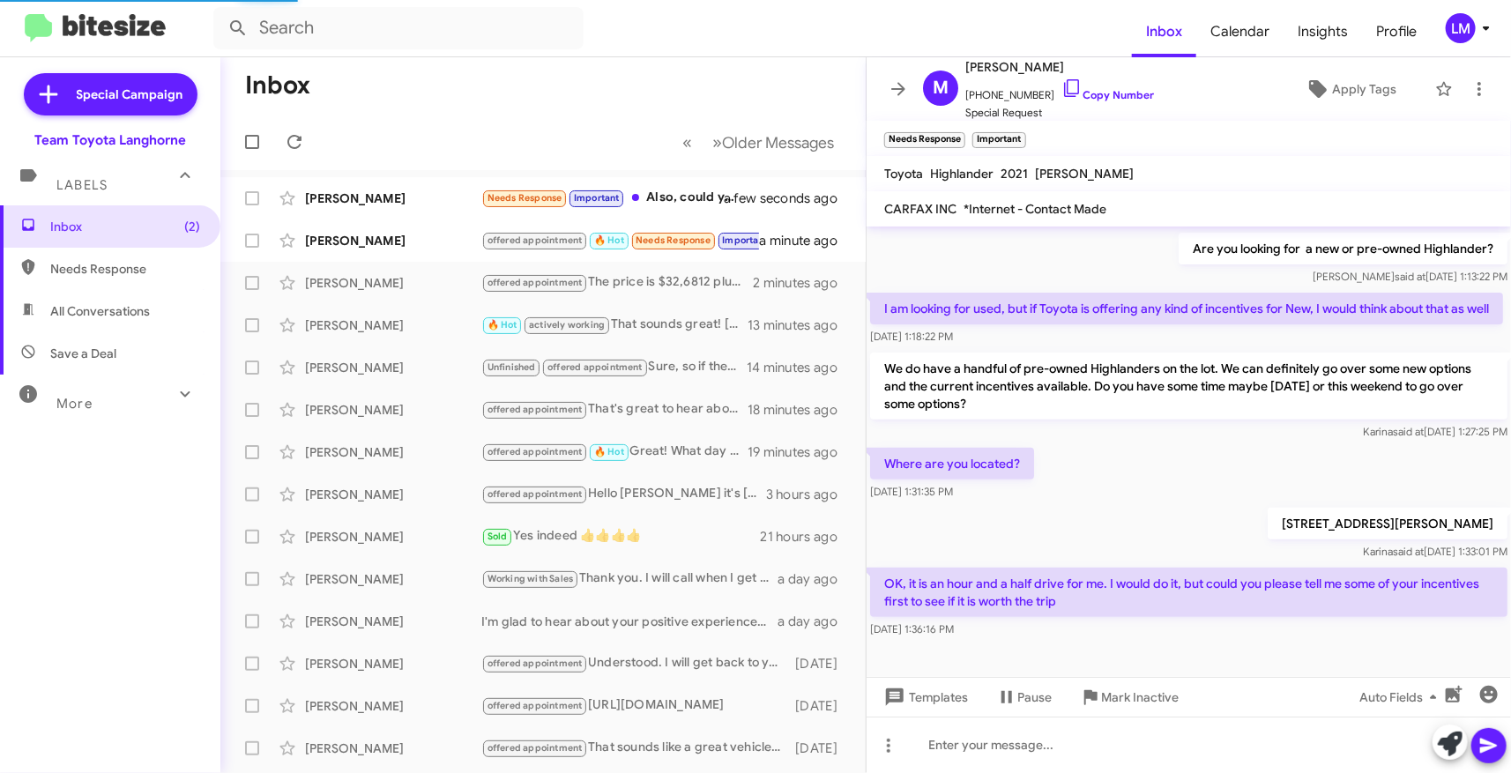
scroll to position [0, 0]
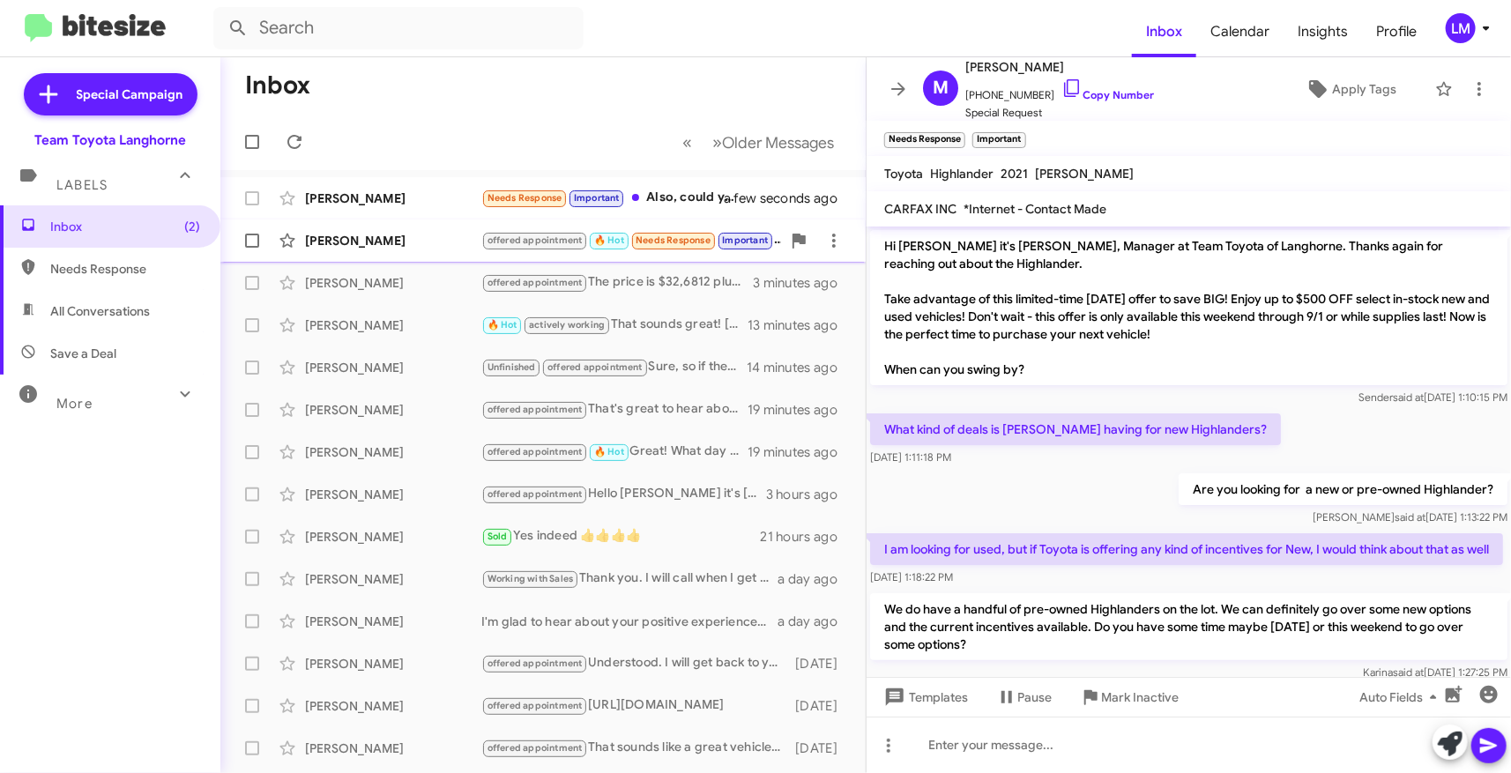
click at [429, 247] on div "[PERSON_NAME]" at bounding box center [393, 241] width 176 height 18
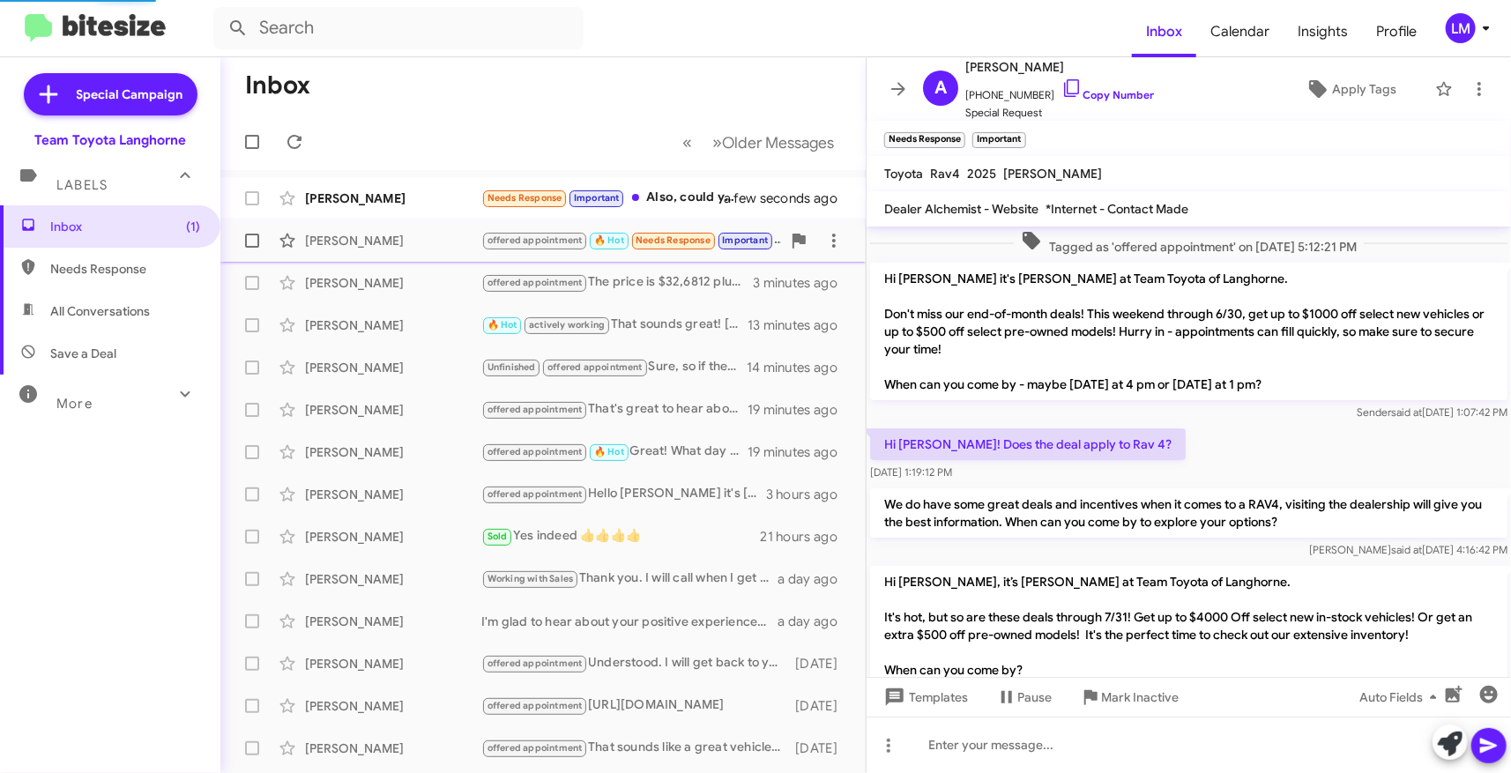
scroll to position [1044, 0]
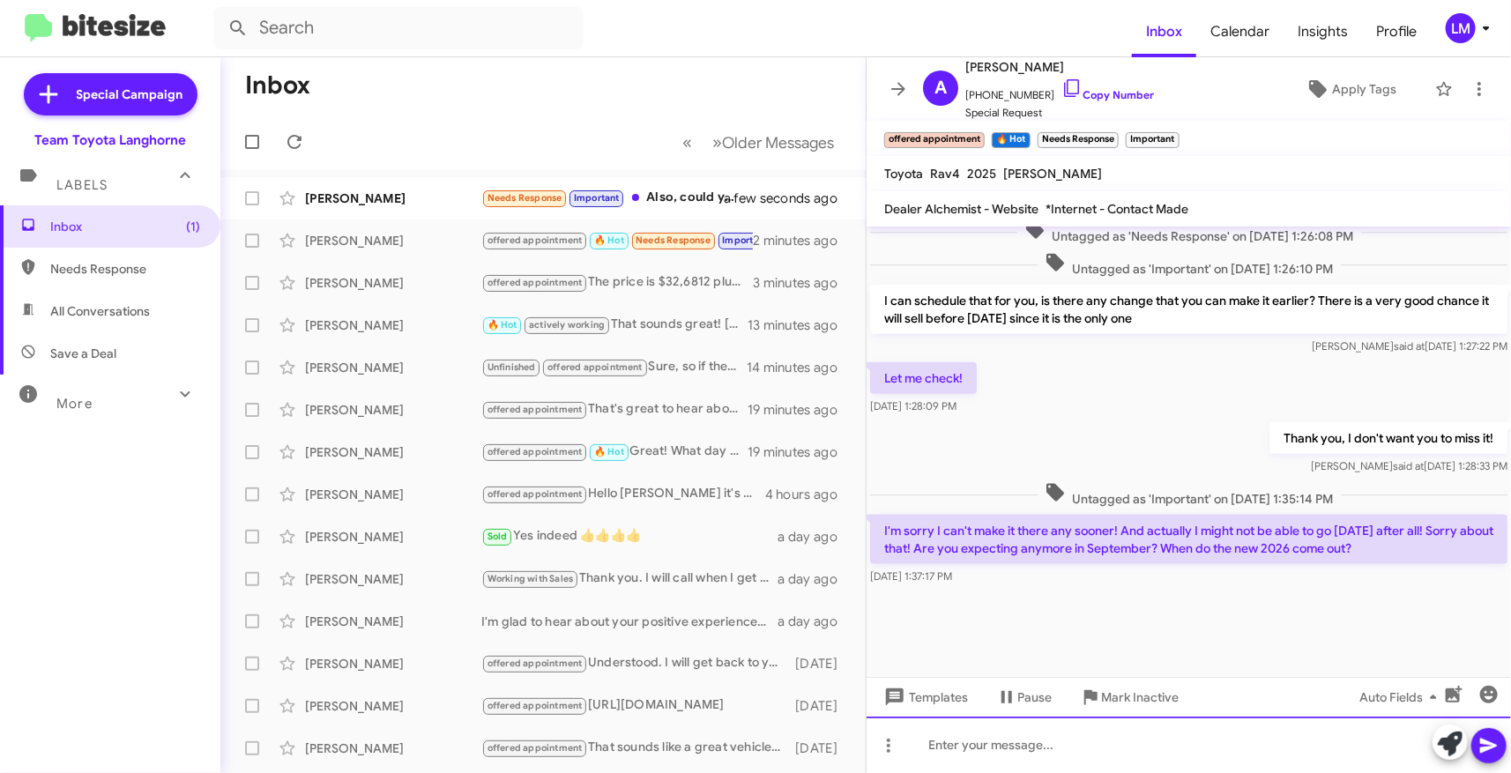
click at [962, 751] on div at bounding box center [1189, 745] width 644 height 56
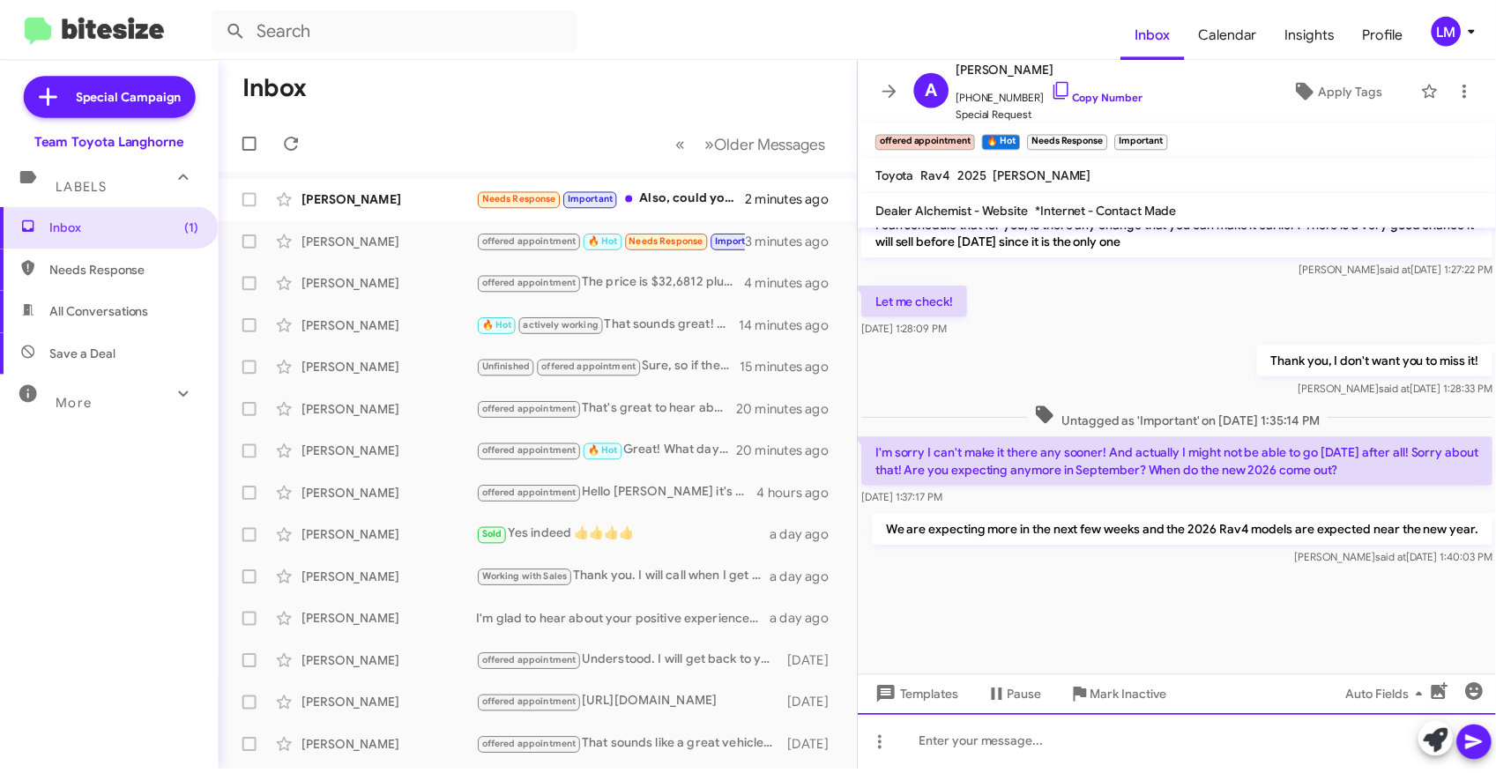
scroll to position [1372, 0]
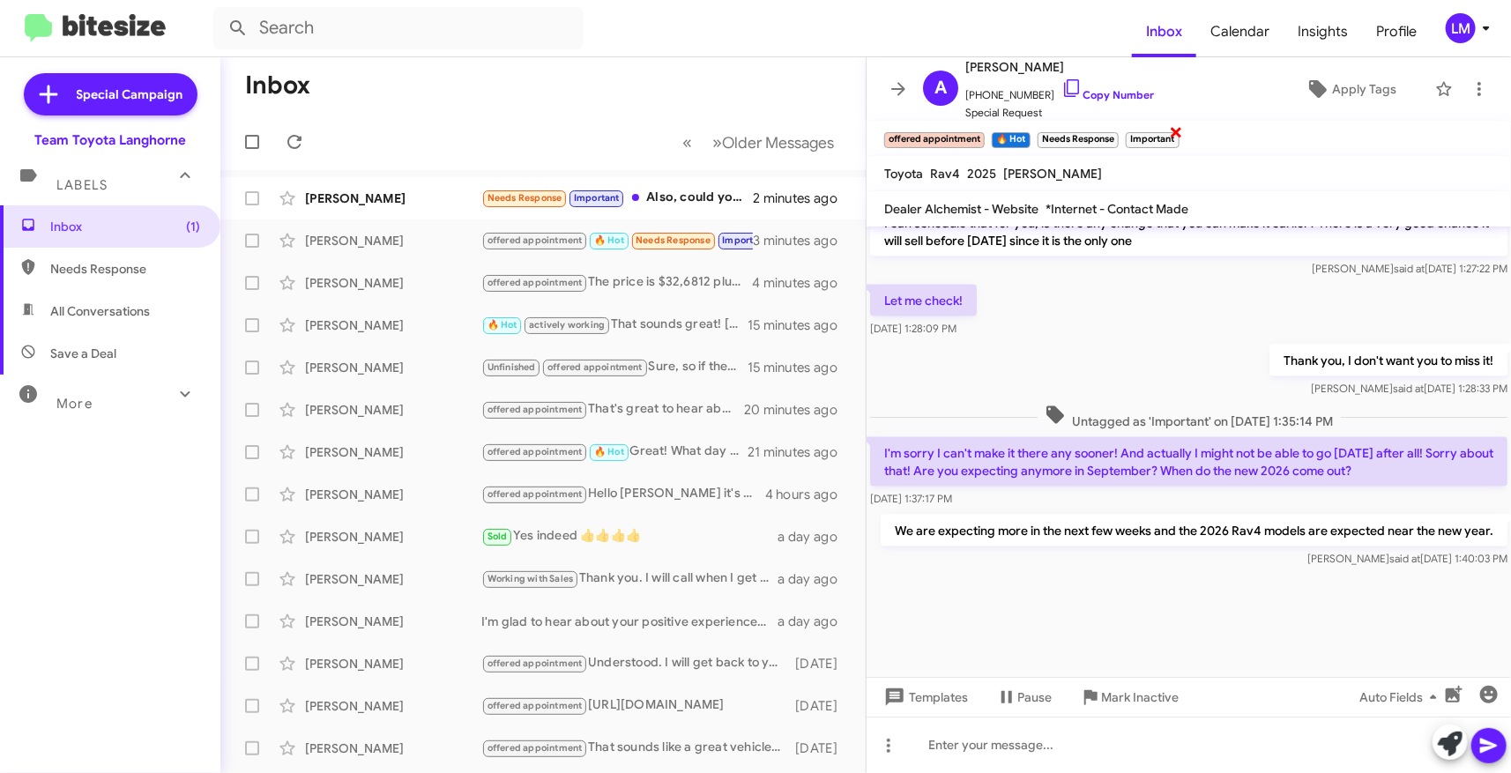
click at [1179, 135] on span "×" at bounding box center [1177, 131] width 14 height 21
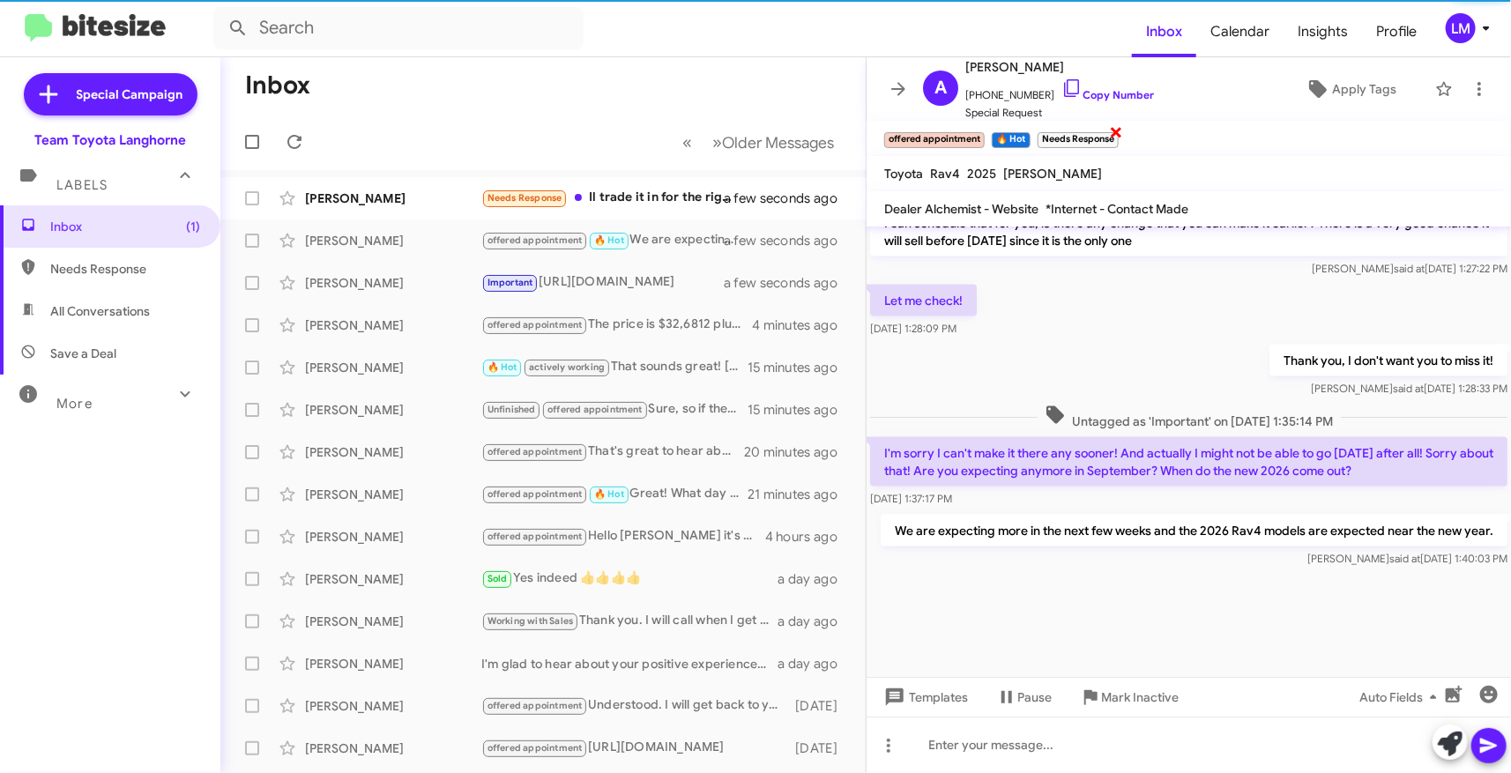
click at [1118, 132] on span "×" at bounding box center [1116, 131] width 14 height 21
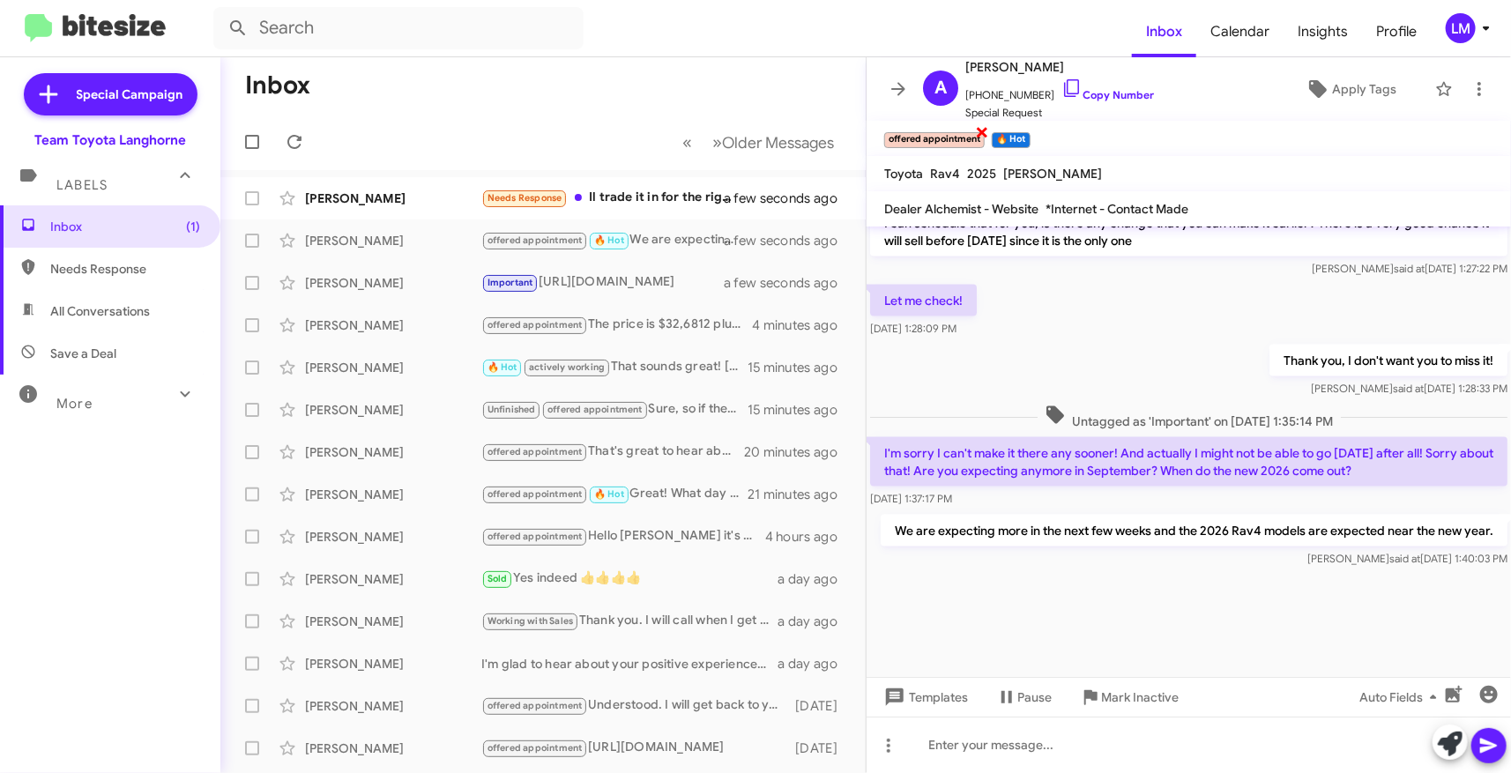
click at [980, 127] on span "×" at bounding box center [982, 131] width 14 height 21
click at [920, 128] on span "×" at bounding box center [919, 131] width 14 height 21
click at [1017, 700] on span "Pause" at bounding box center [1034, 697] width 34 height 32
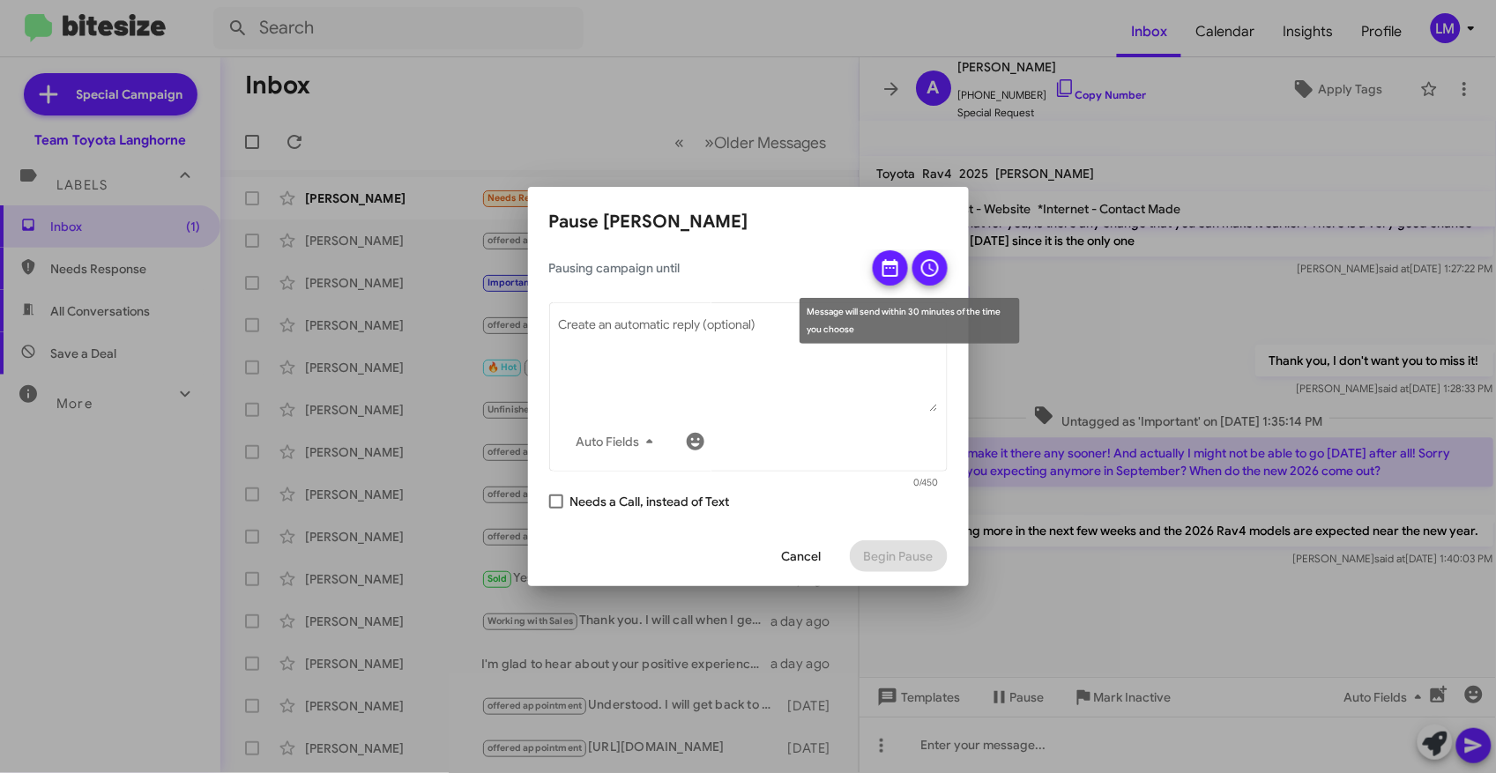
click at [887, 258] on icon at bounding box center [890, 267] width 21 height 21
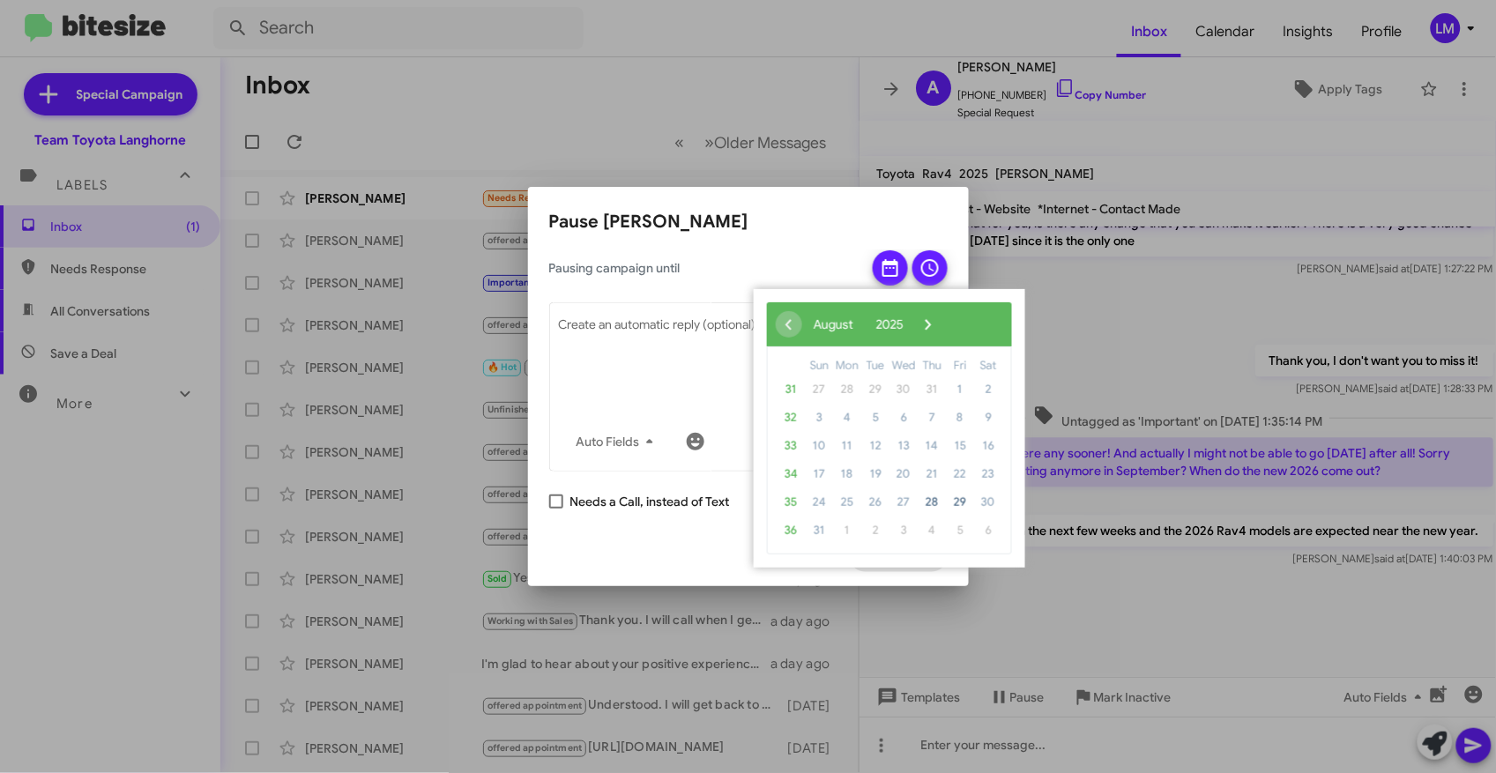
click at [998, 257] on div at bounding box center [748, 386] width 1496 height 773
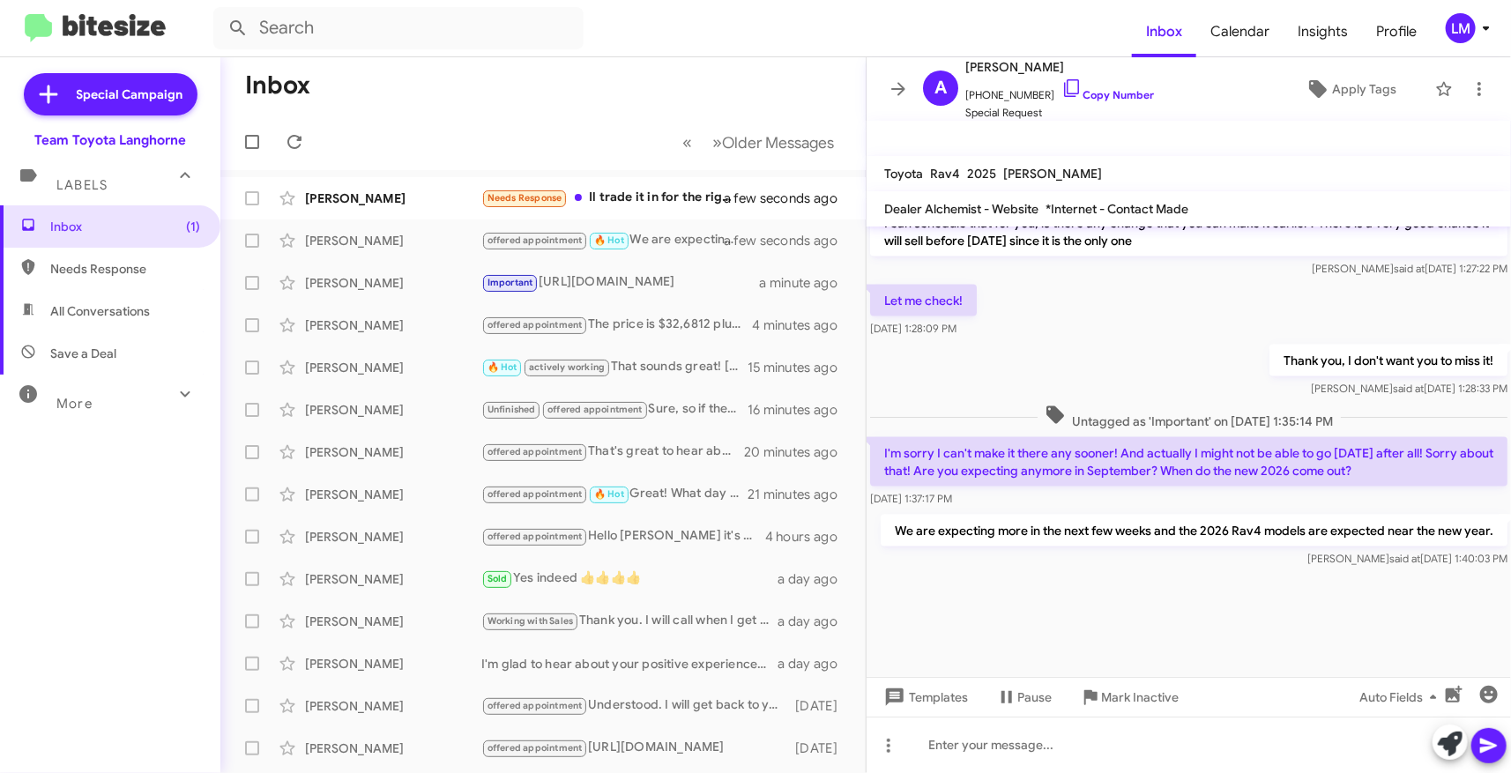
click at [1058, 260] on div "[PERSON_NAME] said at [DATE] 1:27:22 PM" at bounding box center [1188, 269] width 637 height 18
click at [1349, 91] on span "Apply Tags" at bounding box center [1364, 89] width 64 height 32
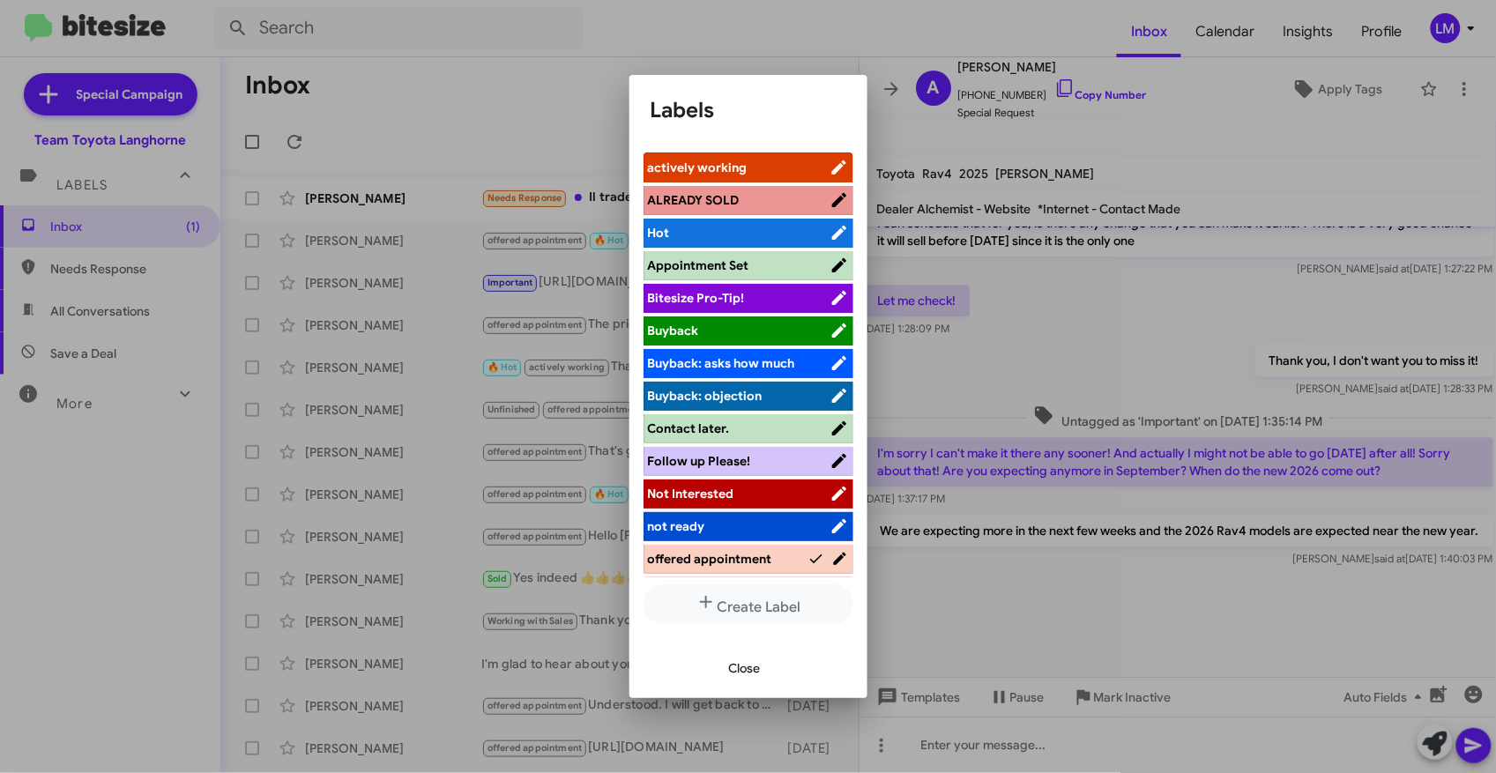
click at [773, 459] on span "Follow up Please!" at bounding box center [739, 461] width 182 height 18
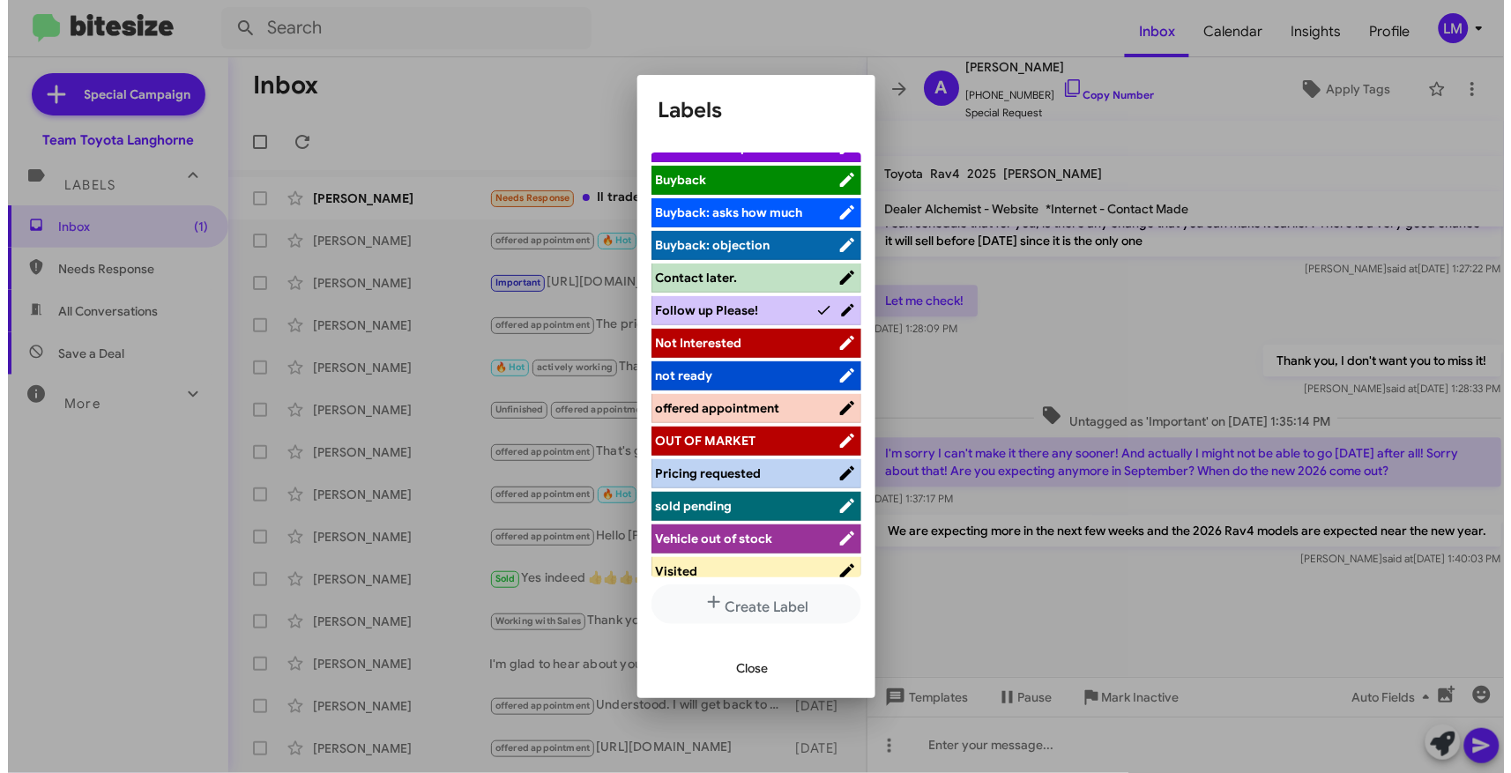
scroll to position [196, 0]
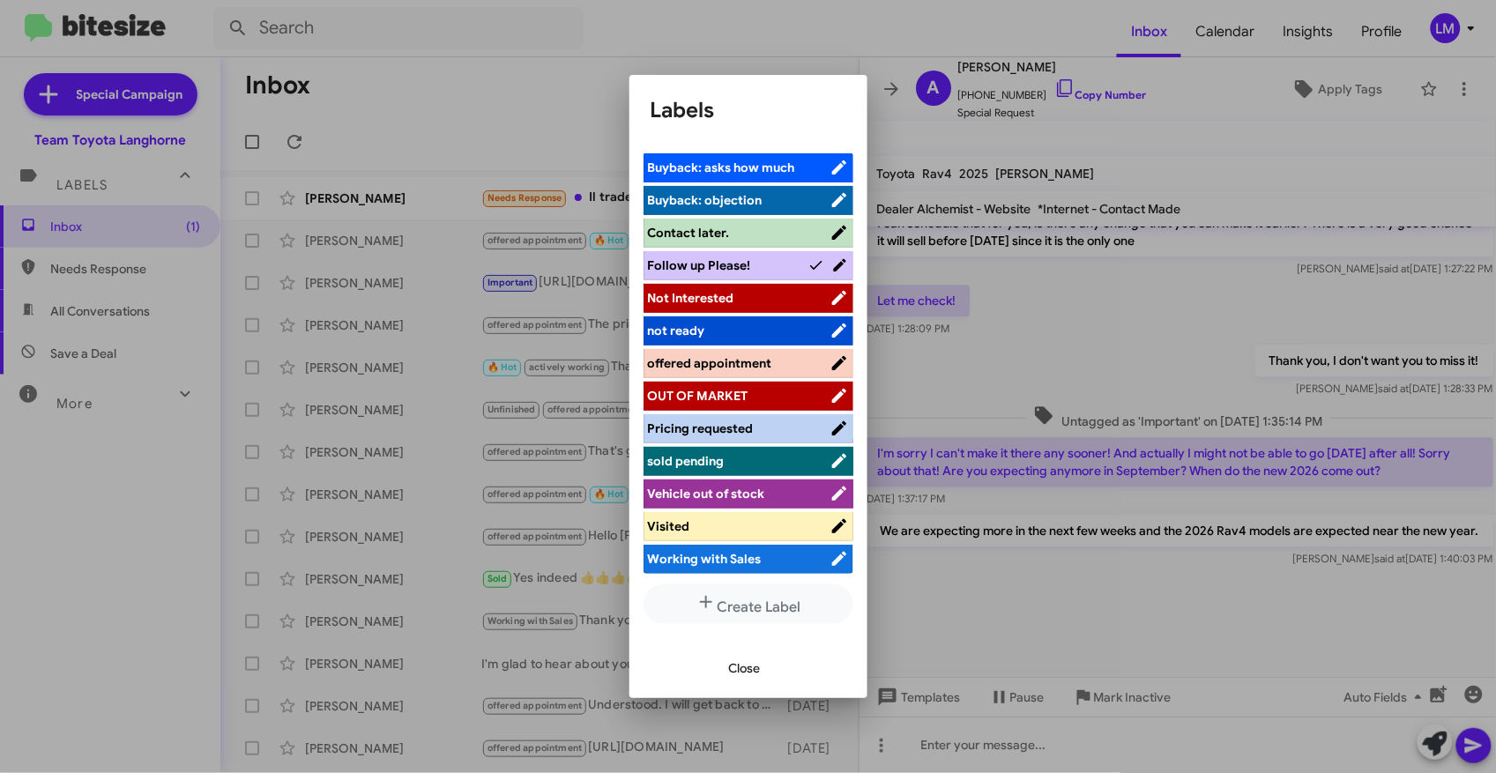
click at [803, 22] on div at bounding box center [748, 386] width 1496 height 773
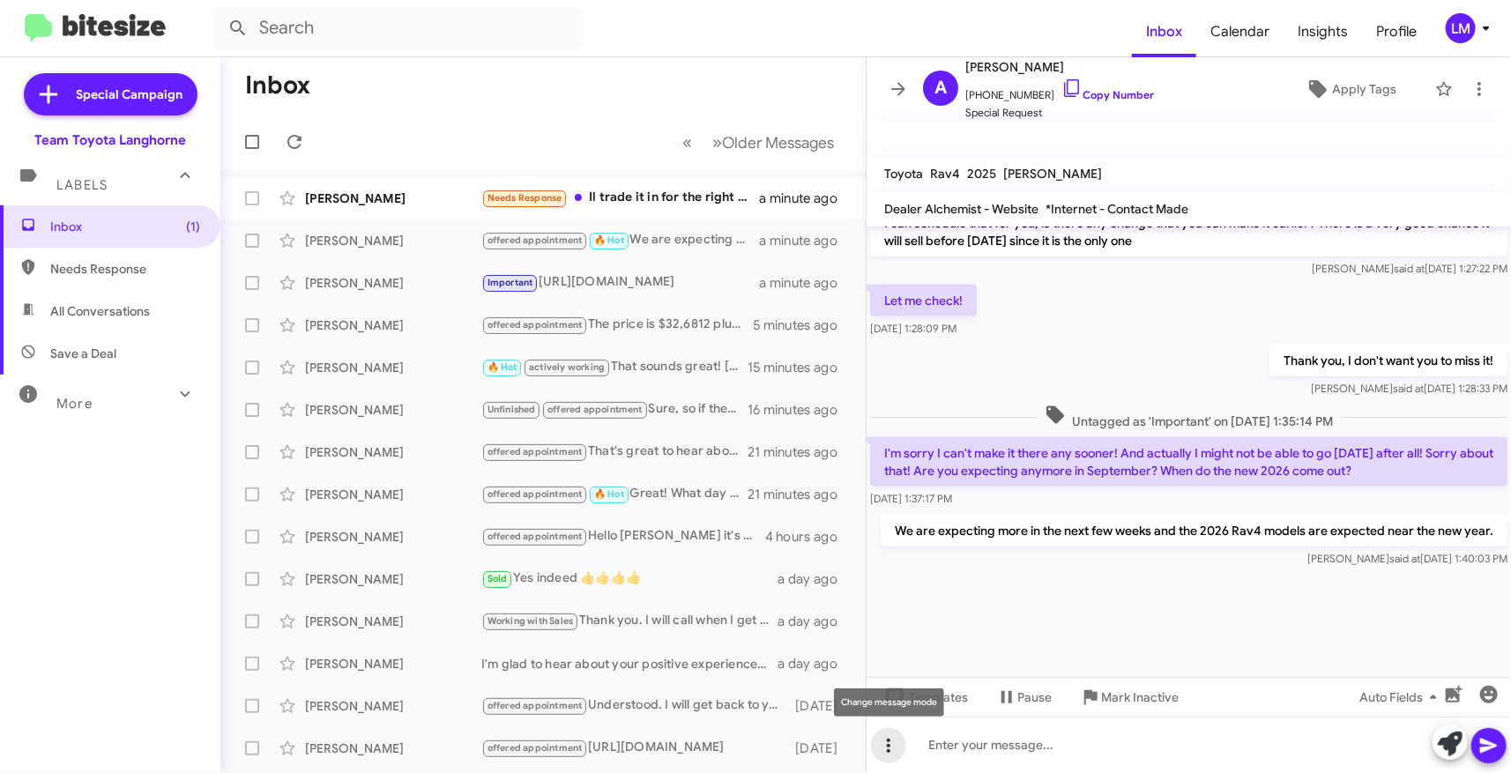
click at [888, 750] on icon at bounding box center [889, 746] width 4 height 14
drag, startPoint x: 931, startPoint y: 698, endPoint x: 941, endPoint y: 698, distance: 9.7
click at [932, 698] on button "note" at bounding box center [925, 701] width 109 height 42
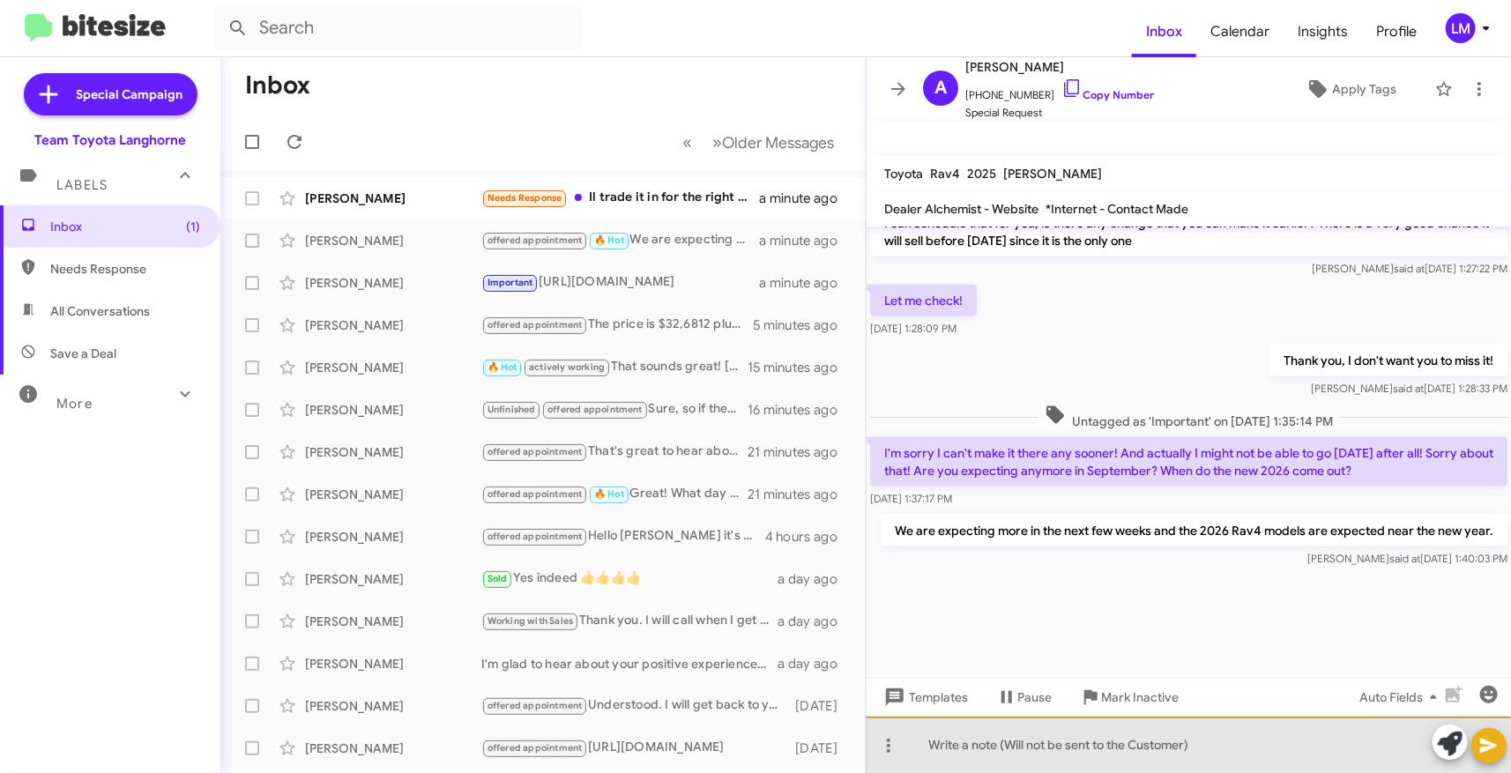
click at [990, 736] on div at bounding box center [1189, 745] width 644 height 56
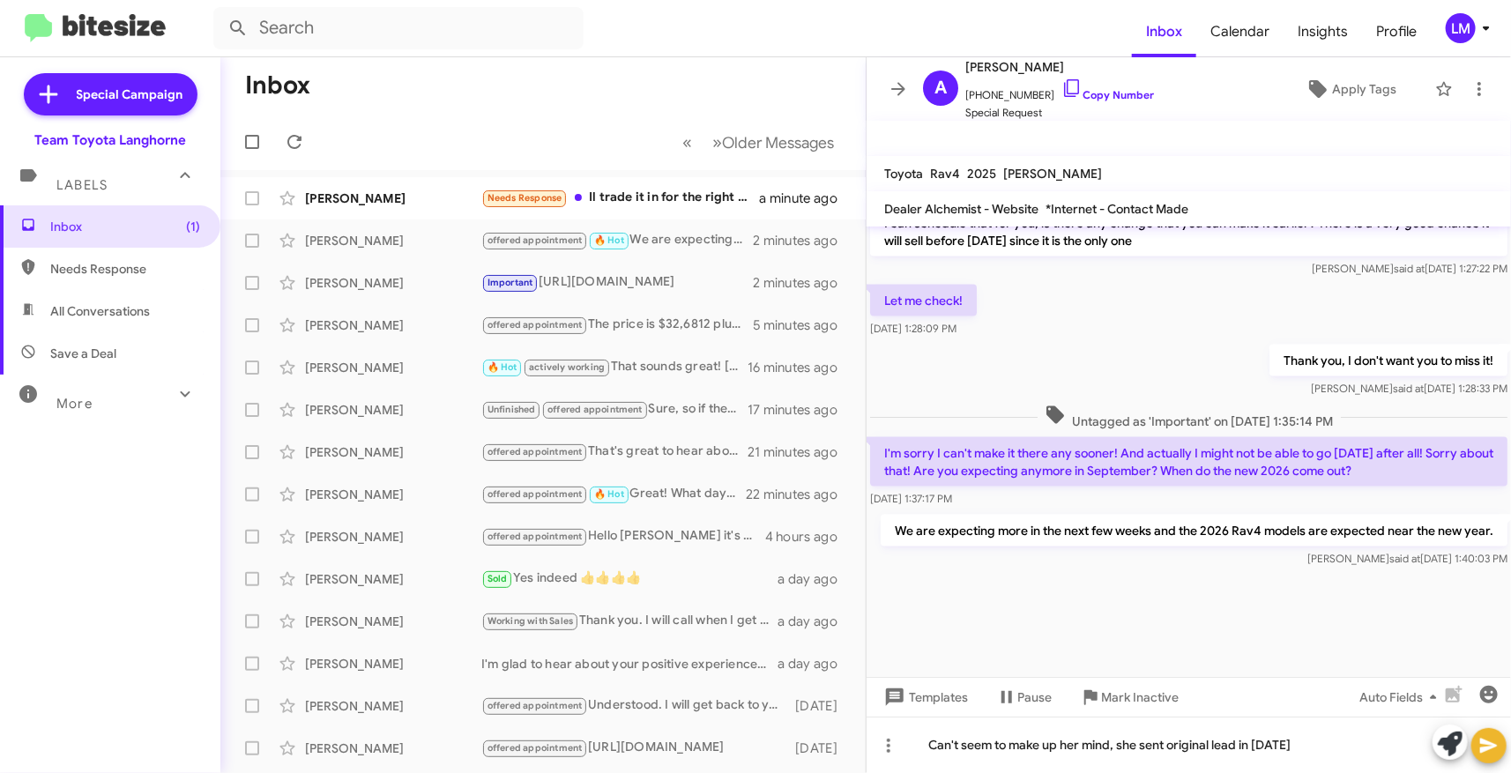
click at [1486, 742] on icon at bounding box center [1488, 746] width 17 height 15
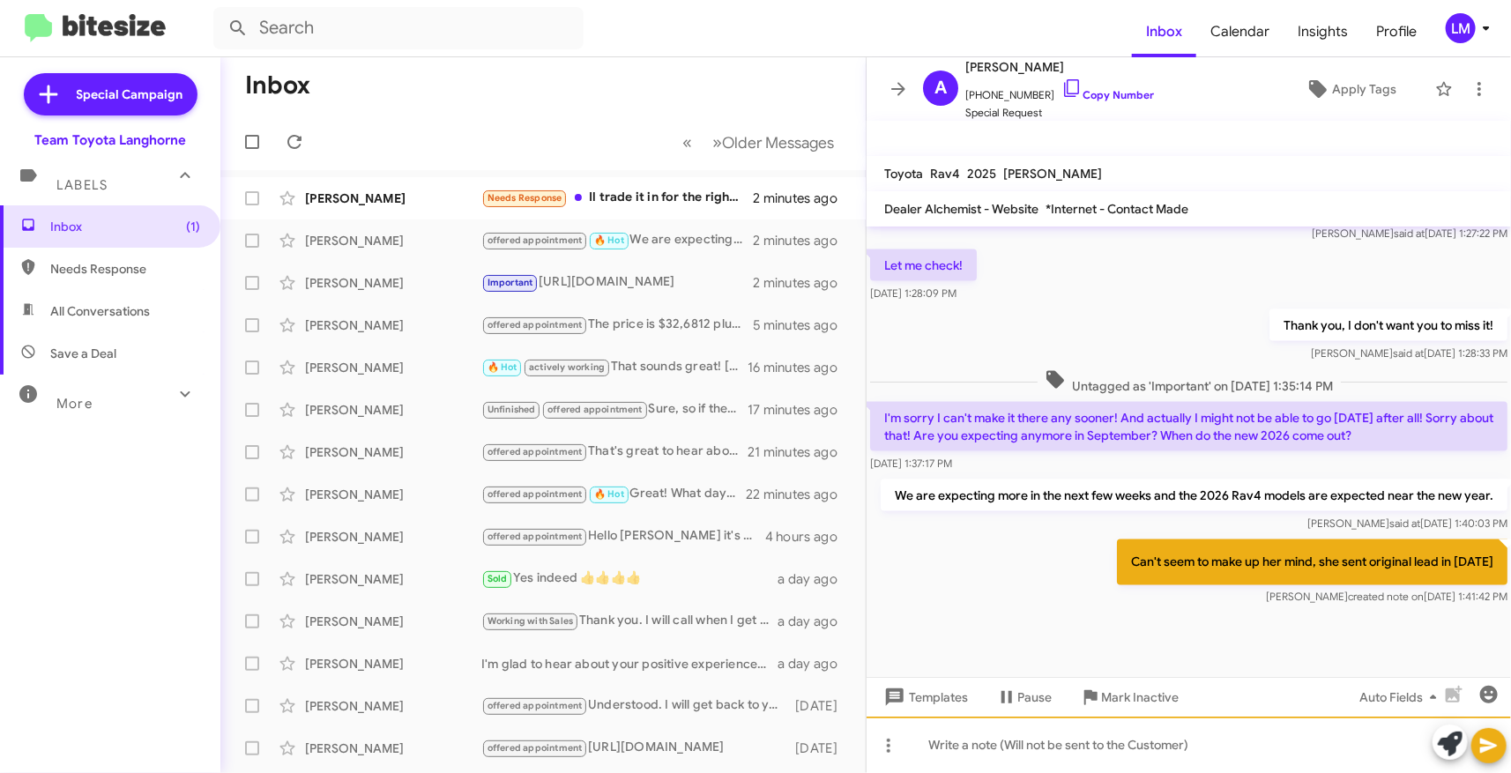
scroll to position [1450, 0]
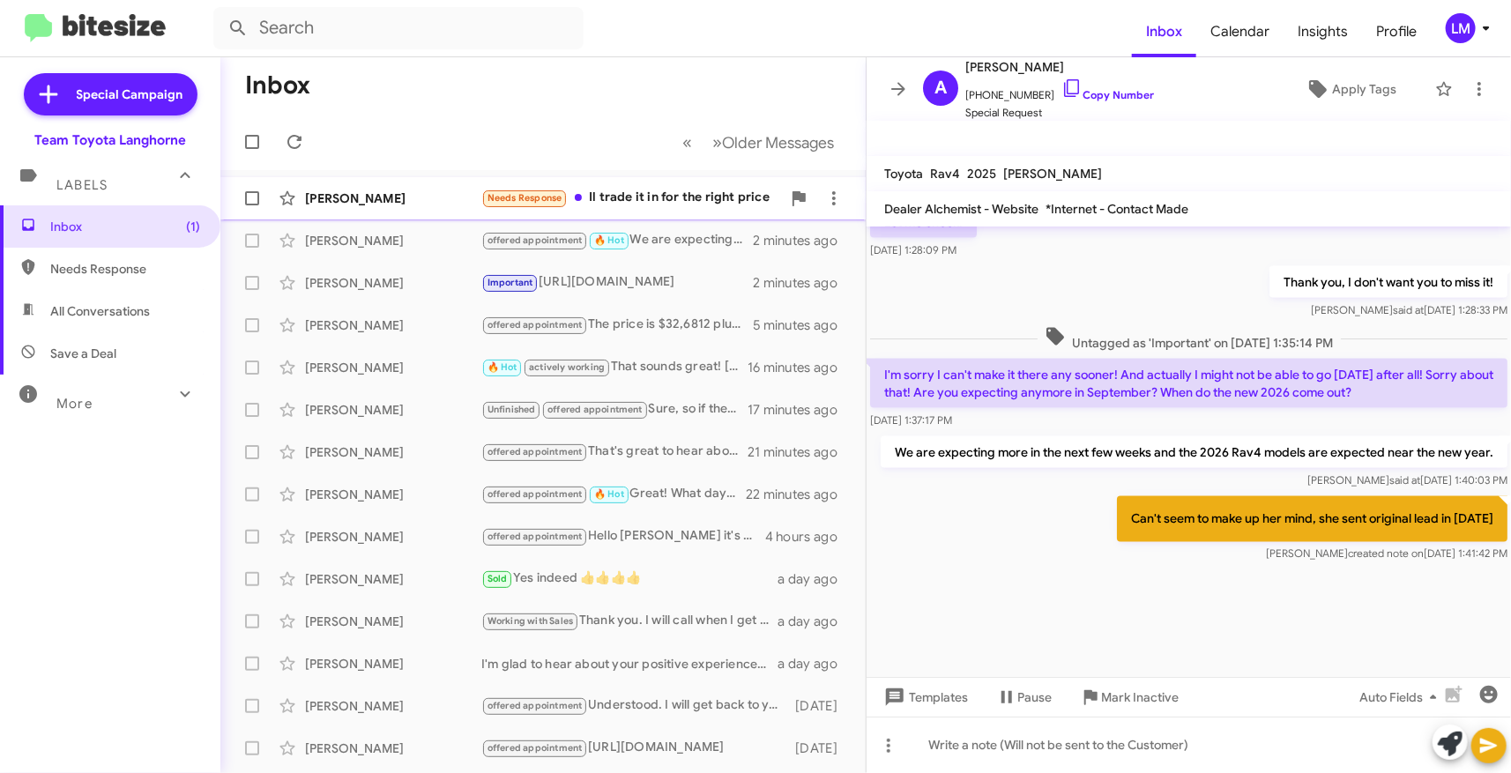
click at [655, 196] on div "Needs Response Il trade it in for the right price" at bounding box center [631, 198] width 300 height 20
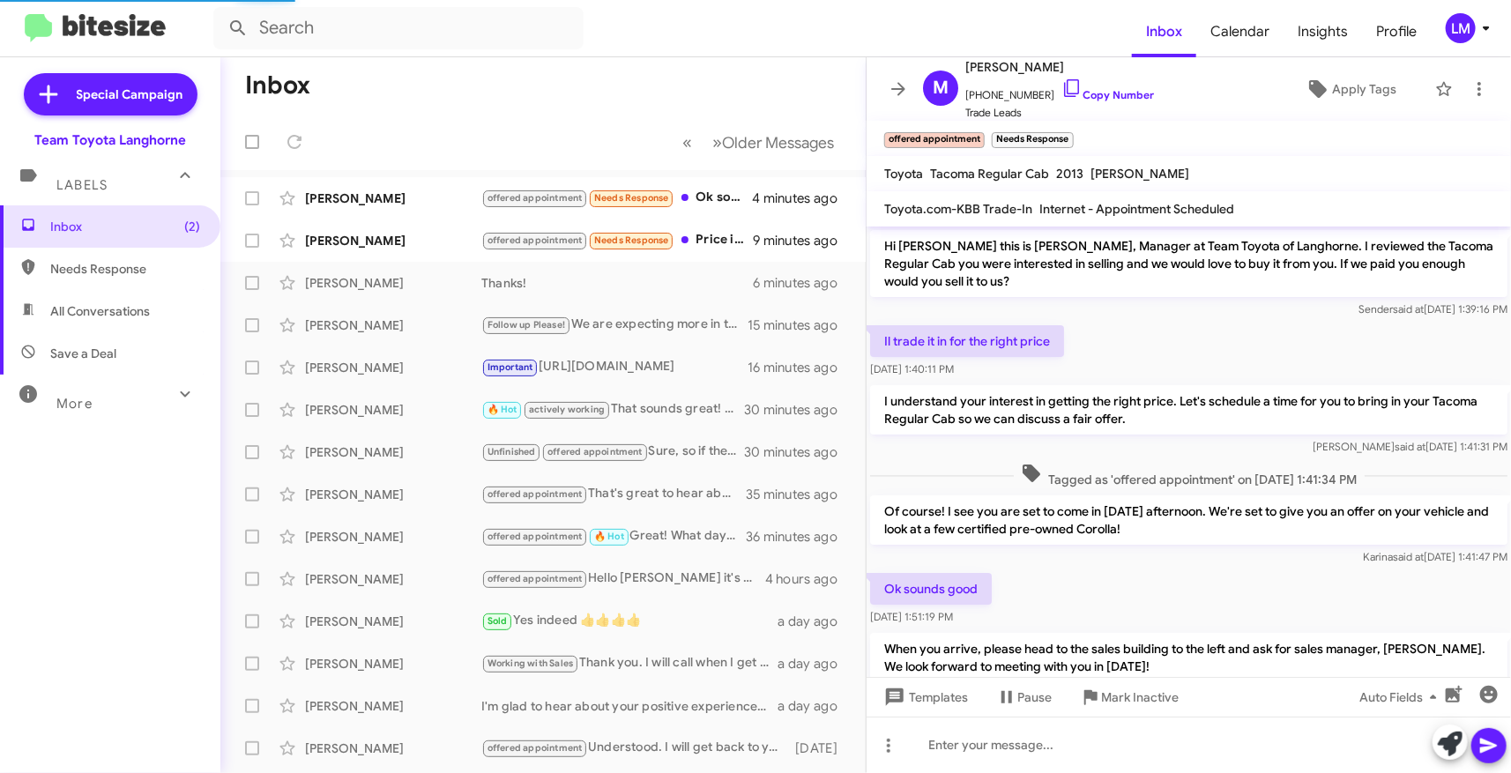
scroll to position [124, 0]
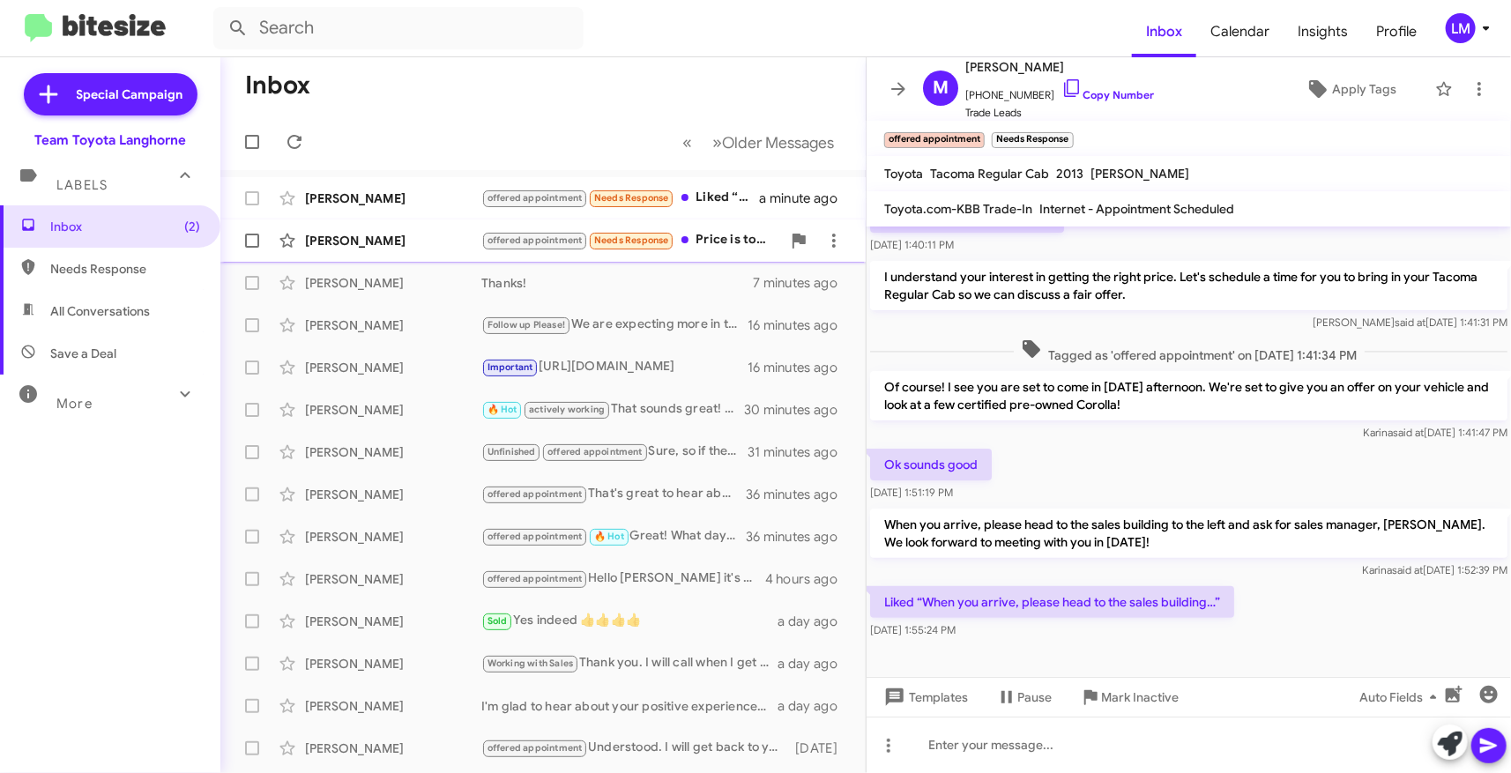
click at [696, 232] on div "offered appointment Needs Response Price is too high, I am getting similar numb…" at bounding box center [631, 240] width 300 height 20
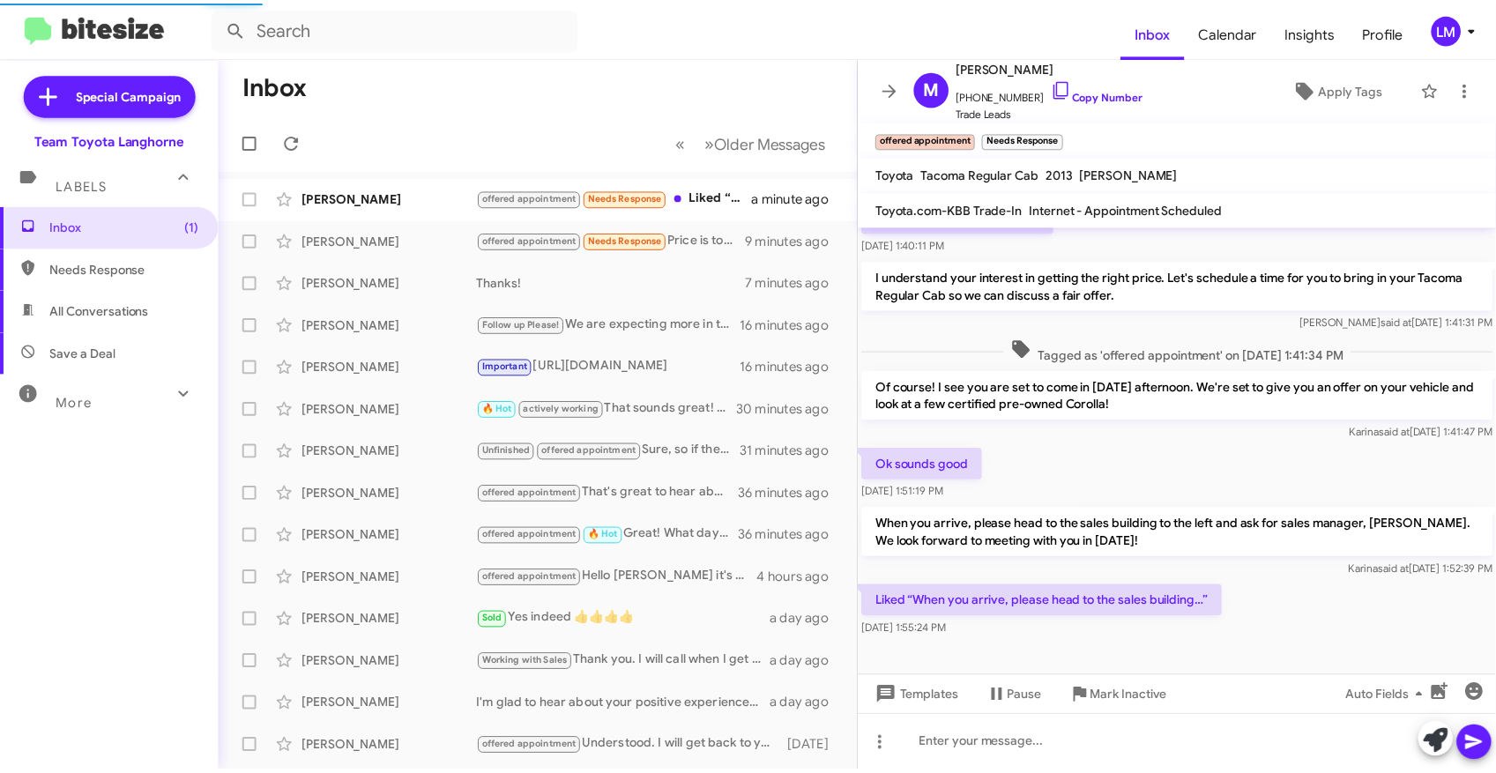
scroll to position [66, 0]
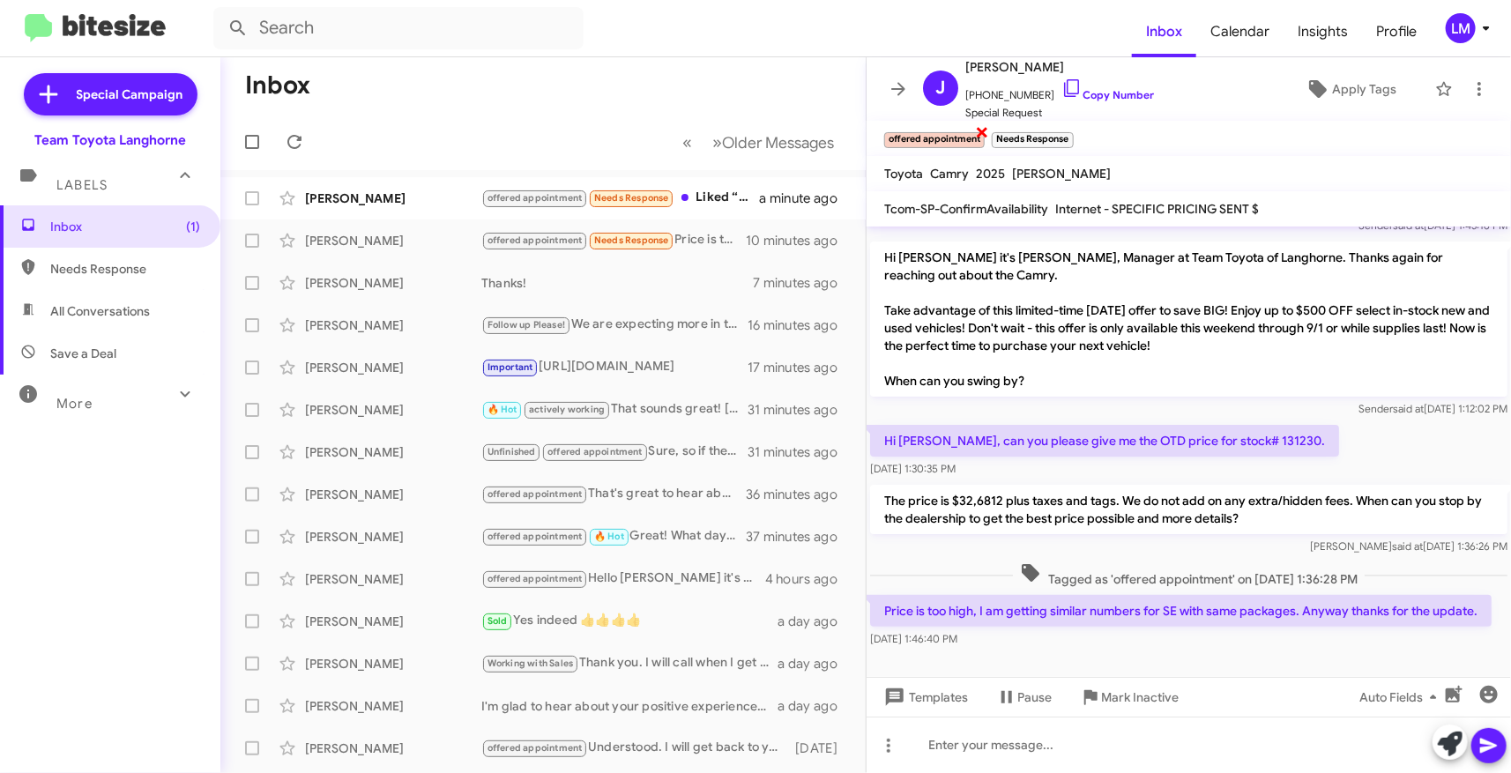
click at [980, 132] on span "×" at bounding box center [982, 131] width 14 height 21
click at [964, 132] on span "×" at bounding box center [963, 131] width 14 height 21
click at [1325, 459] on div "Hi [PERSON_NAME], can you please give me the OTD price for stock# 131230. [DATE…" at bounding box center [1189, 451] width 644 height 60
click at [1344, 90] on span "Apply Tags" at bounding box center [1364, 89] width 64 height 32
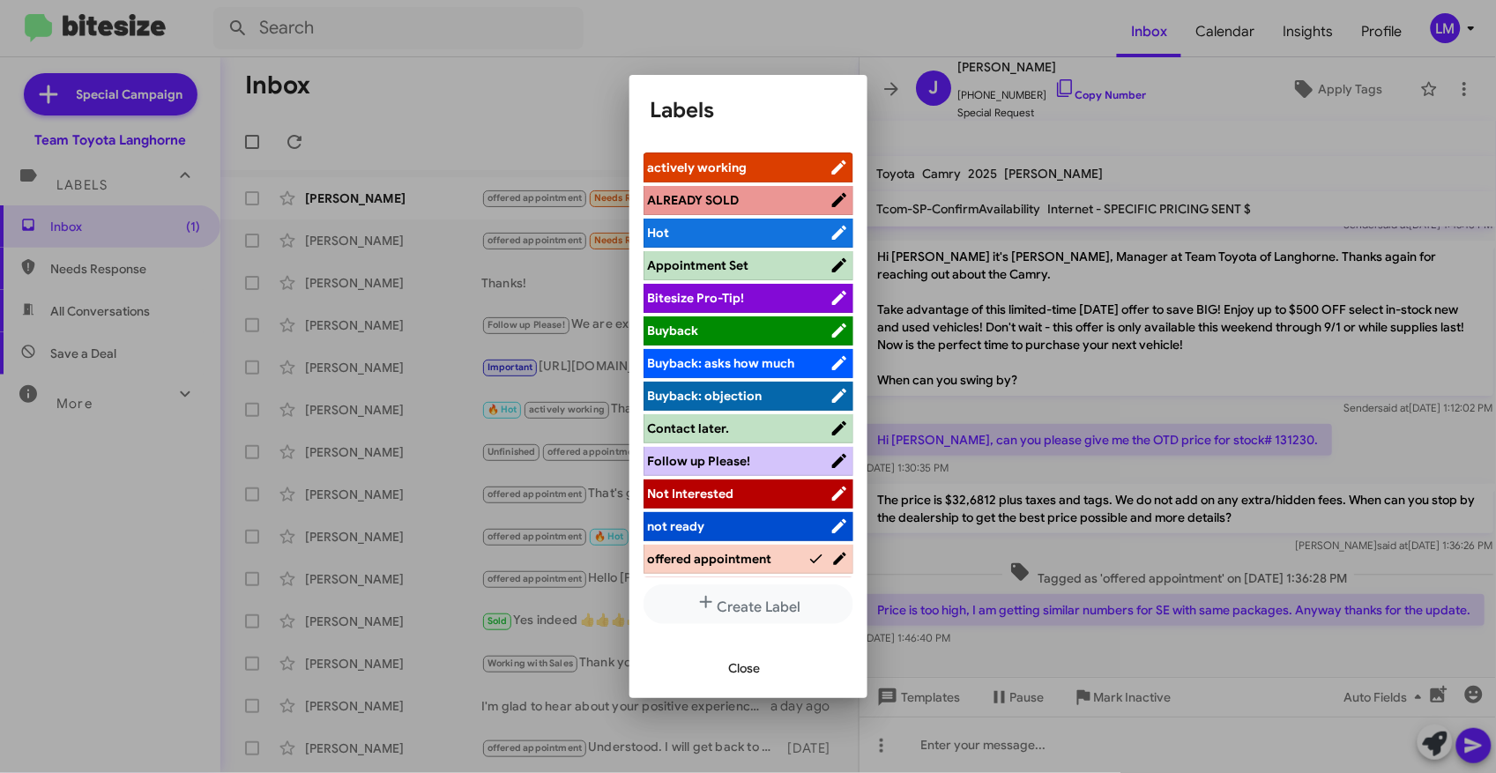
click at [718, 503] on li "Not Interested" at bounding box center [749, 494] width 210 height 29
click at [711, 498] on span "Not Interested" at bounding box center [691, 494] width 86 height 16
click at [755, 667] on span "Close" at bounding box center [745, 668] width 32 height 32
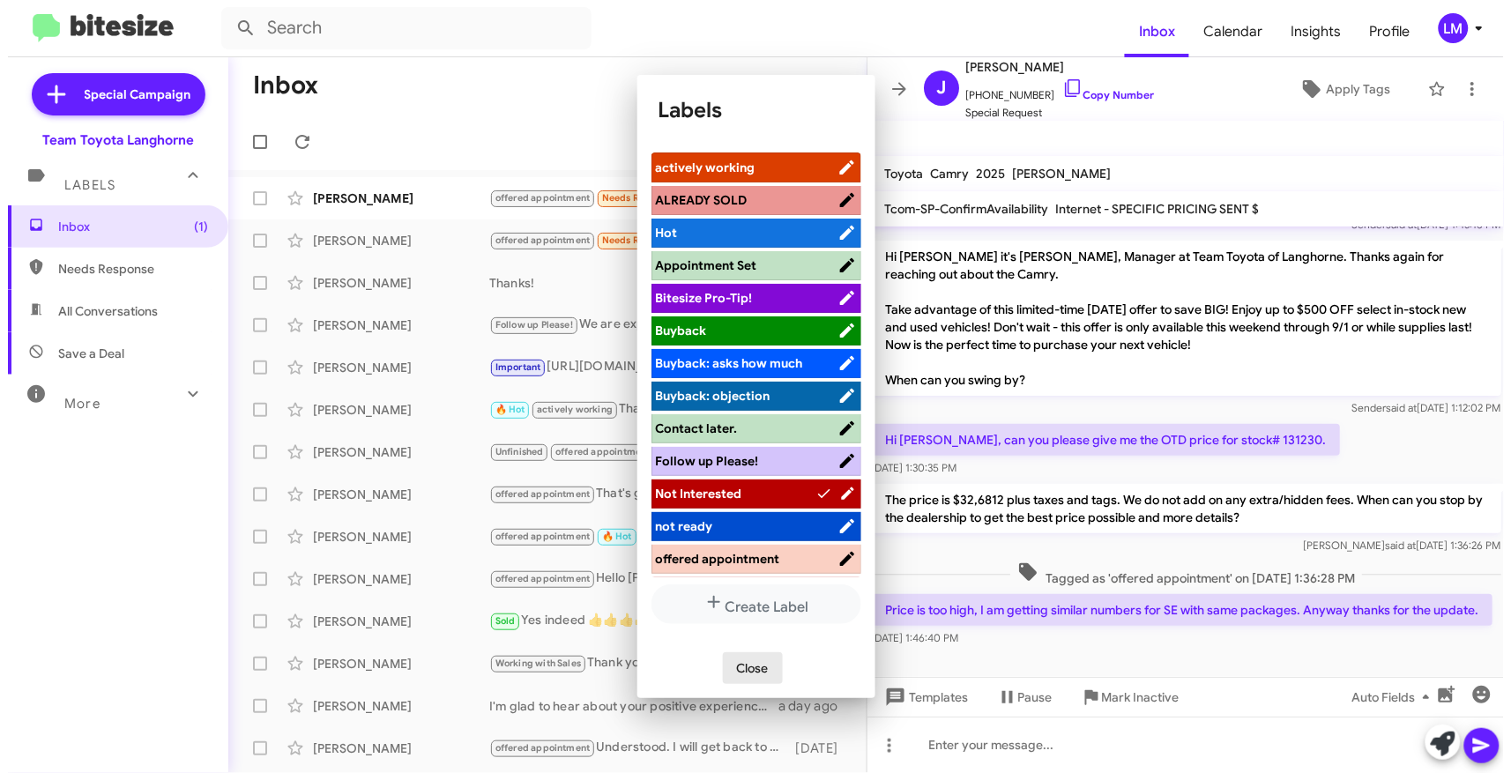
scroll to position [66, 0]
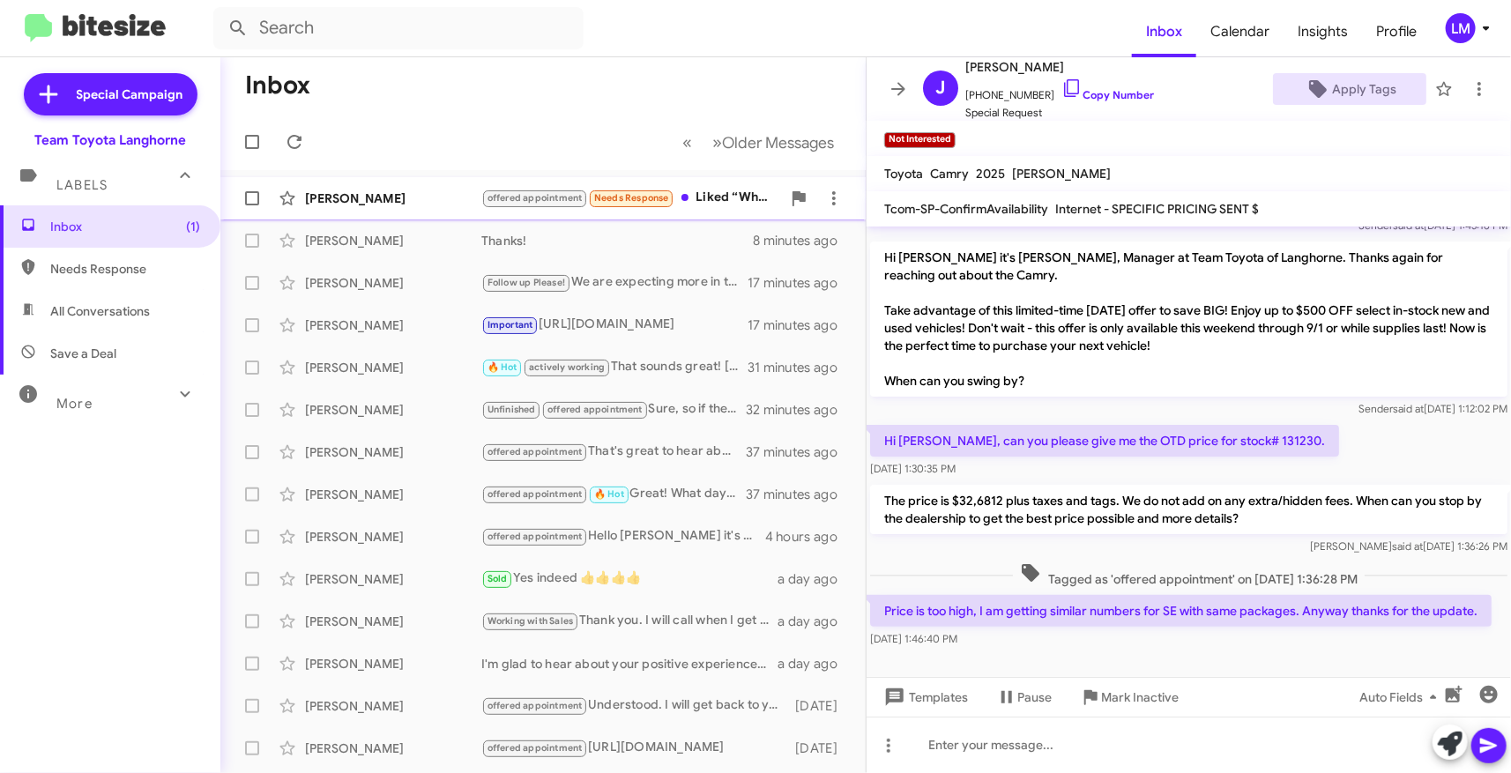
click at [718, 203] on div "offered appointment Needs Response Liked “When you arrive, please head to the s…" at bounding box center [631, 198] width 300 height 20
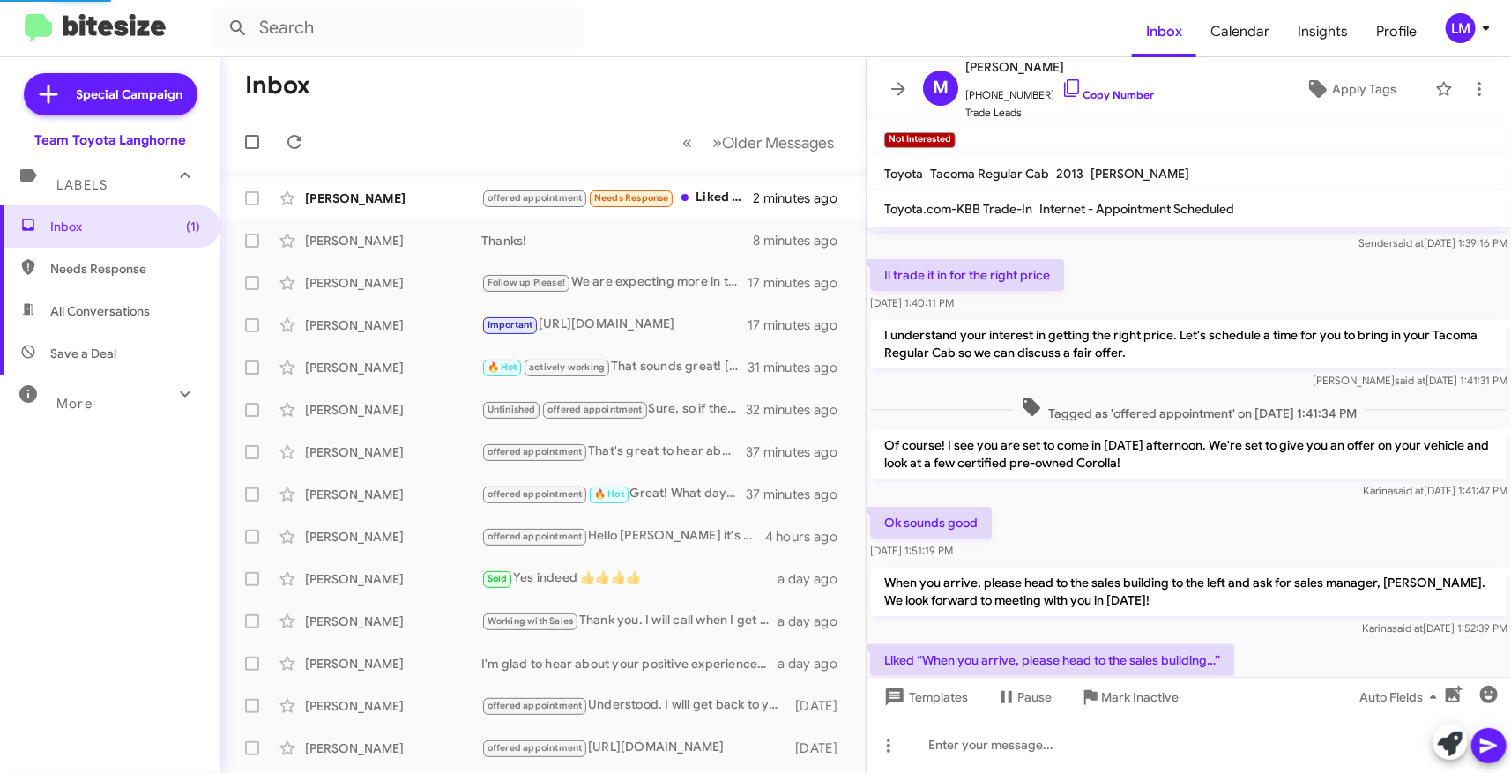
scroll to position [124, 0]
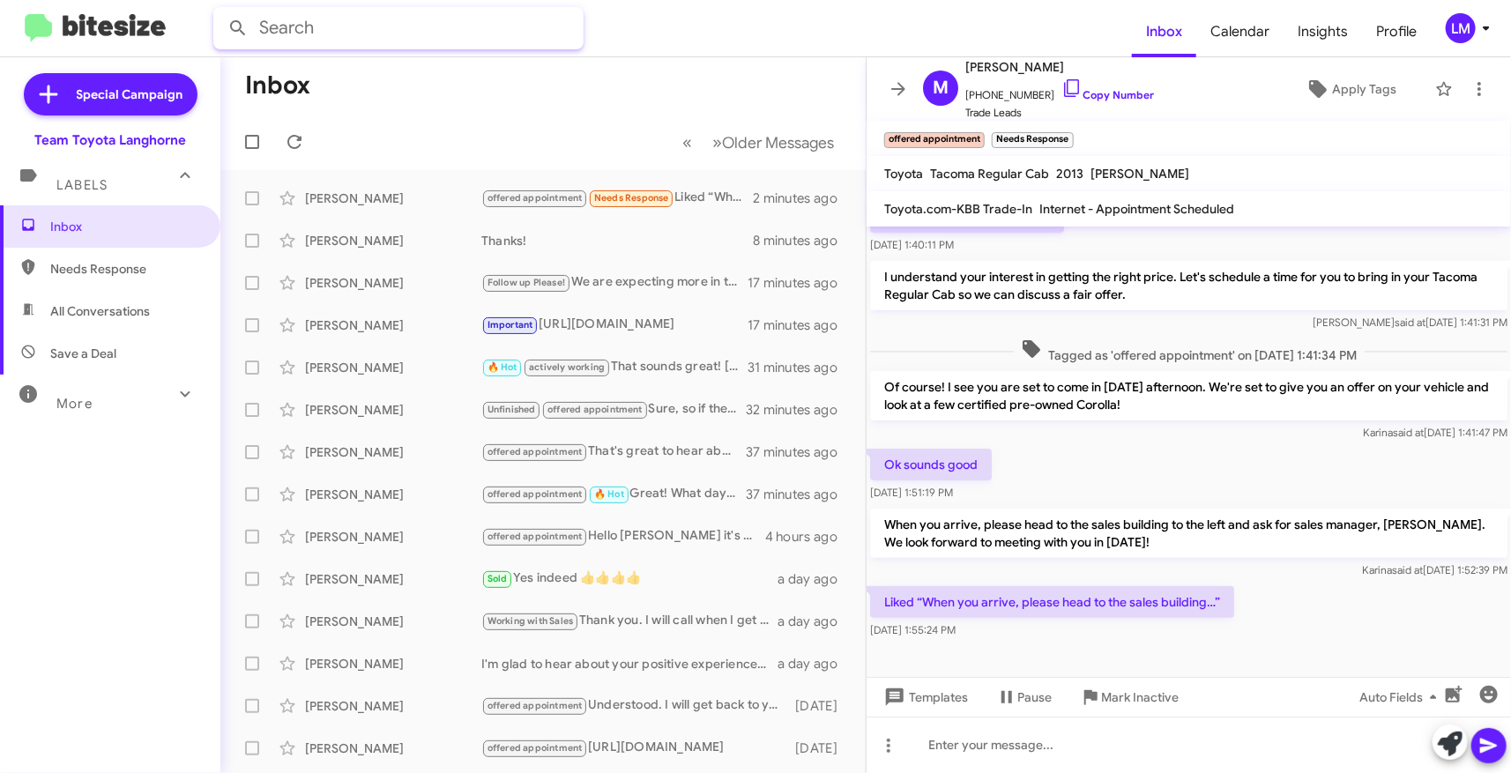
click at [394, 39] on input "text" at bounding box center [398, 28] width 370 height 42
